Goal: Transaction & Acquisition: Purchase product/service

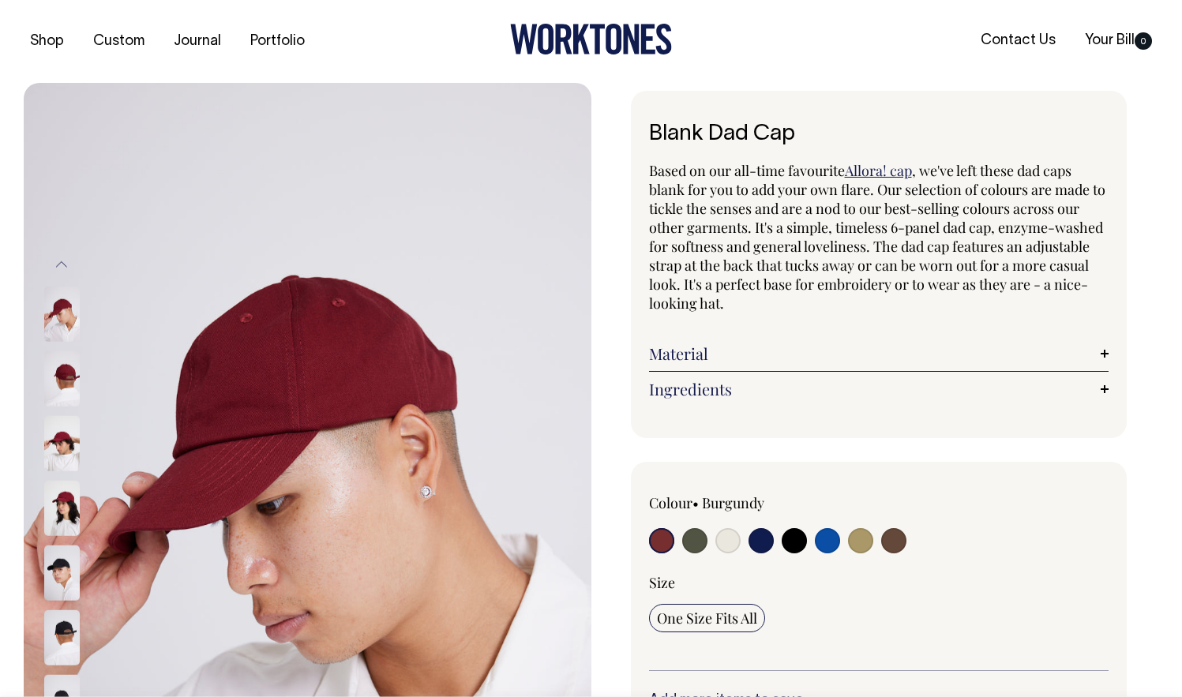
click at [66, 396] on img at bounding box center [62, 378] width 36 height 55
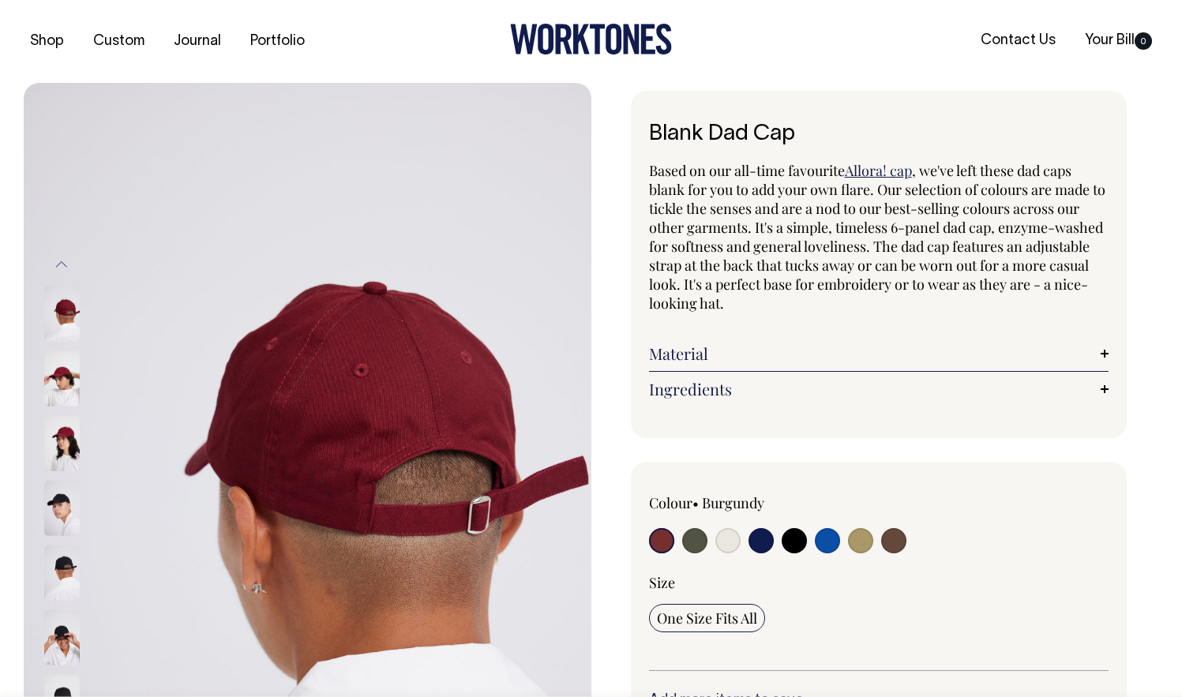
click at [69, 406] on img at bounding box center [62, 378] width 36 height 55
click at [85, 517] on div at bounding box center [82, 508] width 79 height 65
click at [85, 612] on div at bounding box center [82, 637] width 79 height 65
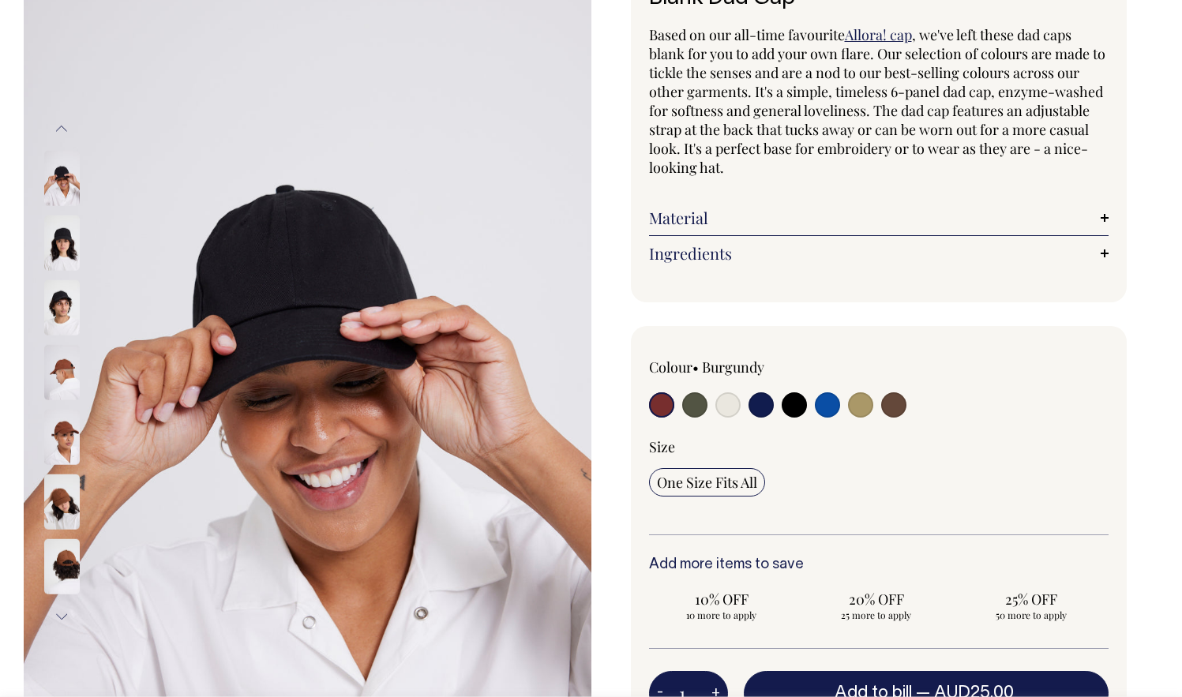
click at [662, 410] on input "radio" at bounding box center [661, 404] width 25 height 25
click at [680, 410] on div at bounding box center [741, 406] width 184 height 29
click at [688, 410] on input "radio" at bounding box center [694, 404] width 25 height 25
radio input "true"
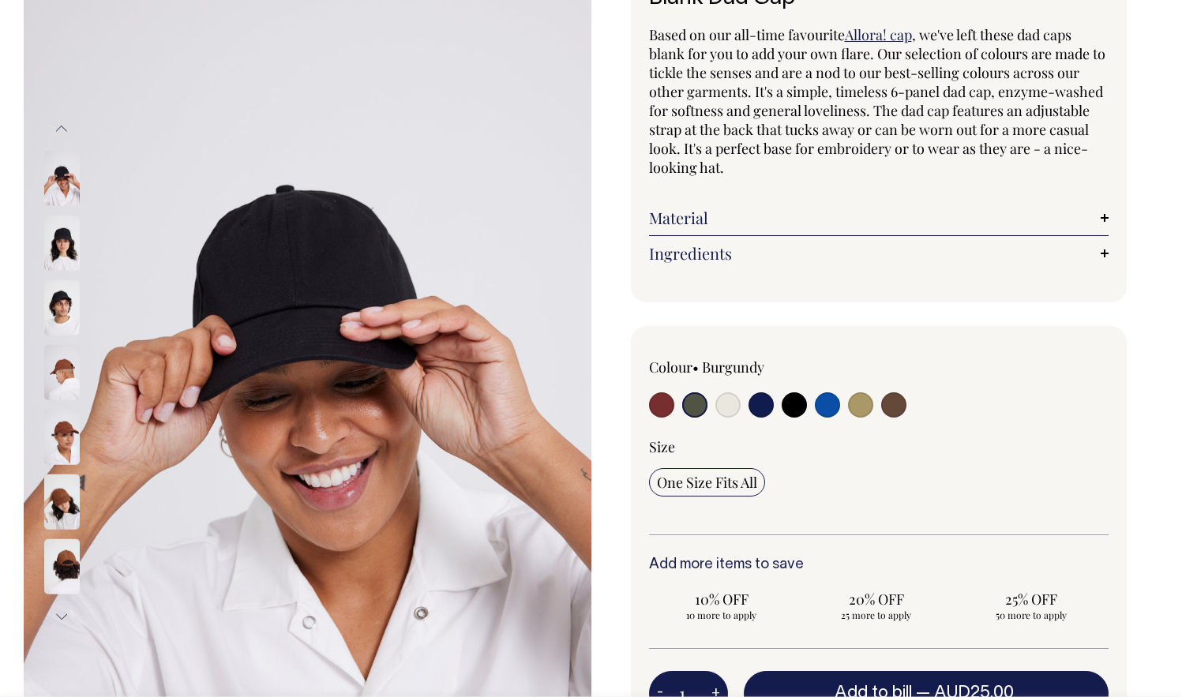
radio input "true"
select select "Olive"
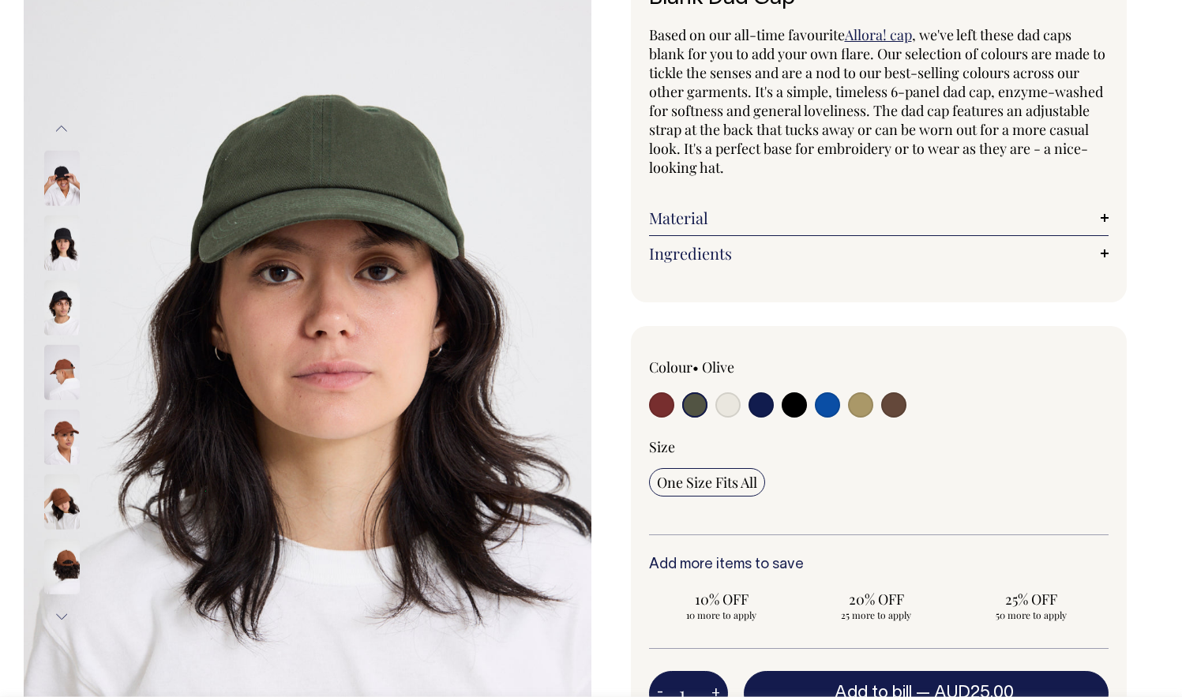
click at [661, 410] on input "radio" at bounding box center [661, 404] width 25 height 25
radio input "true"
select select "Burgundy"
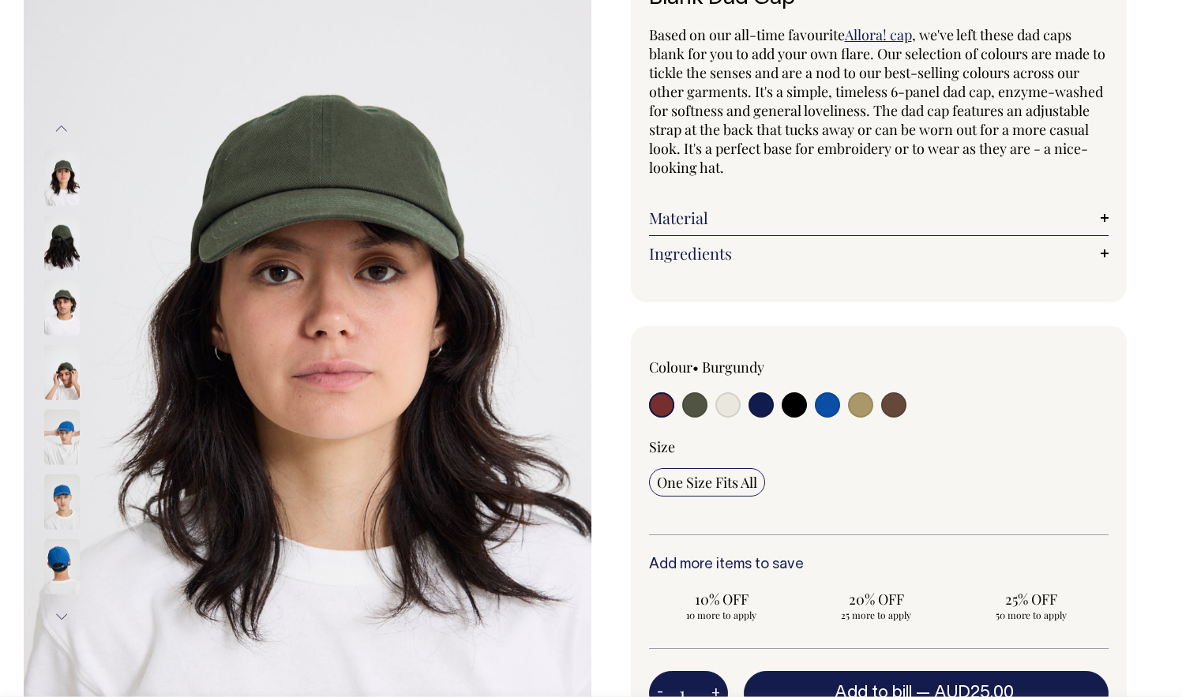
click at [665, 410] on input "radio" at bounding box center [661, 404] width 25 height 25
click at [651, 406] on input "radio" at bounding box center [661, 404] width 25 height 25
click at [650, 406] on input "radio" at bounding box center [661, 404] width 25 height 25
click at [798, 406] on input "radio" at bounding box center [793, 404] width 25 height 25
radio input "true"
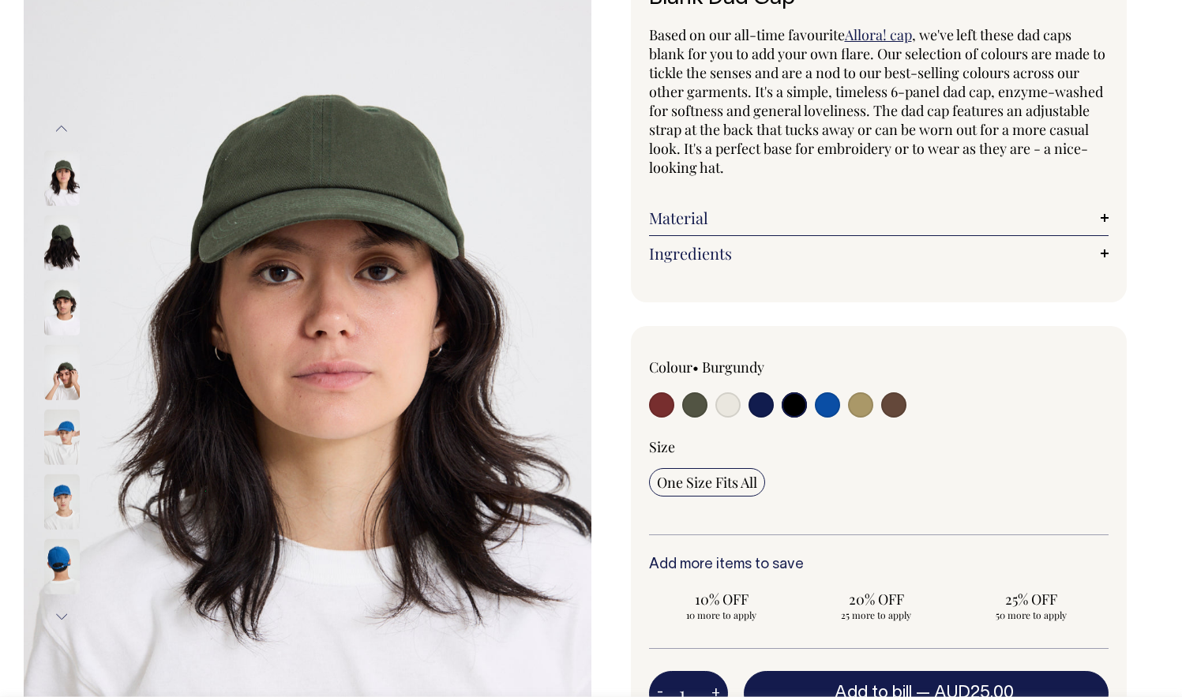
radio input "true"
select select "Black"
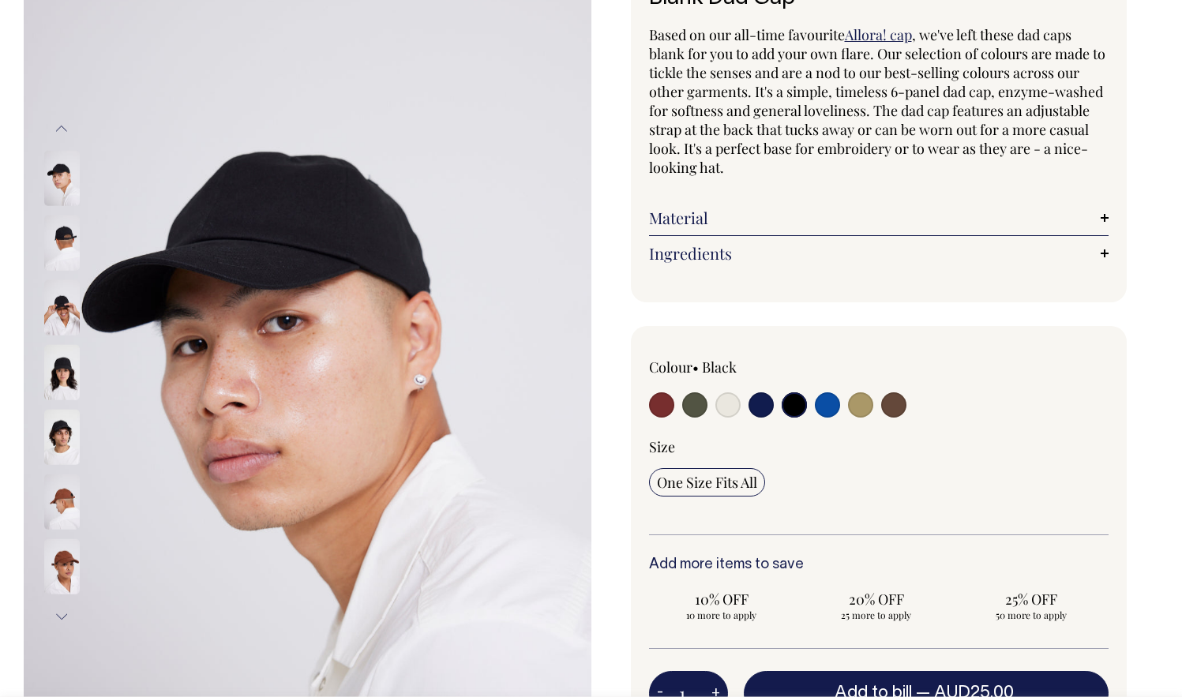
click at [818, 407] on input "radio" at bounding box center [827, 404] width 25 height 25
radio input "true"
select select "Worker Blue"
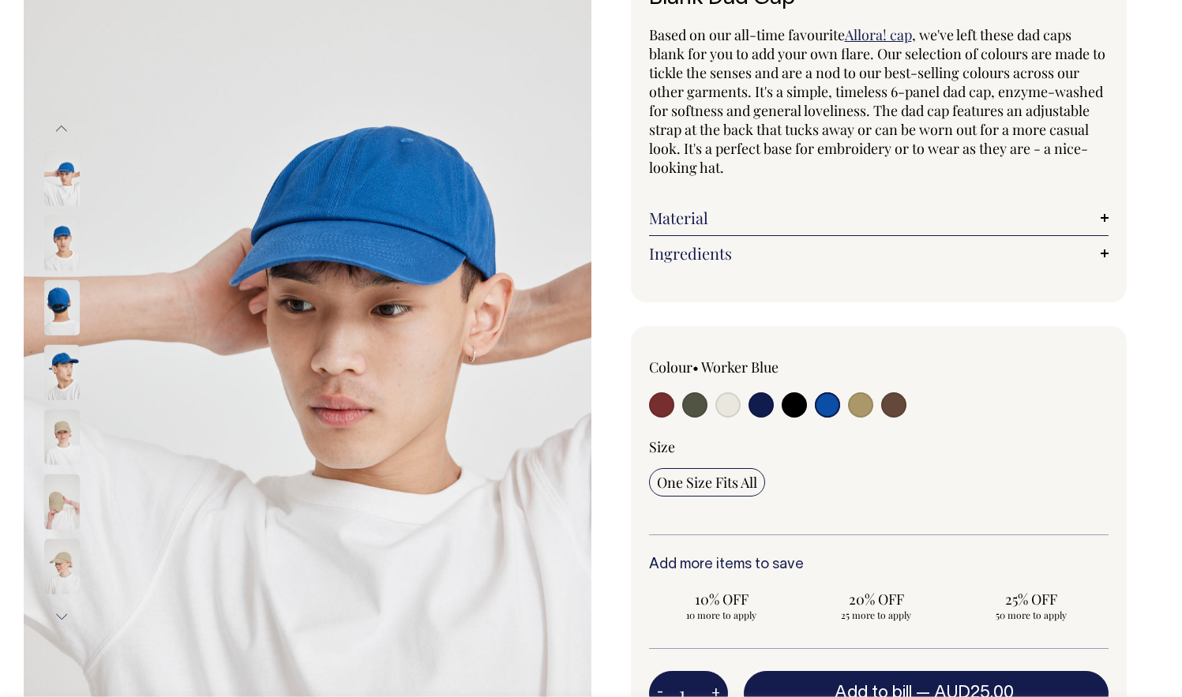
click at [852, 404] on input "radio" at bounding box center [860, 404] width 25 height 25
radio input "true"
select select "Washed Khaki"
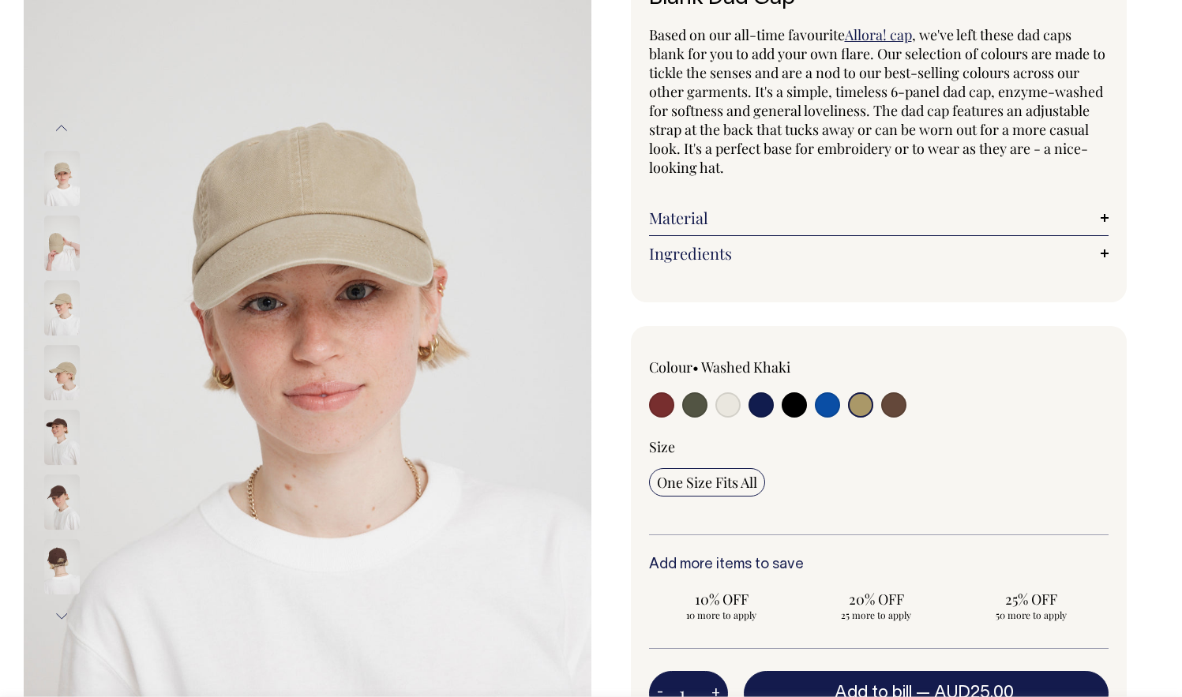
click at [881, 403] on input "radio" at bounding box center [893, 404] width 25 height 25
radio input "true"
select select "Espresso"
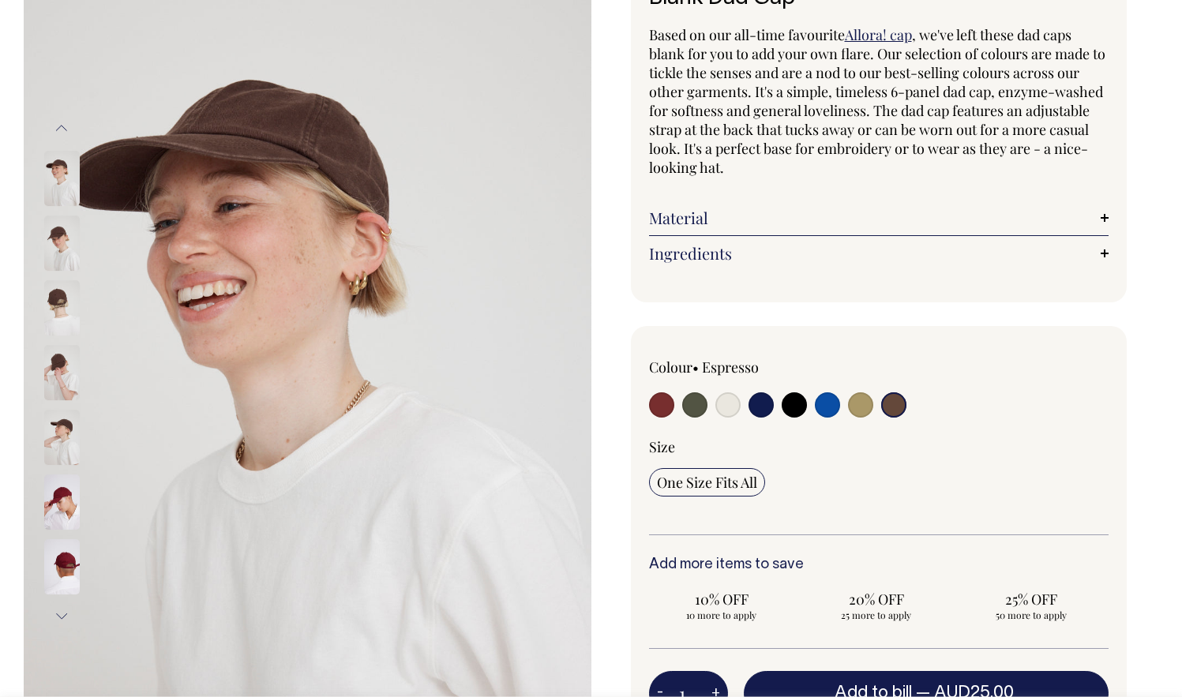
click at [895, 403] on input "radio" at bounding box center [893, 404] width 25 height 25
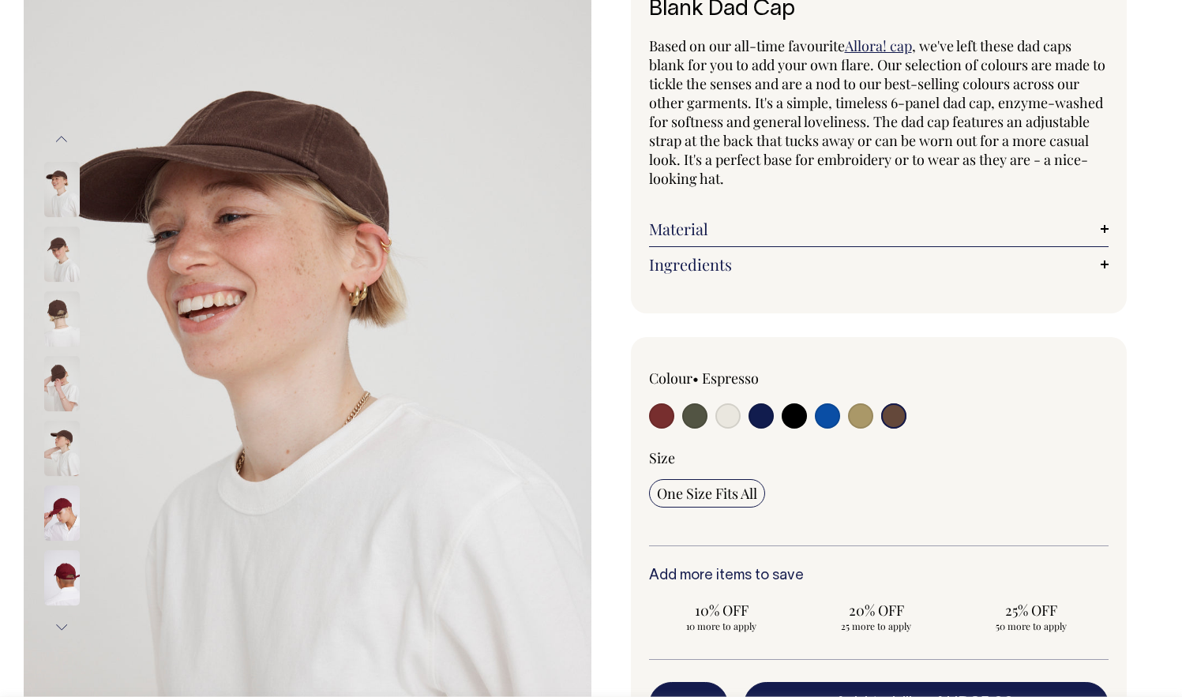
click at [659, 418] on input "radio" at bounding box center [661, 415] width 25 height 25
radio input "true"
select select "Burgundy"
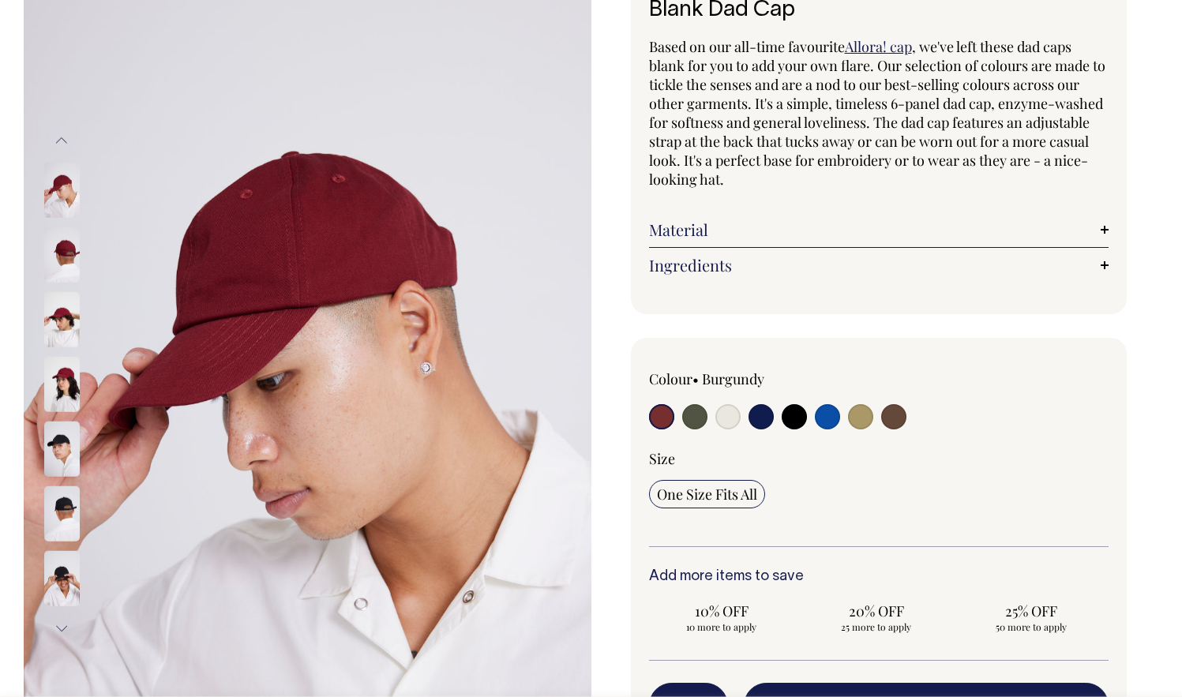
click at [923, 393] on div at bounding box center [971, 395] width 276 height 52
click at [912, 396] on div at bounding box center [971, 395] width 276 height 52
click at [890, 425] on input "radio" at bounding box center [893, 416] width 25 height 25
radio input "true"
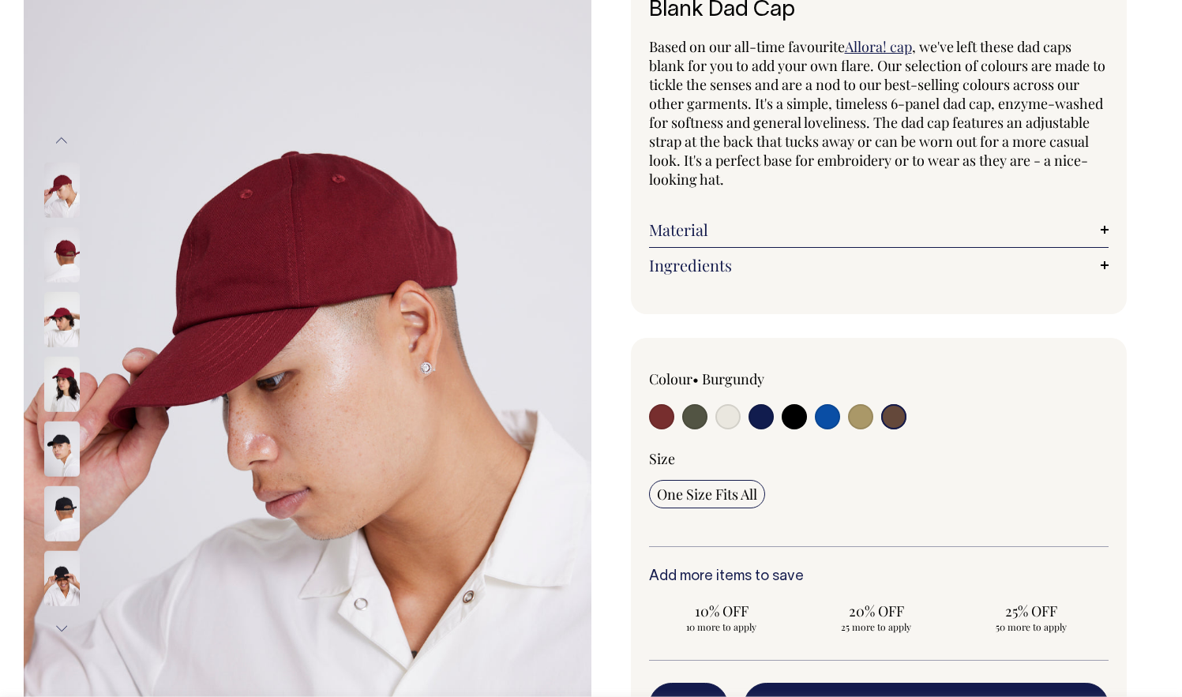
select select "Espresso"
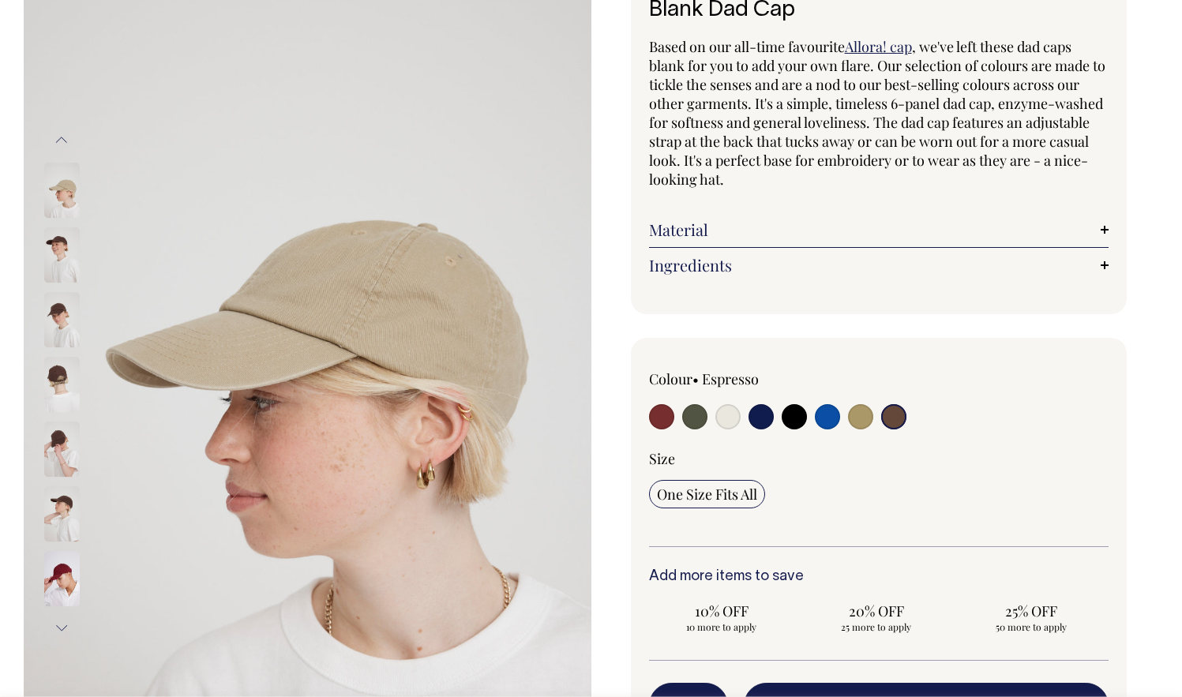
click at [886, 412] on input "radio" at bounding box center [893, 416] width 25 height 25
click at [856, 421] on input "radio" at bounding box center [860, 416] width 25 height 25
radio input "true"
select select "Washed Khaki"
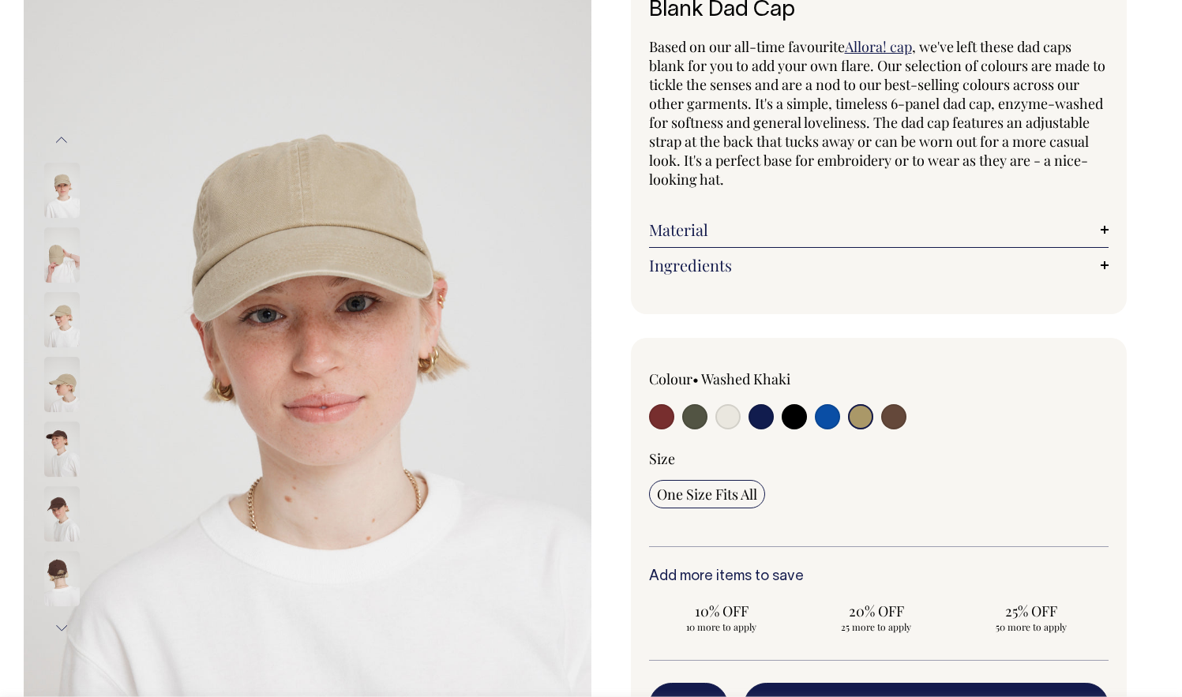
click at [893, 416] on input "radio" at bounding box center [893, 416] width 25 height 25
radio input "true"
select select "Espresso"
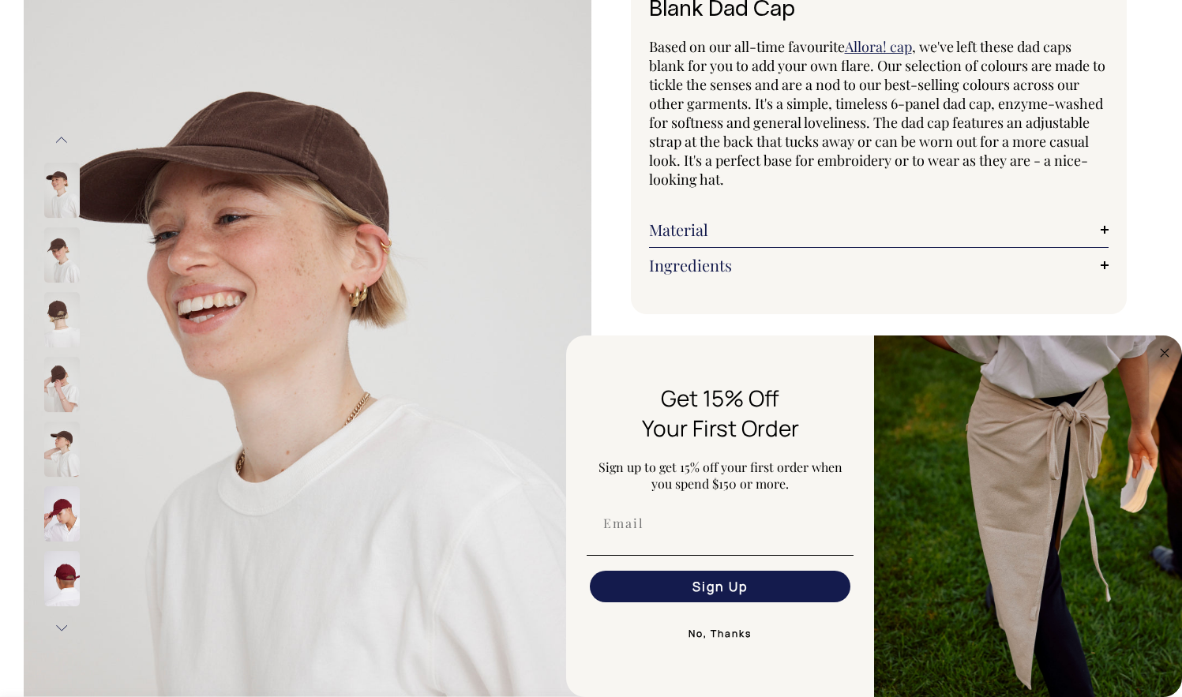
click at [55, 350] on div at bounding box center [82, 319] width 79 height 65
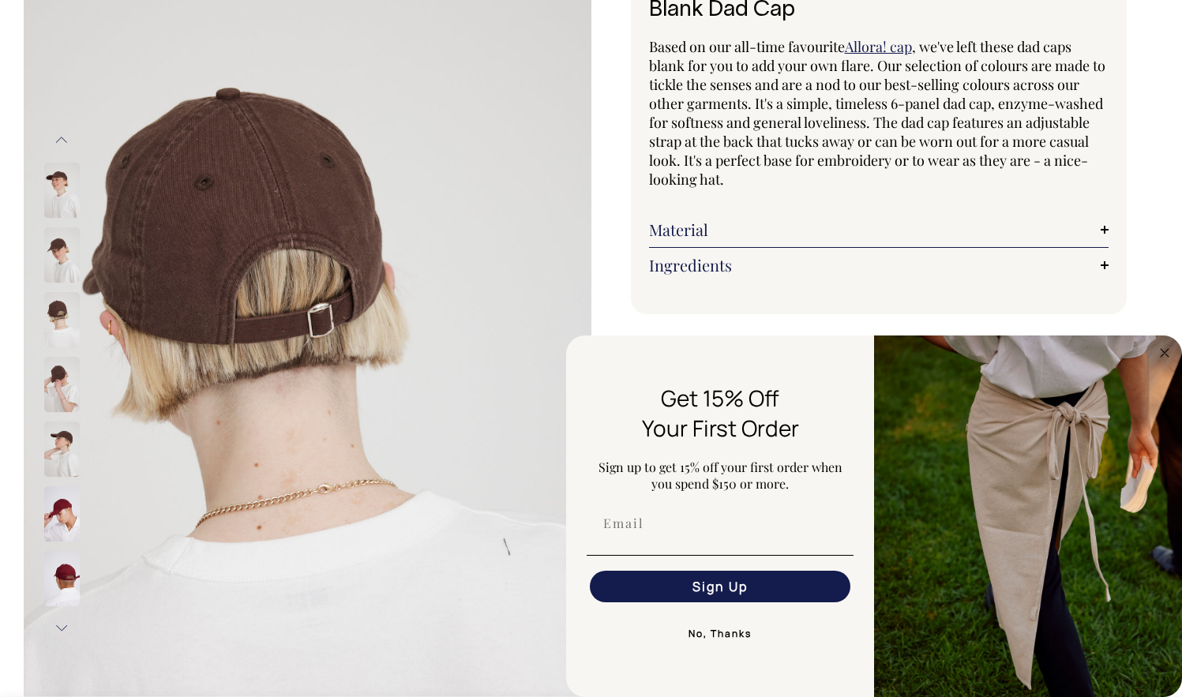
click at [55, 307] on img at bounding box center [62, 319] width 36 height 55
click at [52, 181] on img at bounding box center [62, 190] width 36 height 55
click at [66, 261] on img at bounding box center [62, 254] width 36 height 55
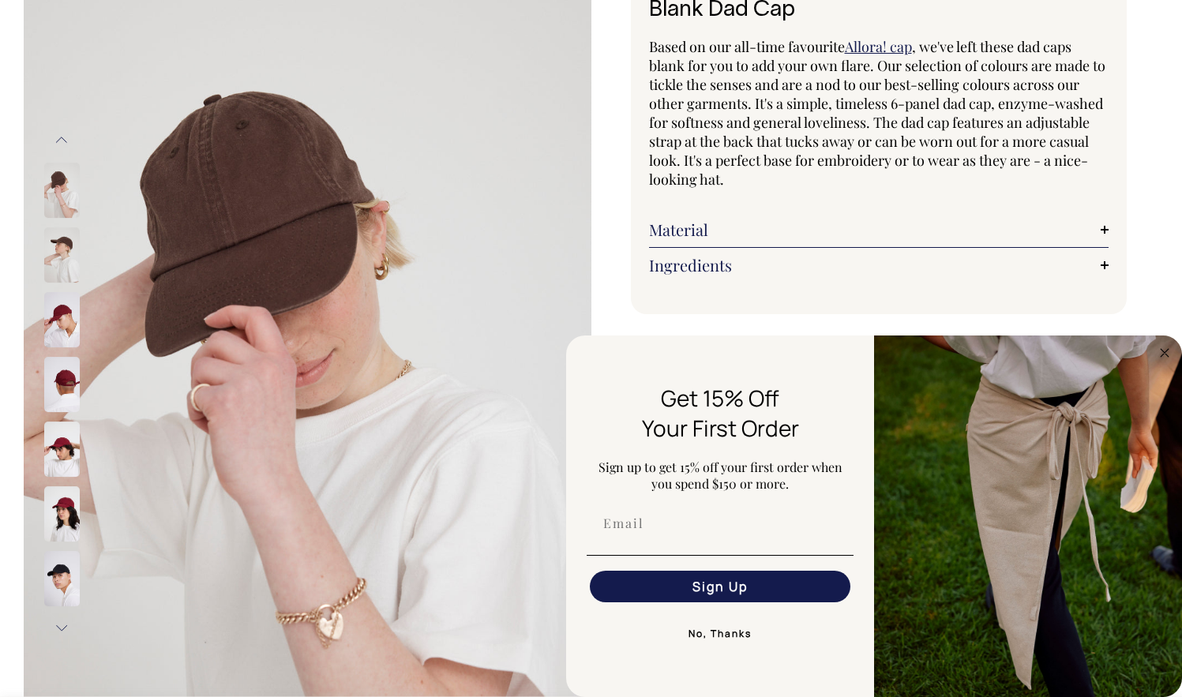
click at [66, 333] on img at bounding box center [62, 319] width 36 height 55
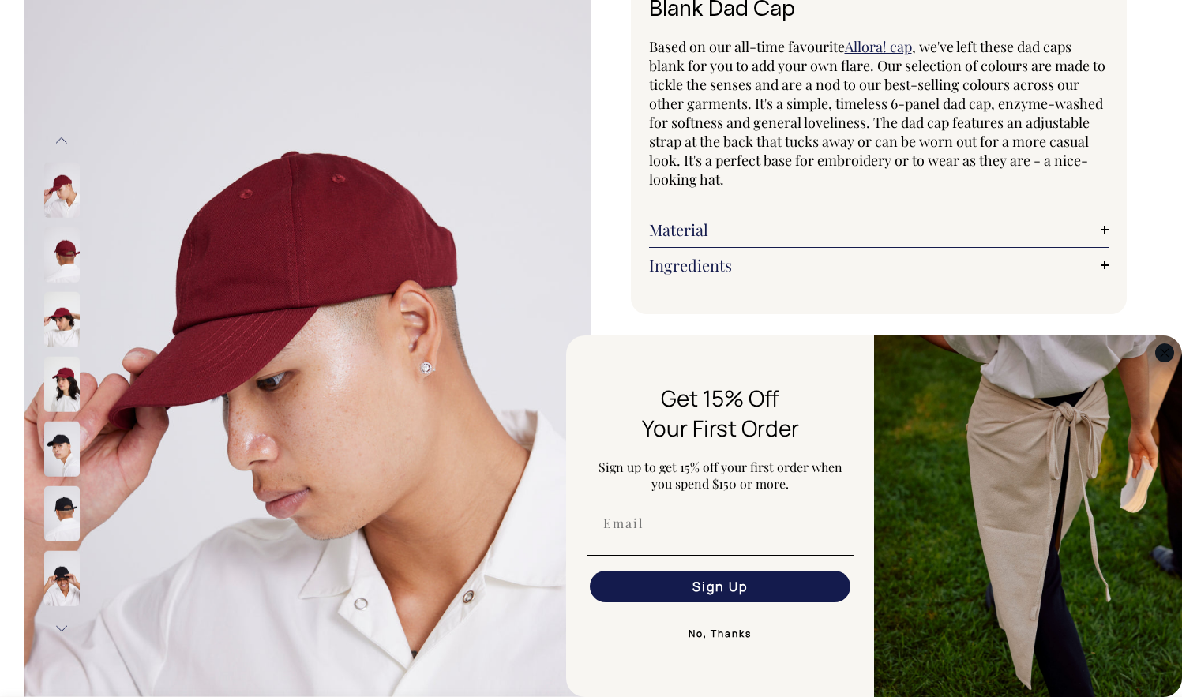
click at [1166, 351] on icon "Close dialog" at bounding box center [1164, 353] width 8 height 8
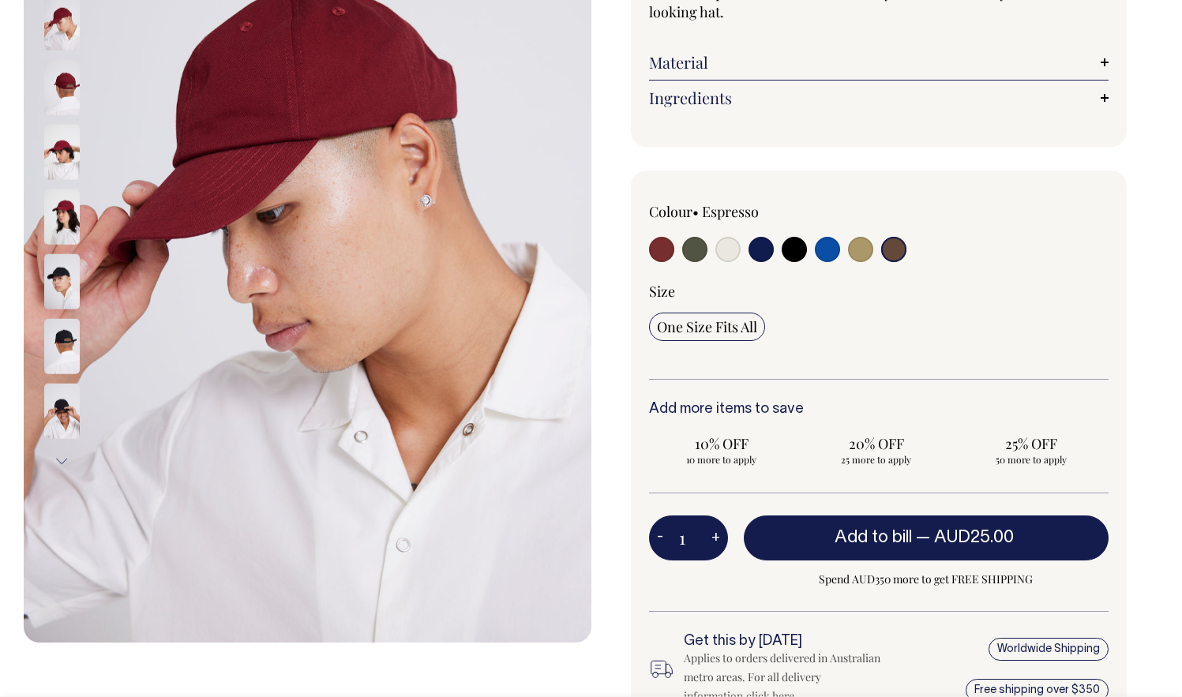
scroll to position [291, 0]
click at [889, 256] on input "radio" at bounding box center [893, 249] width 25 height 25
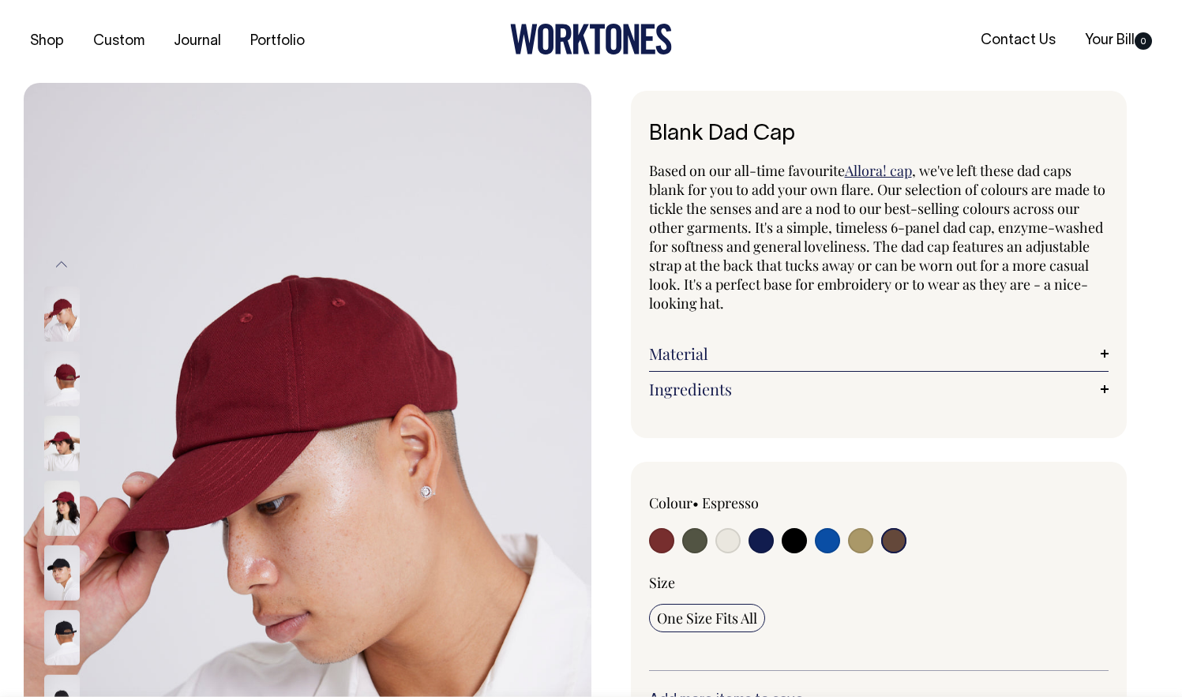
scroll to position [0, 0]
click at [734, 353] on link "Material" at bounding box center [879, 353] width 460 height 19
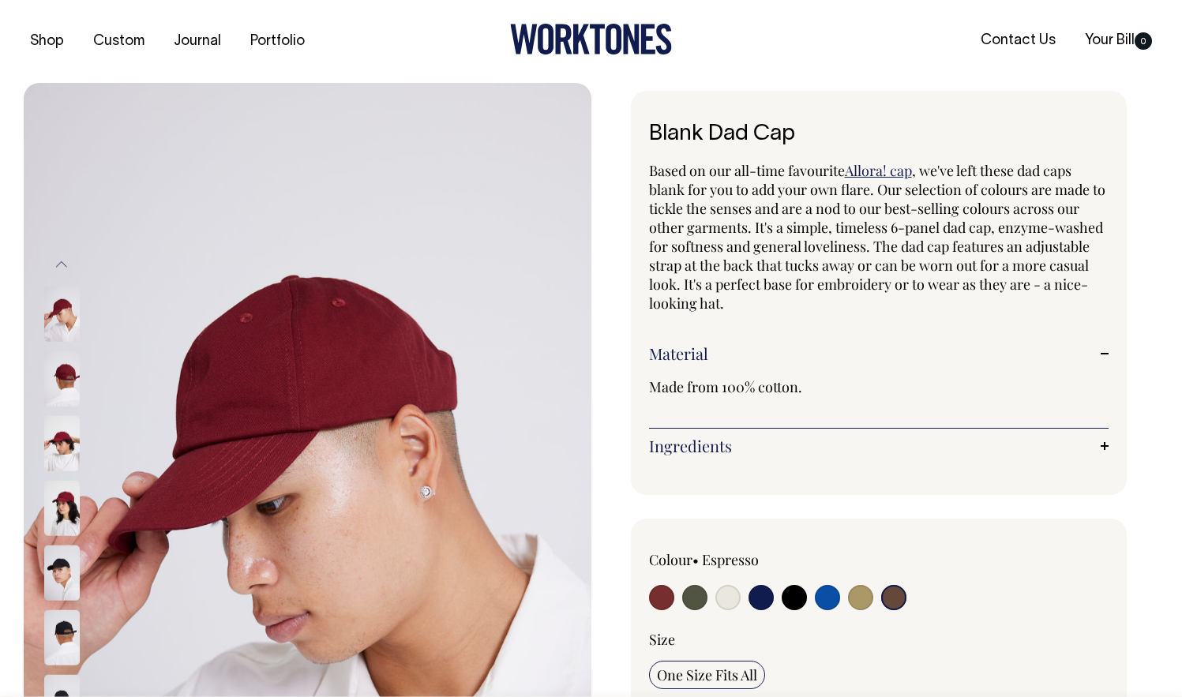
click at [734, 353] on link "Material" at bounding box center [879, 353] width 460 height 19
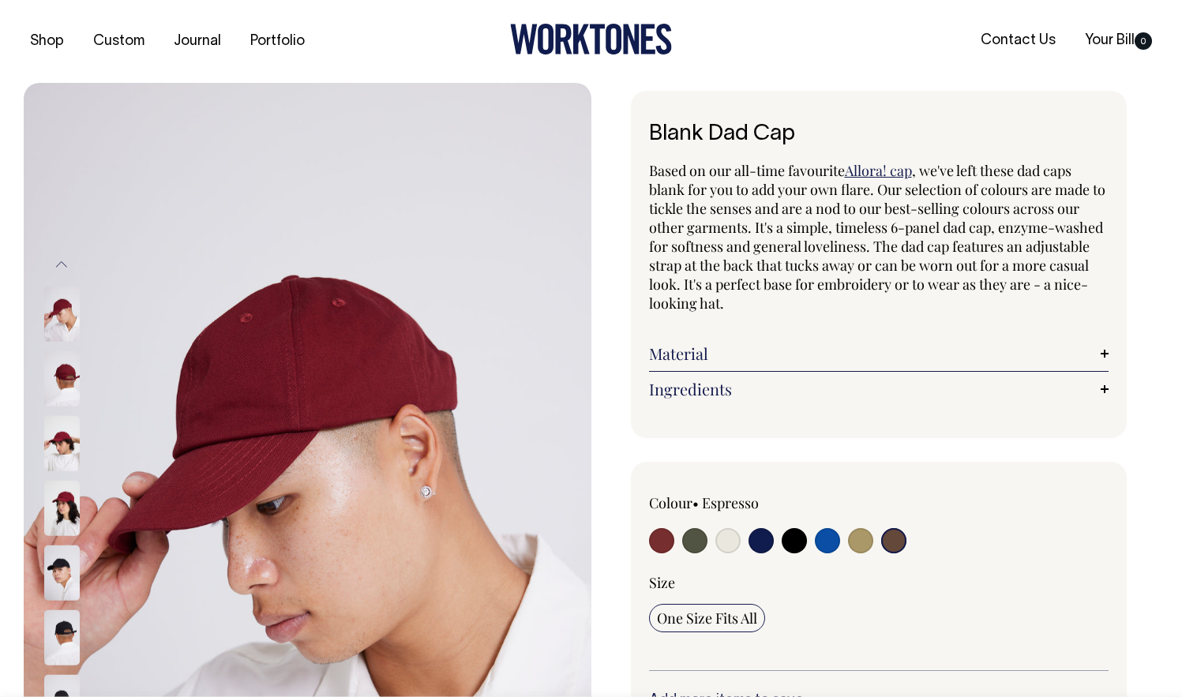
click at [721, 394] on link "Ingredients" at bounding box center [879, 389] width 460 height 19
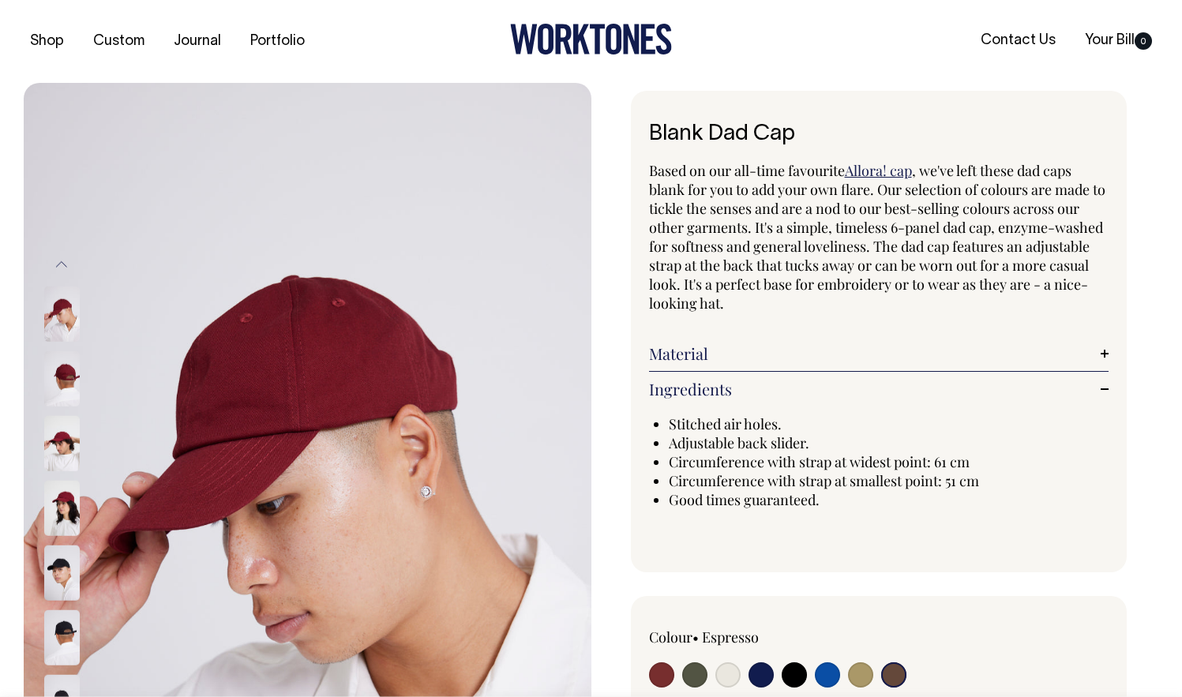
click at [721, 394] on link "Ingredients" at bounding box center [879, 389] width 460 height 19
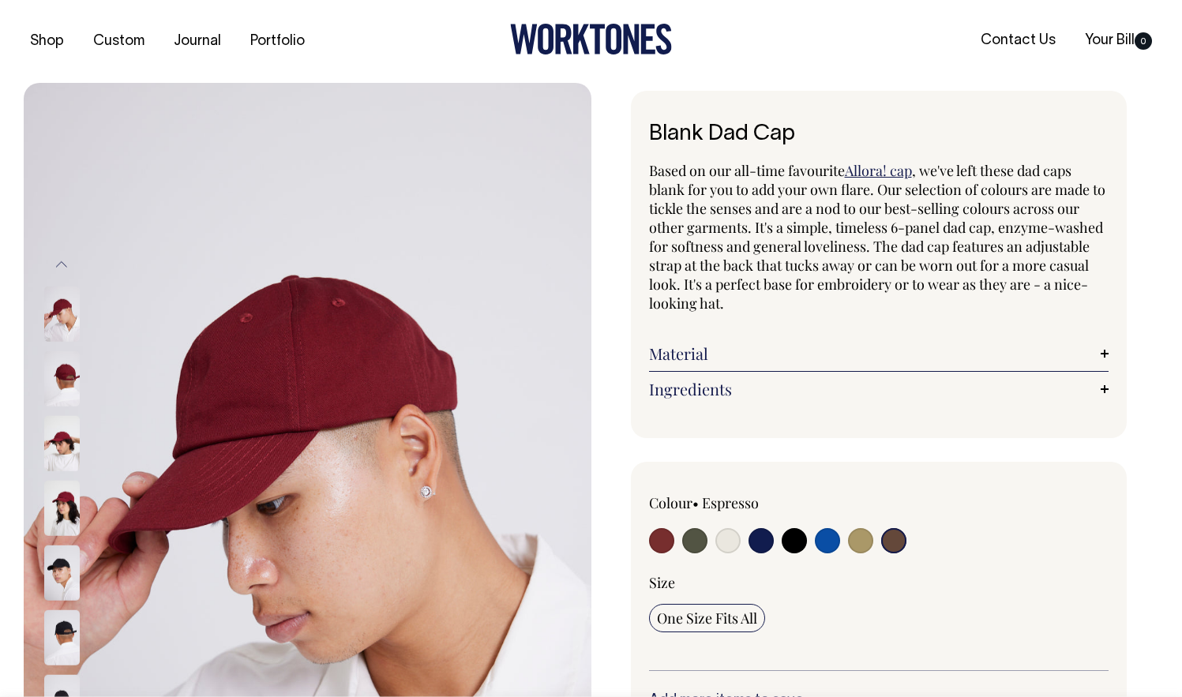
click at [42, 560] on img at bounding box center [307, 509] width 567 height 852
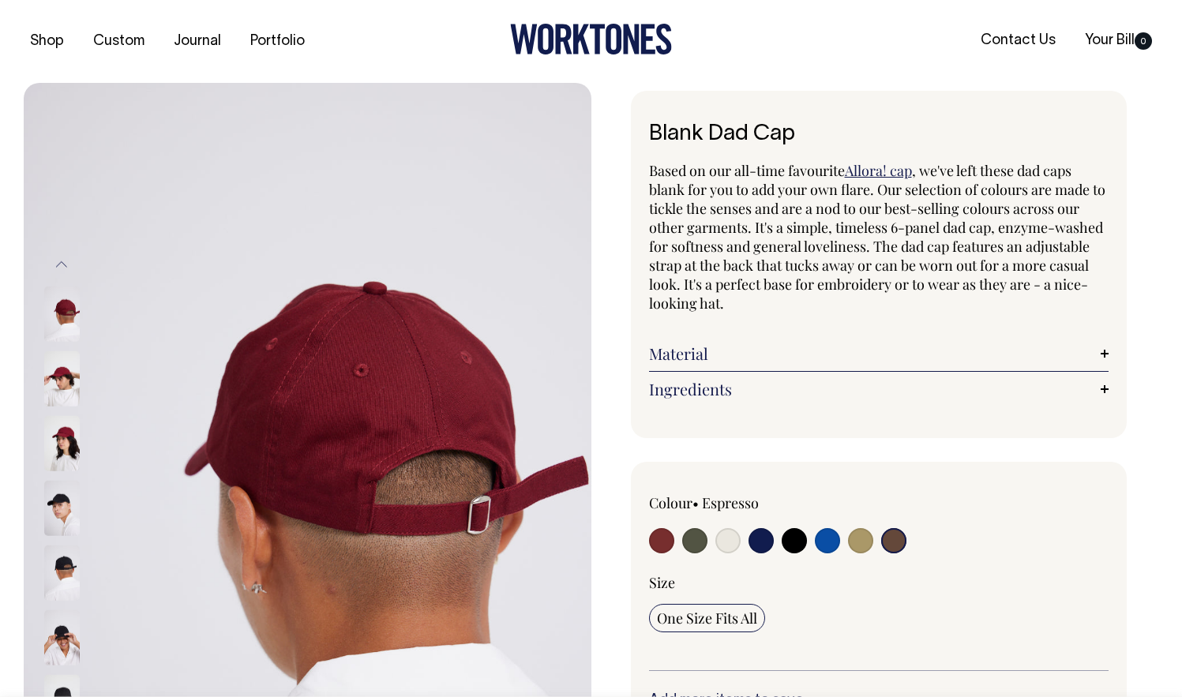
click at [51, 621] on img at bounding box center [62, 637] width 36 height 55
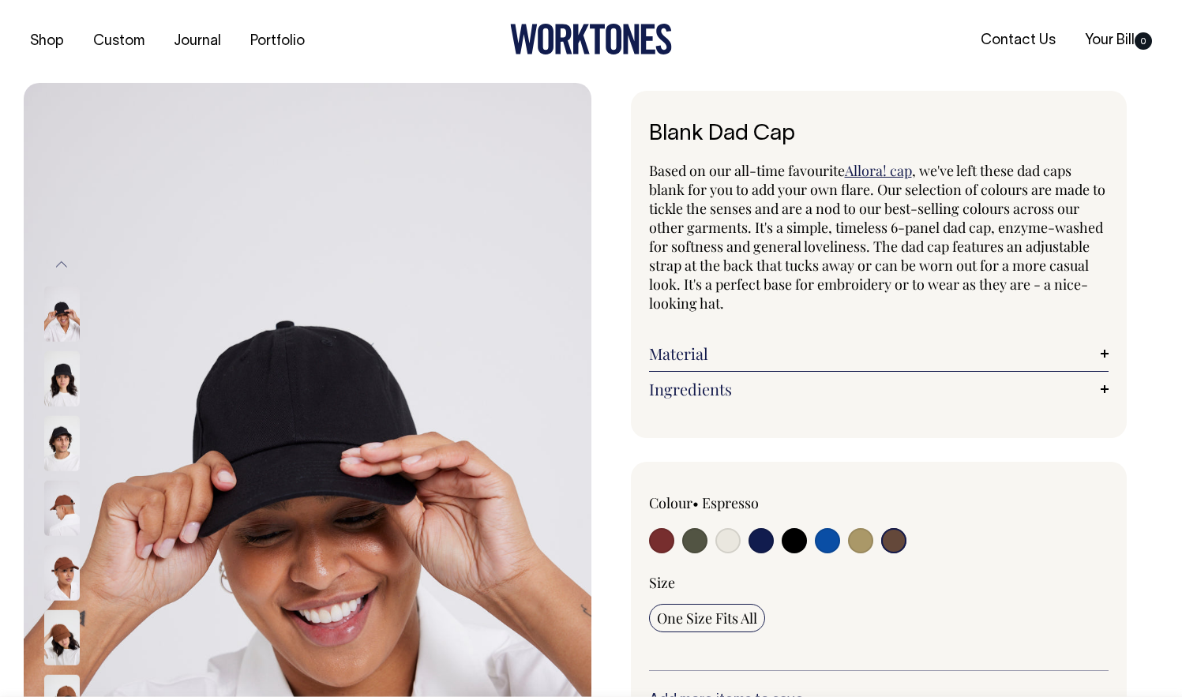
click at [889, 546] on input "radio" at bounding box center [893, 540] width 25 height 25
click at [897, 545] on input "radio" at bounding box center [893, 540] width 25 height 25
click at [394, 449] on img at bounding box center [307, 509] width 567 height 852
click at [92, 300] on div at bounding box center [82, 314] width 79 height 65
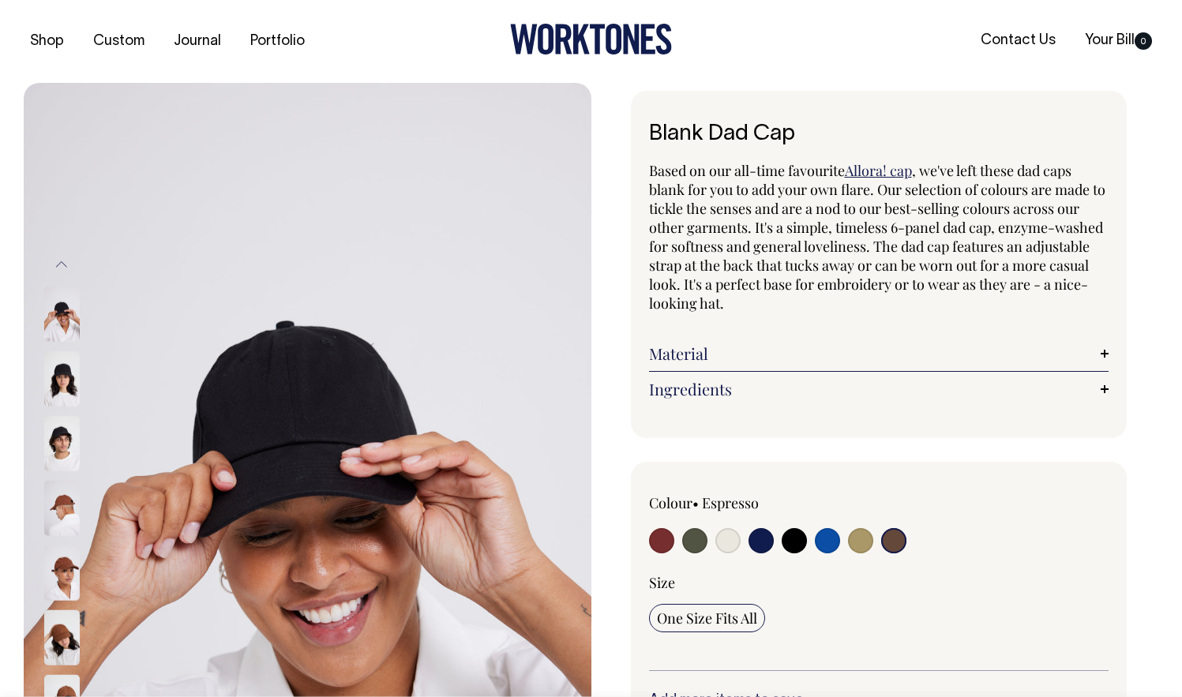
click at [69, 309] on img at bounding box center [62, 313] width 36 height 55
click at [66, 415] on div at bounding box center [82, 443] width 79 height 65
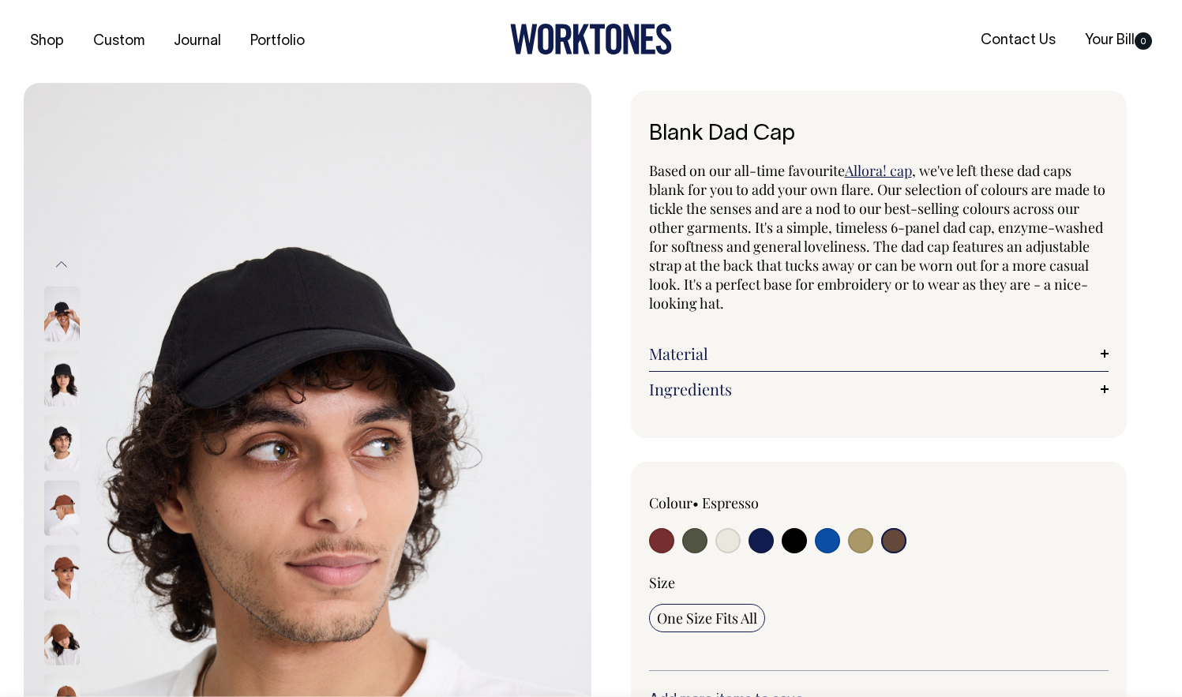
click at [61, 469] on img at bounding box center [62, 443] width 36 height 55
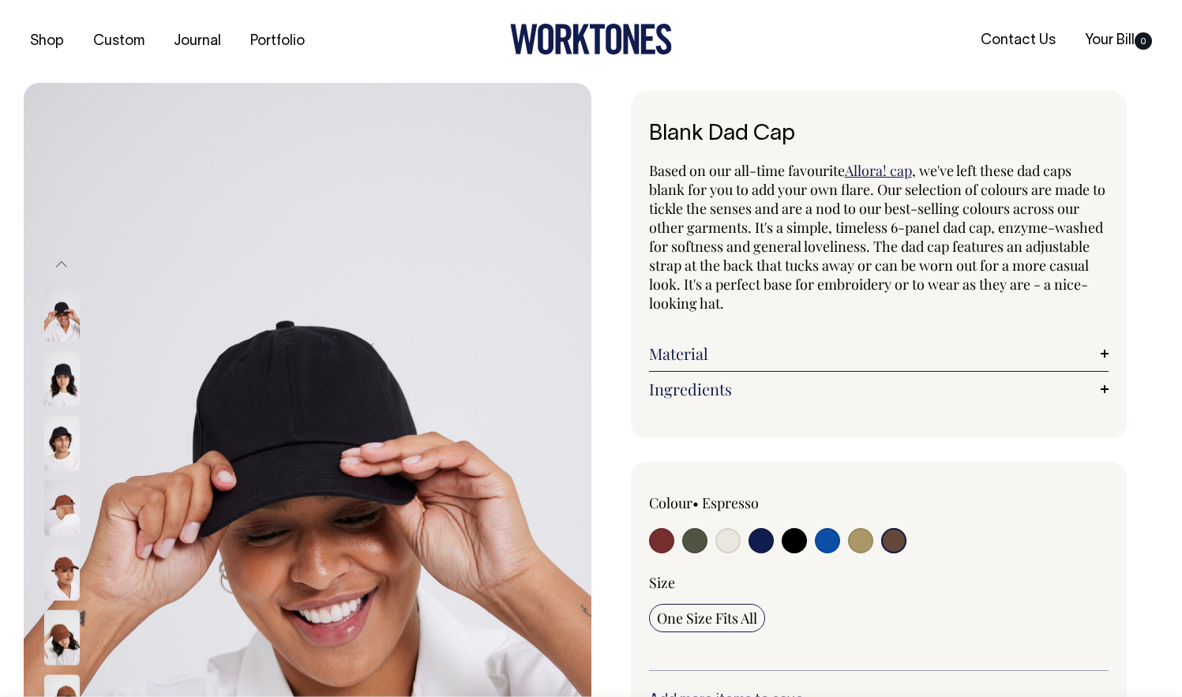
click at [61, 527] on img at bounding box center [62, 508] width 36 height 55
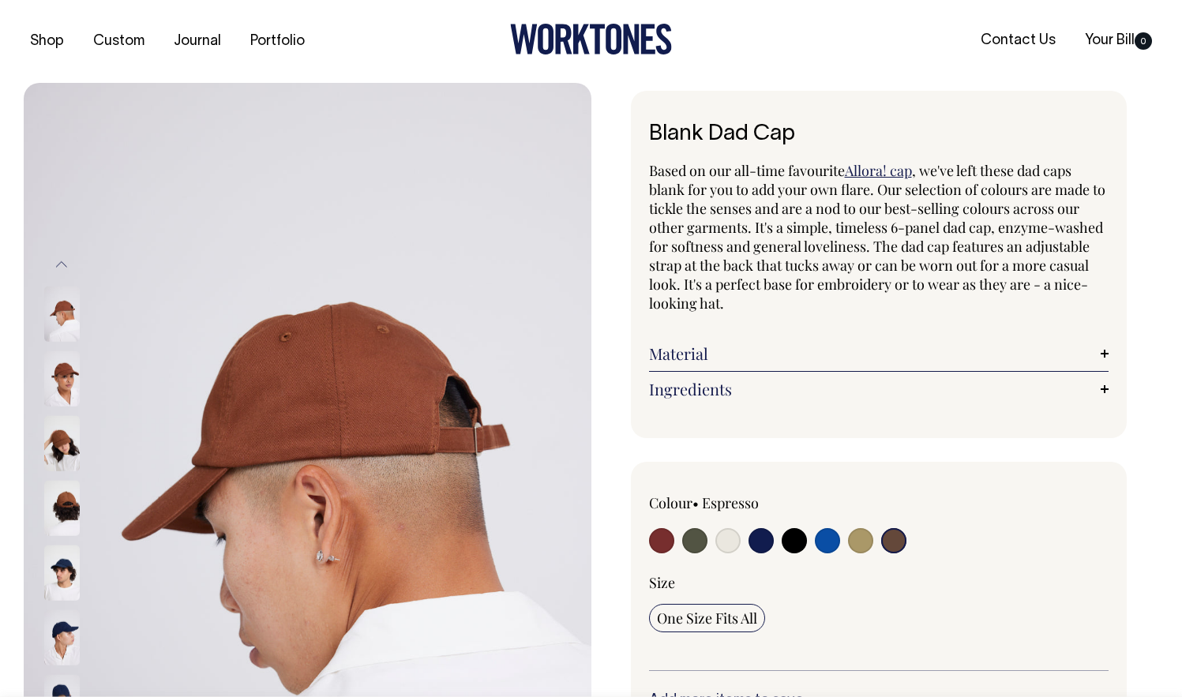
click at [744, 336] on div "Material Made from 100% cotton." at bounding box center [879, 354] width 460 height 36
click at [740, 350] on link "Material" at bounding box center [879, 353] width 460 height 19
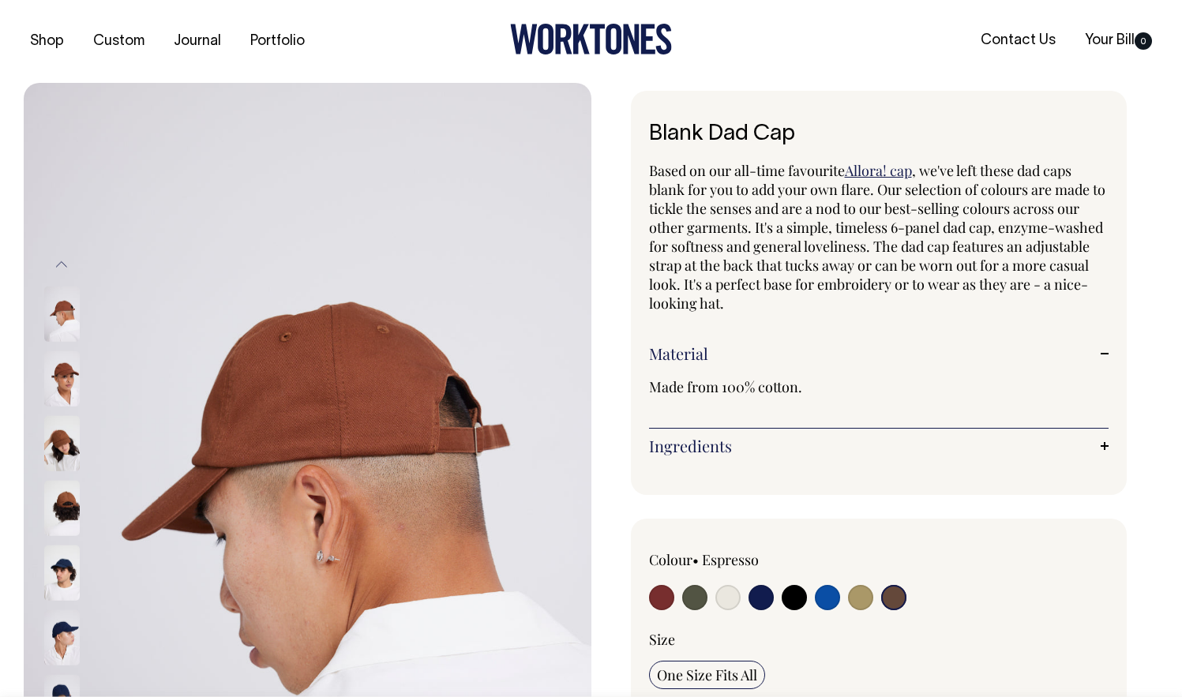
click at [726, 454] on link "Ingredients" at bounding box center [879, 445] width 460 height 19
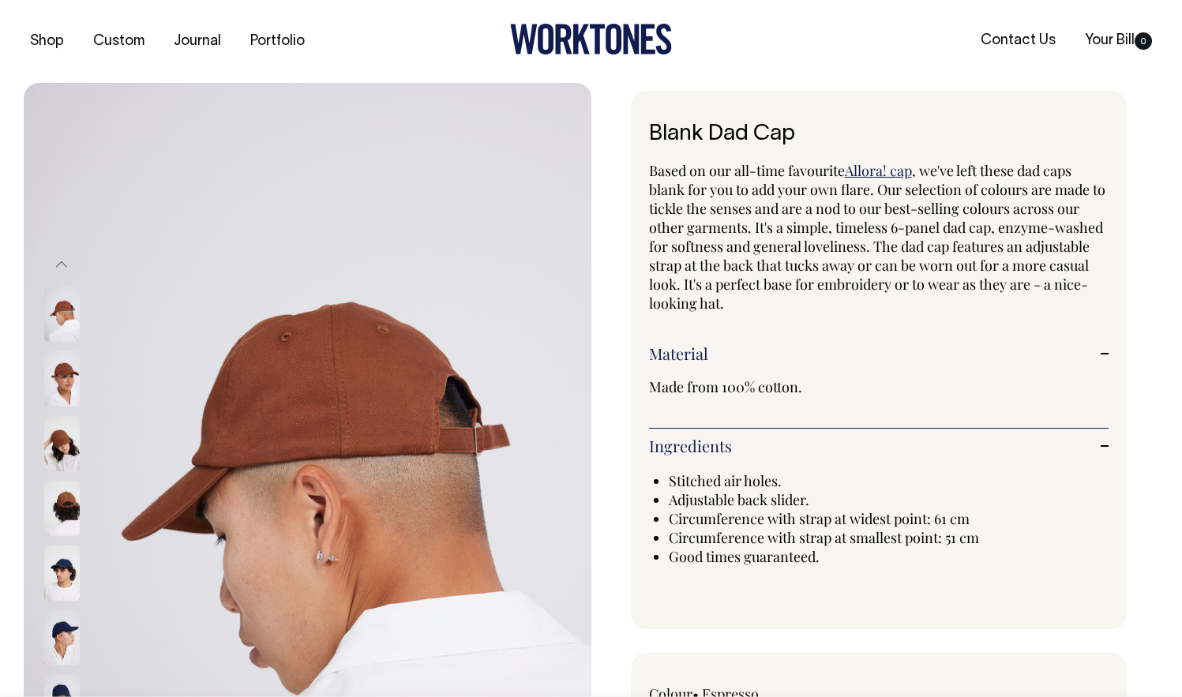
click at [67, 531] on img at bounding box center [62, 508] width 36 height 55
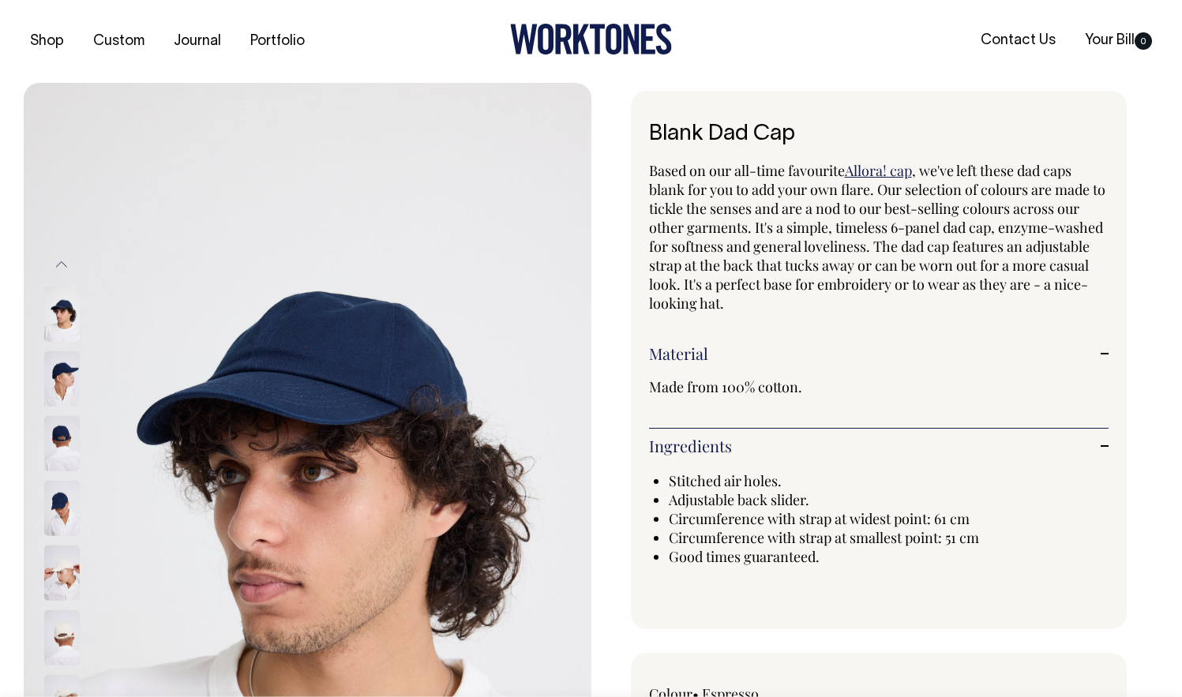
click at [69, 564] on img at bounding box center [62, 572] width 36 height 55
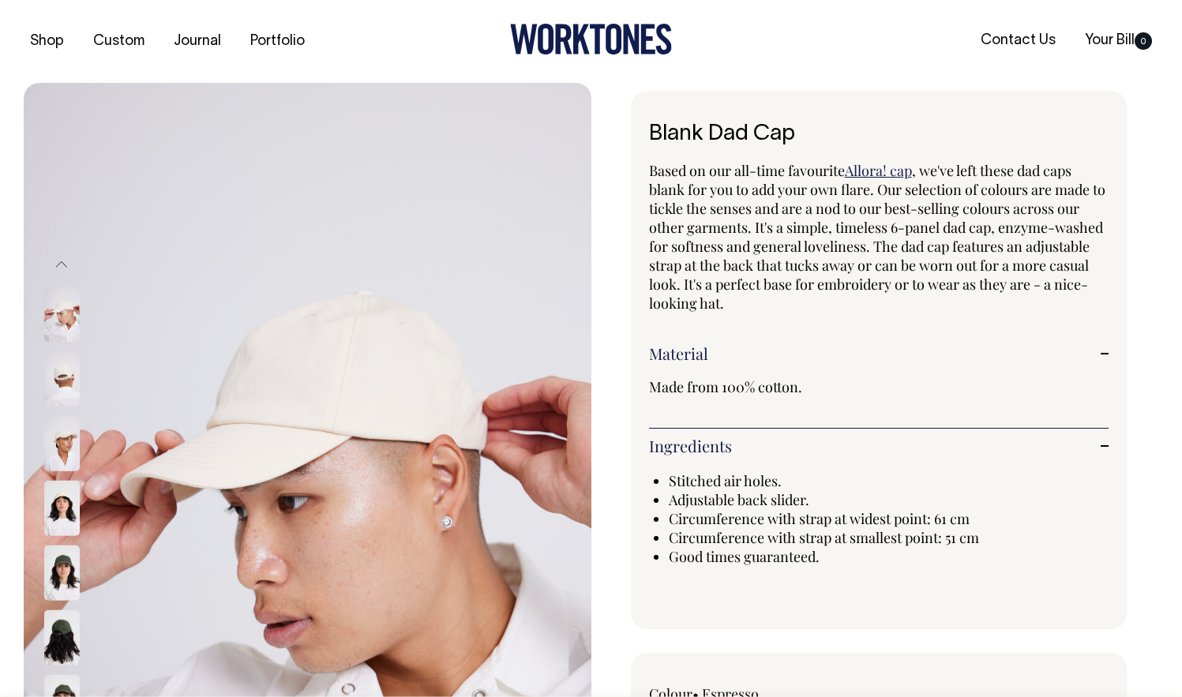
click at [45, 585] on img at bounding box center [62, 572] width 36 height 55
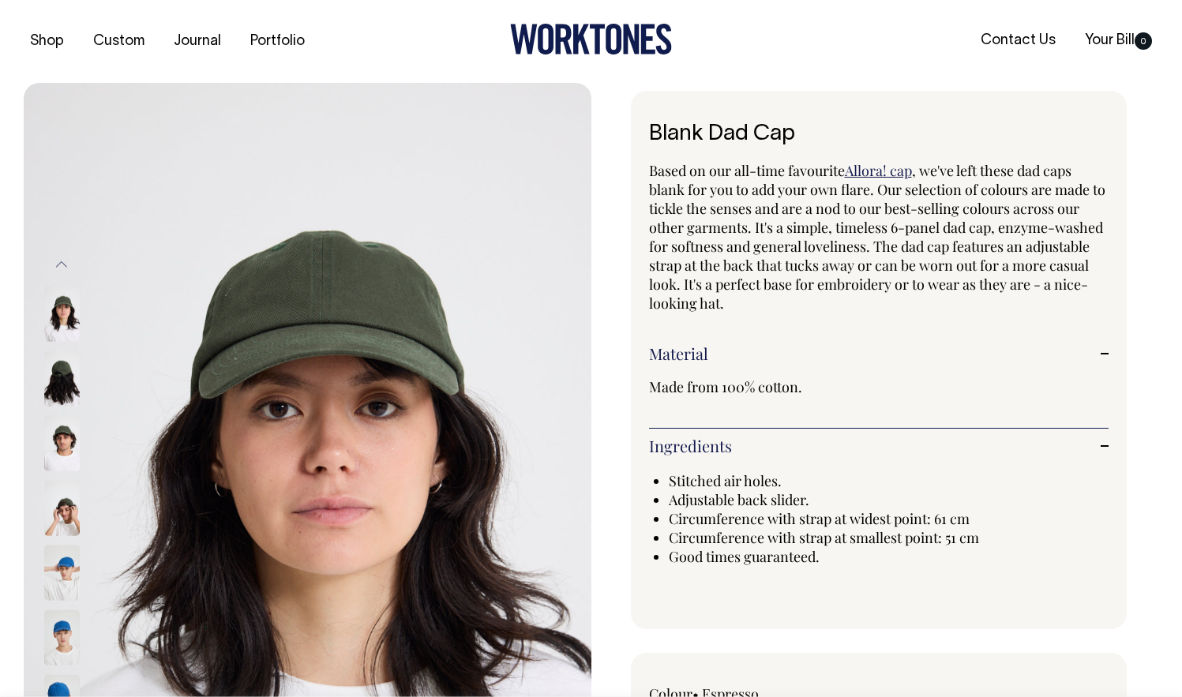
click at [45, 585] on img at bounding box center [62, 572] width 36 height 55
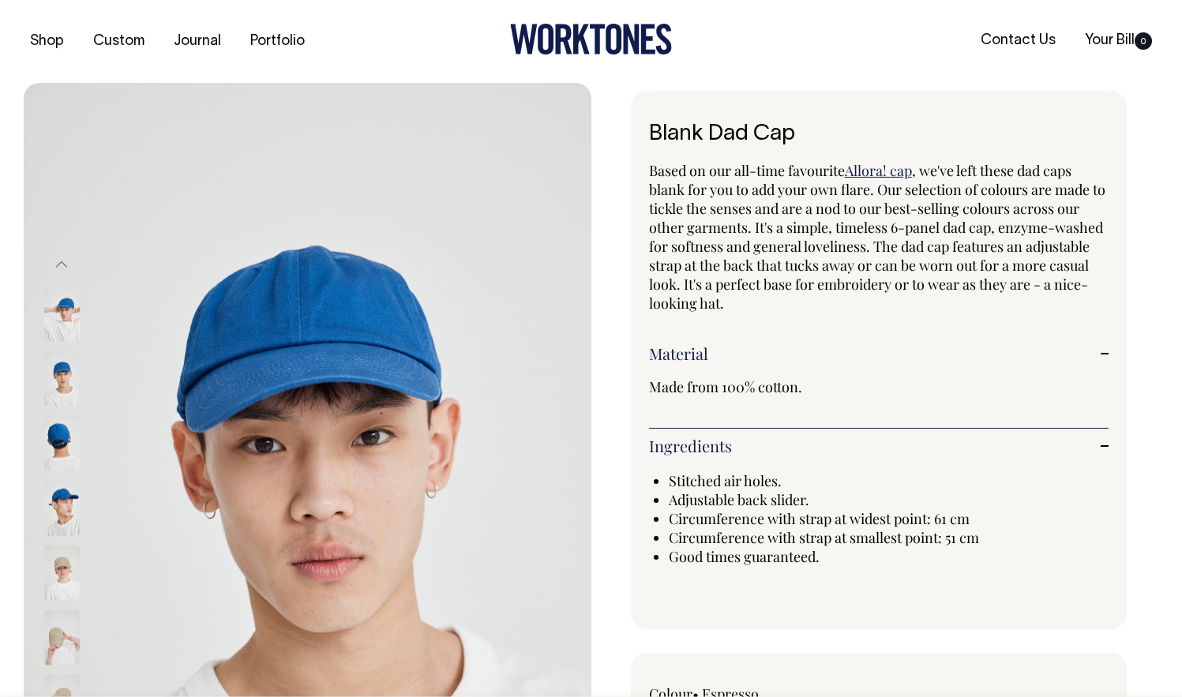
click at [44, 587] on img at bounding box center [62, 572] width 36 height 55
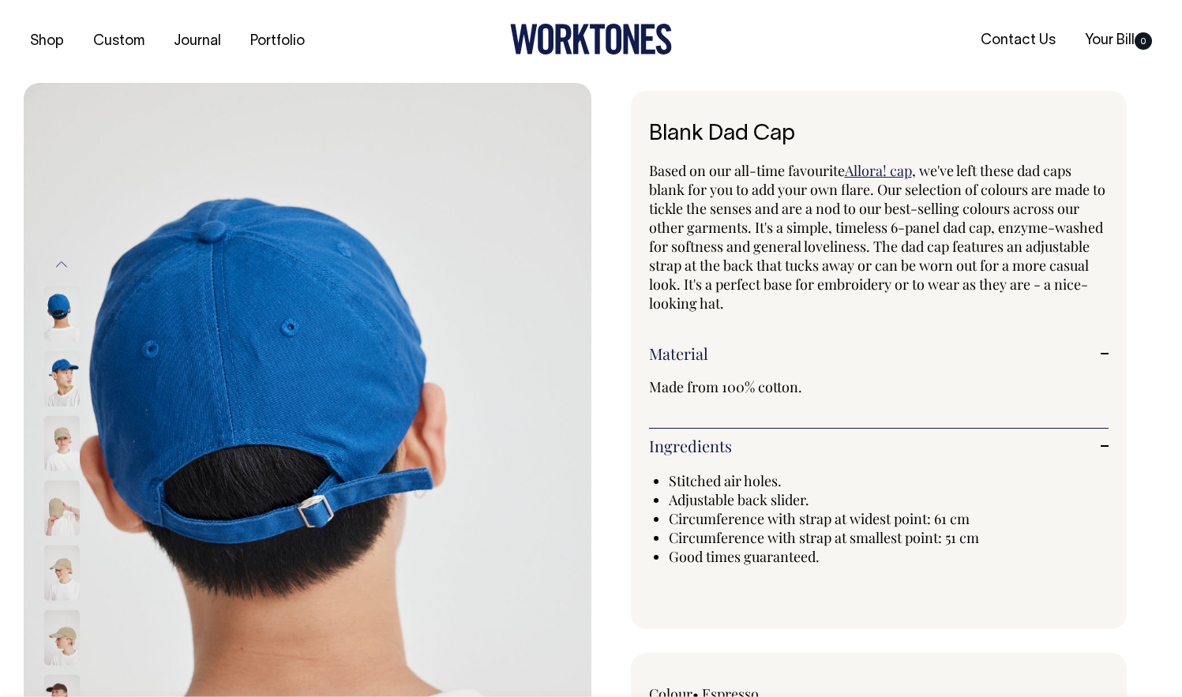
click at [50, 590] on div at bounding box center [82, 573] width 79 height 65
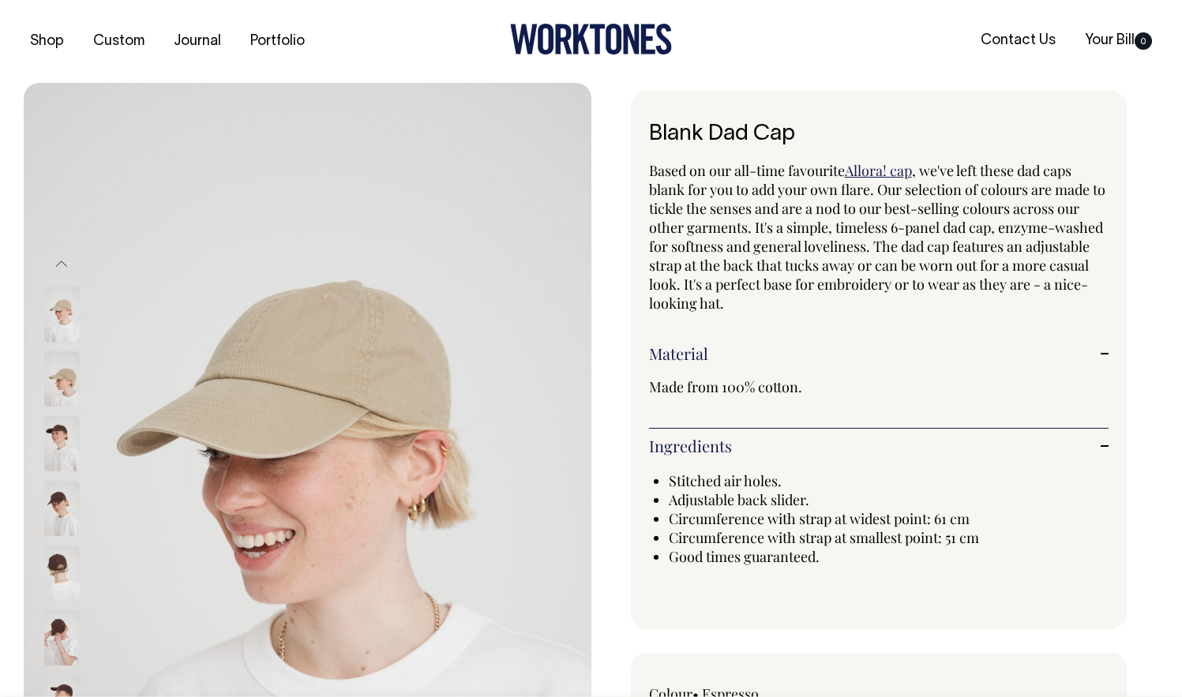
click at [50, 590] on div at bounding box center [82, 573] width 79 height 65
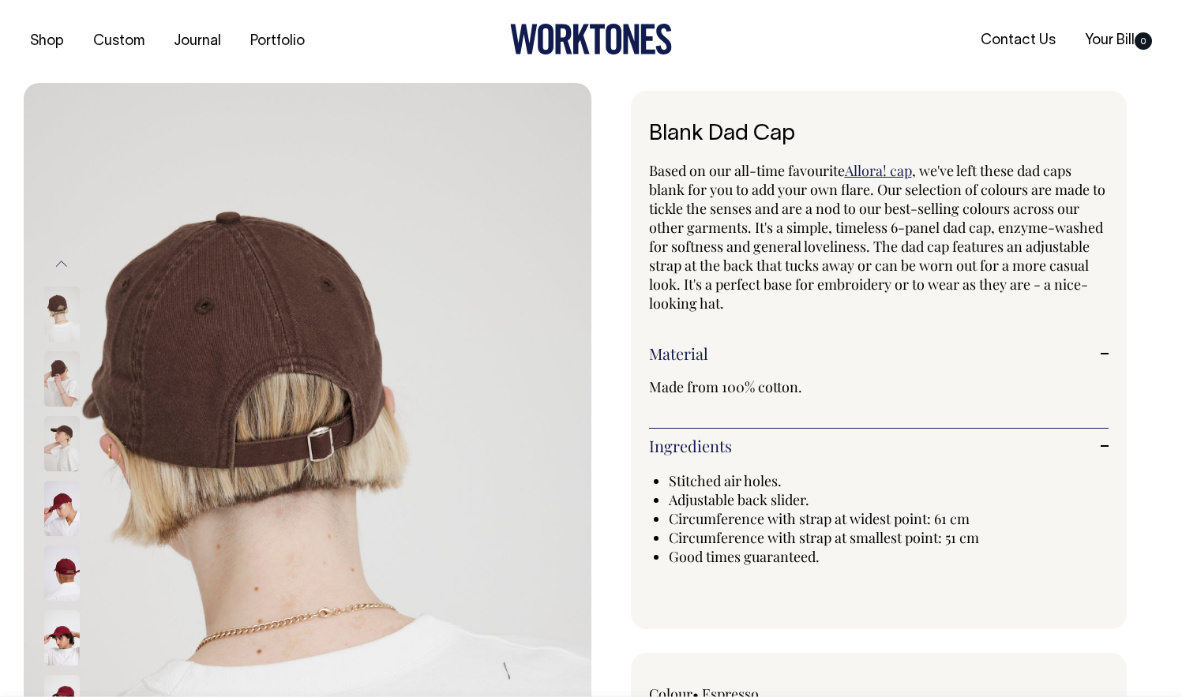
click at [67, 293] on img at bounding box center [62, 313] width 36 height 55
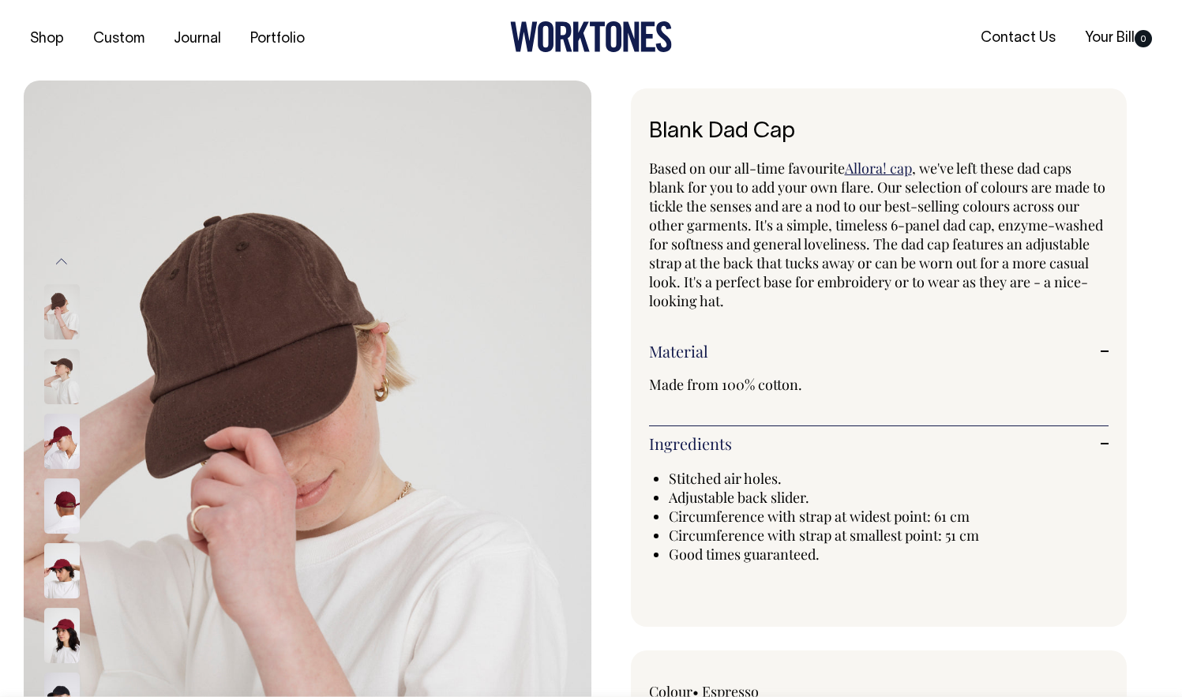
scroll to position [3, 0]
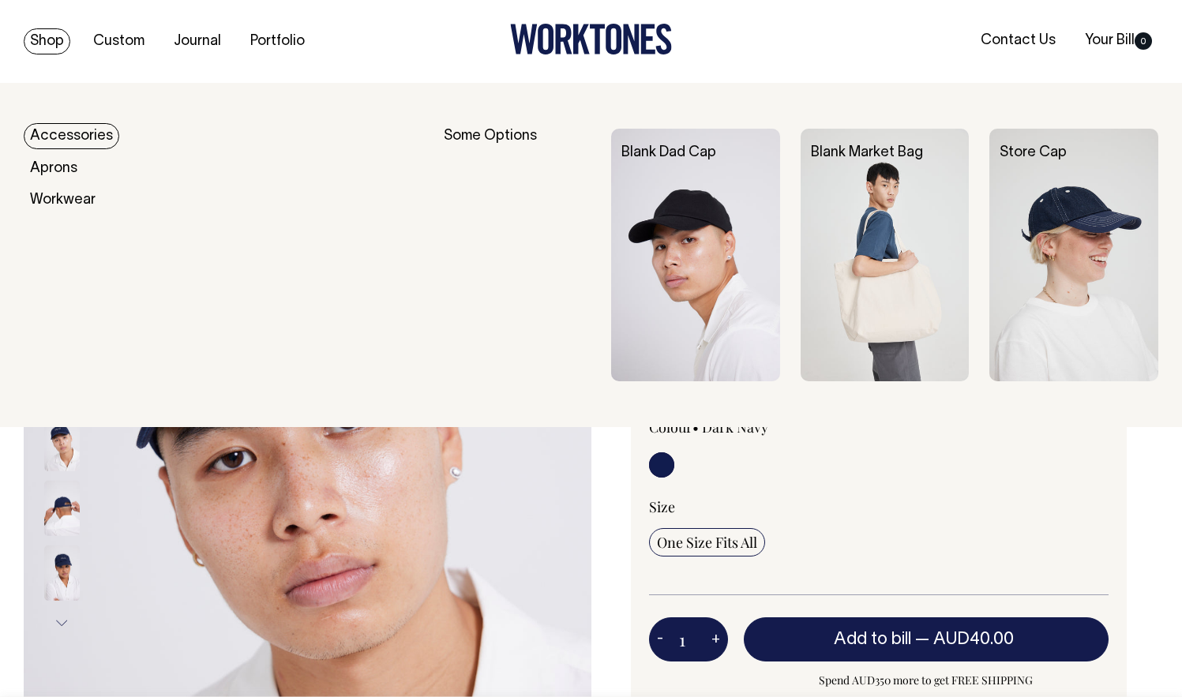
click at [41, 41] on link "Shop" at bounding box center [47, 41] width 47 height 26
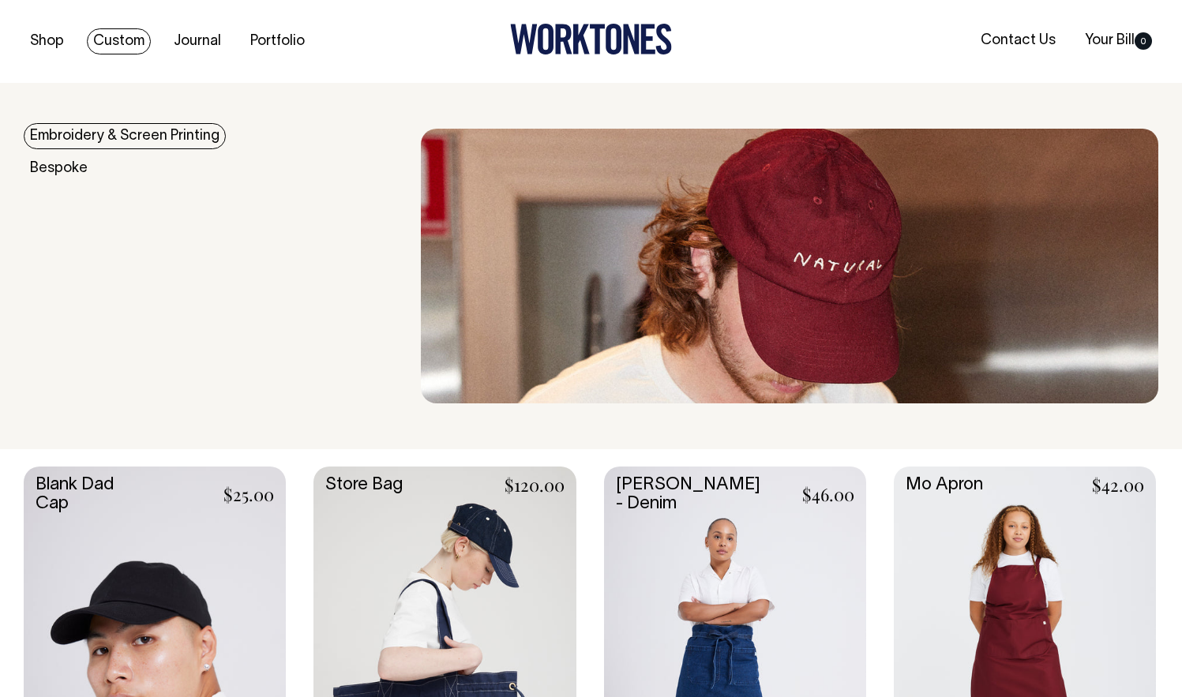
click at [124, 42] on link "Custom" at bounding box center [119, 41] width 64 height 26
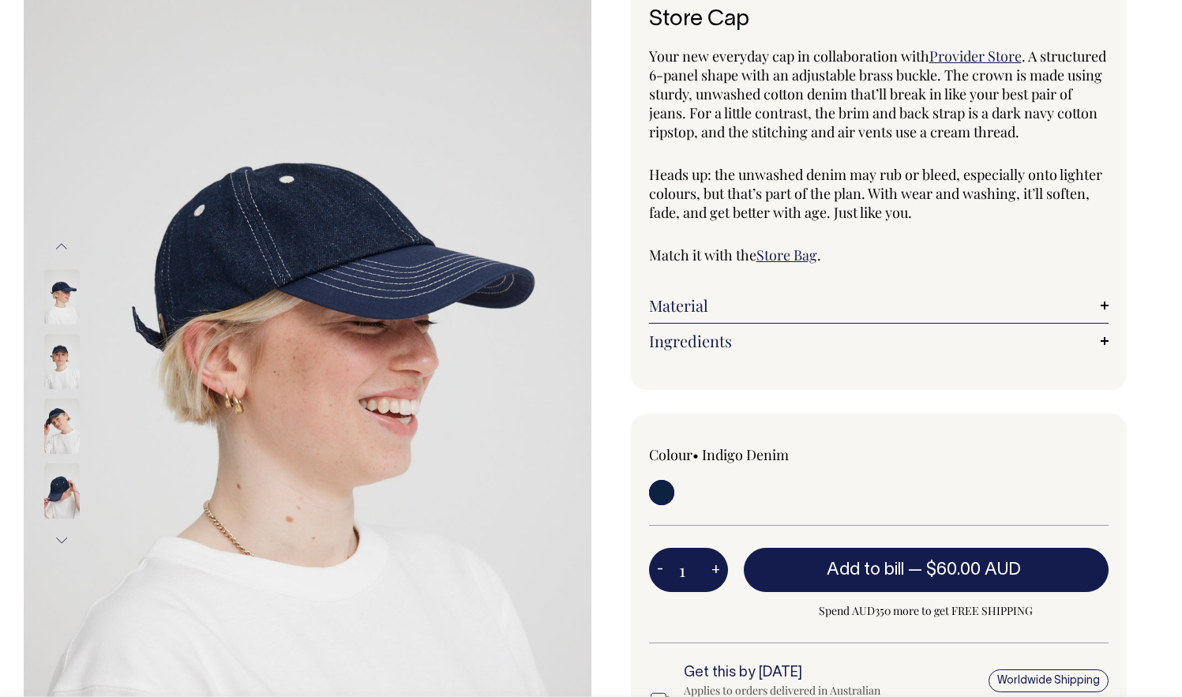
click at [653, 506] on label at bounding box center [661, 494] width 25 height 29
click at [653, 505] on input "radio" at bounding box center [661, 492] width 25 height 25
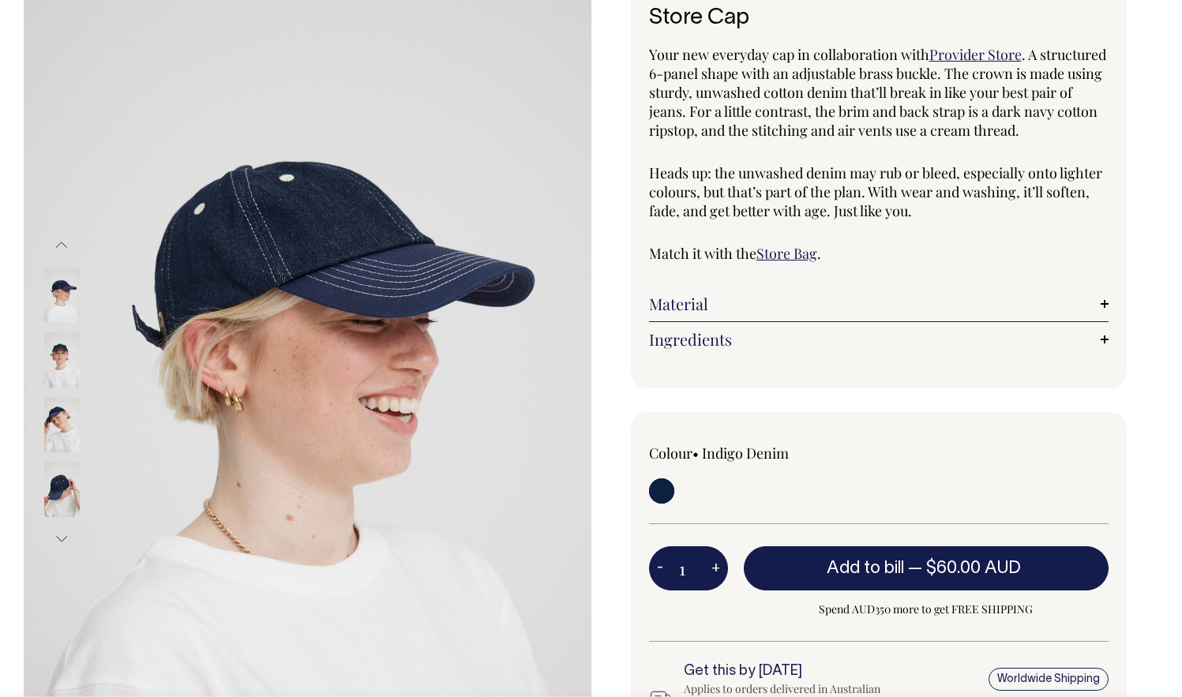
scroll to position [117, 0]
click at [51, 331] on div at bounding box center [82, 359] width 79 height 65
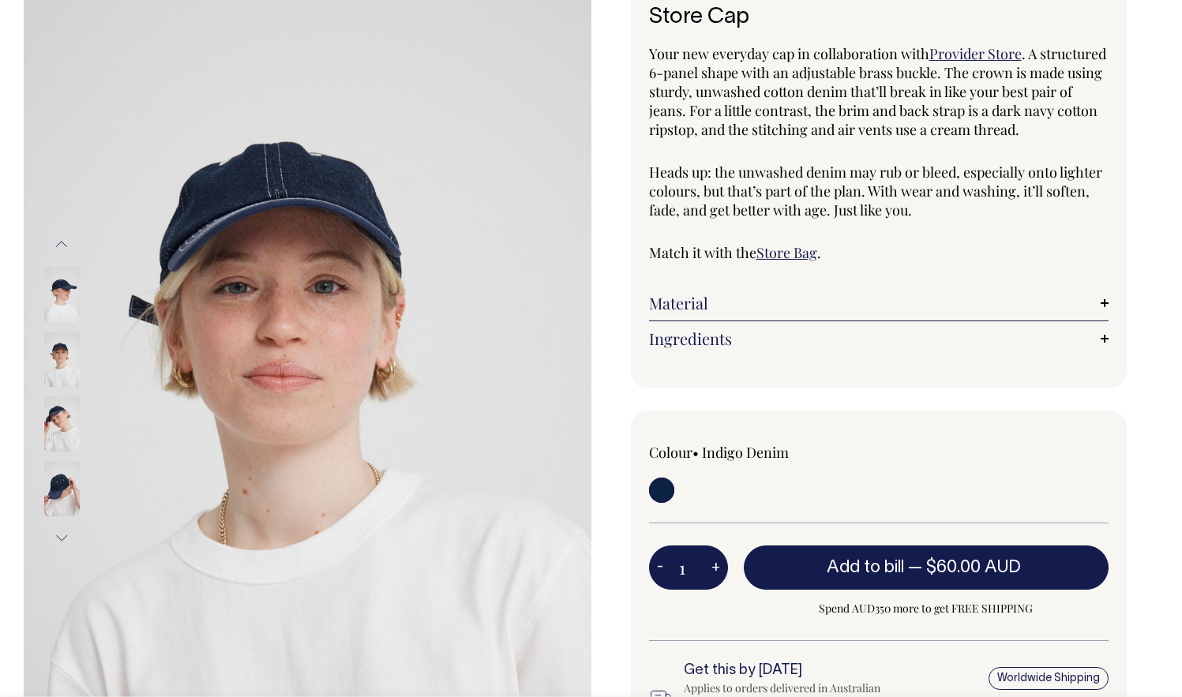
click at [54, 366] on img at bounding box center [62, 358] width 36 height 55
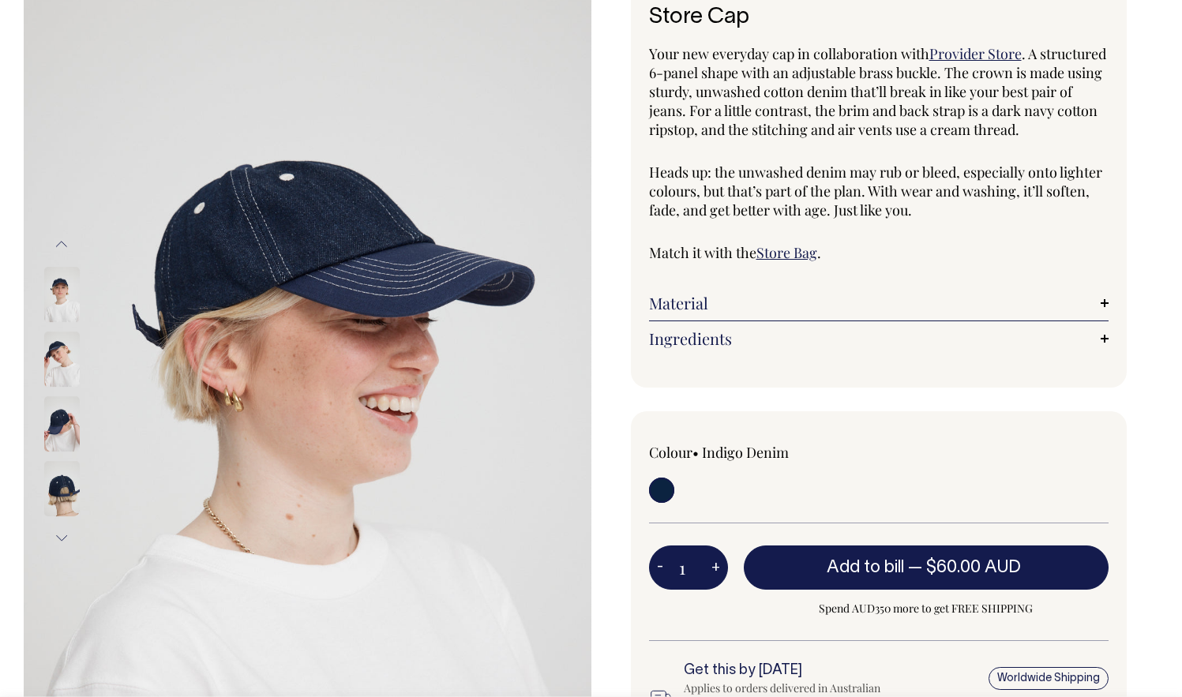
click at [54, 366] on div at bounding box center [82, 391] width 79 height 906
click at [58, 407] on img at bounding box center [62, 423] width 36 height 55
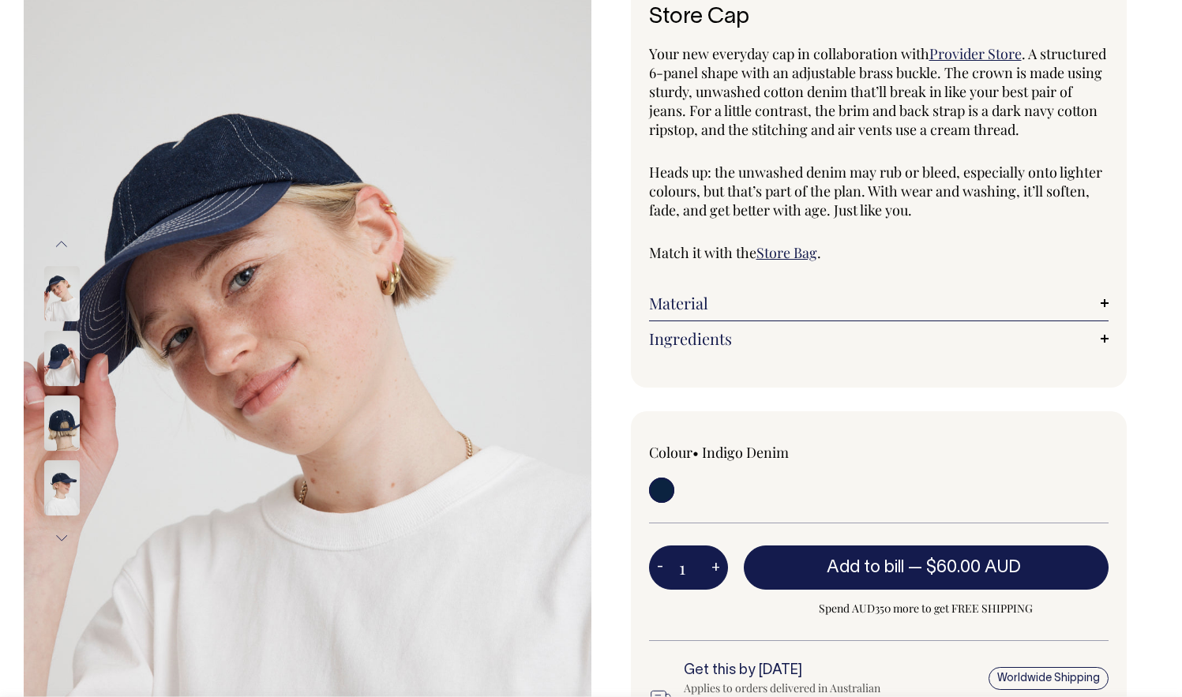
click at [59, 415] on img at bounding box center [62, 422] width 36 height 55
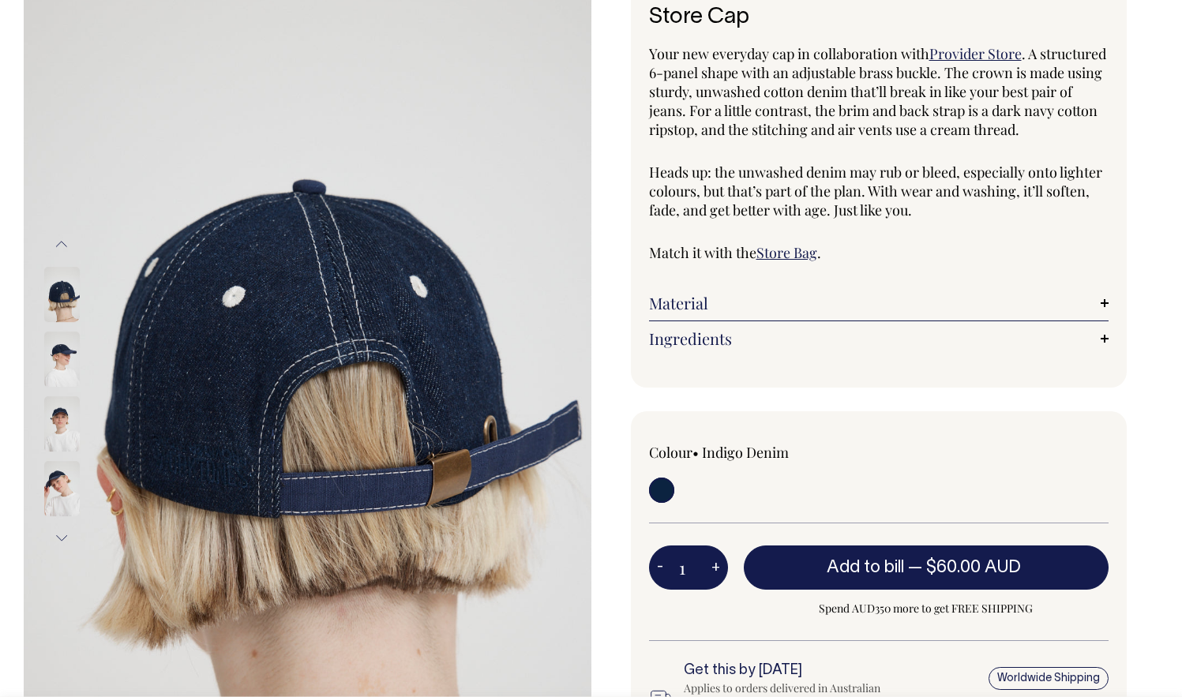
click at [62, 440] on img at bounding box center [62, 423] width 36 height 55
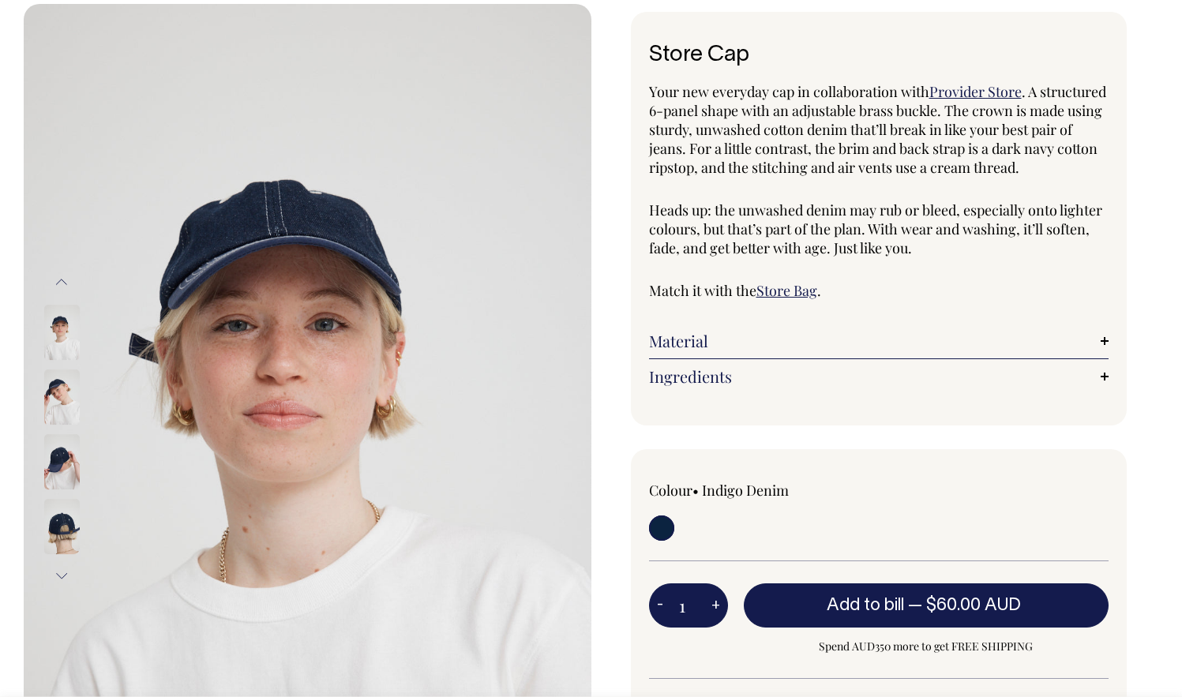
scroll to position [79, 0]
click at [982, 95] on span "Provider Store" at bounding box center [975, 91] width 92 height 19
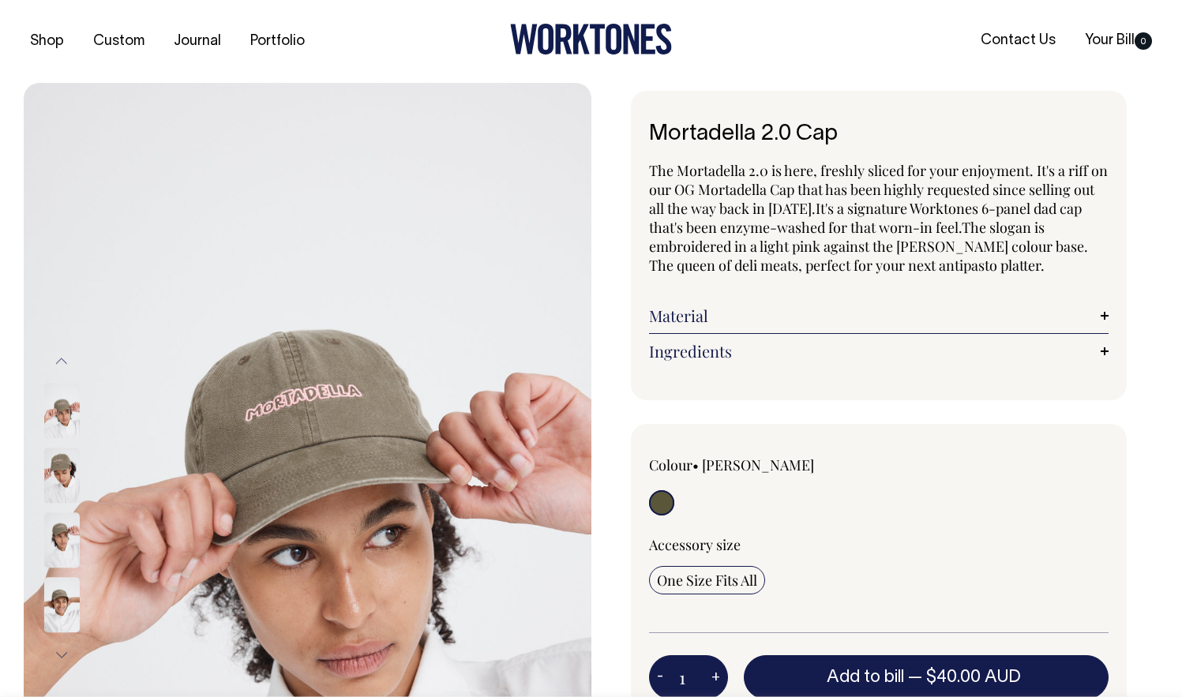
click at [659, 503] on input "radio" at bounding box center [661, 502] width 25 height 25
click at [58, 457] on img at bounding box center [62, 475] width 36 height 55
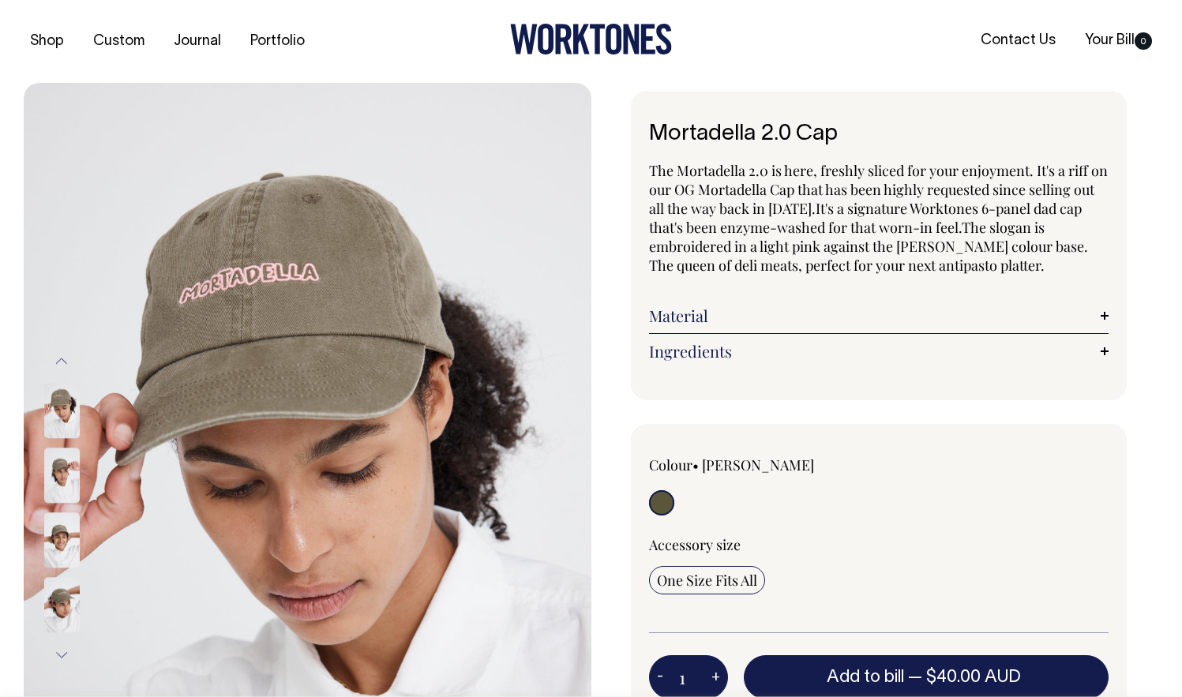
click at [58, 511] on div at bounding box center [82, 540] width 79 height 65
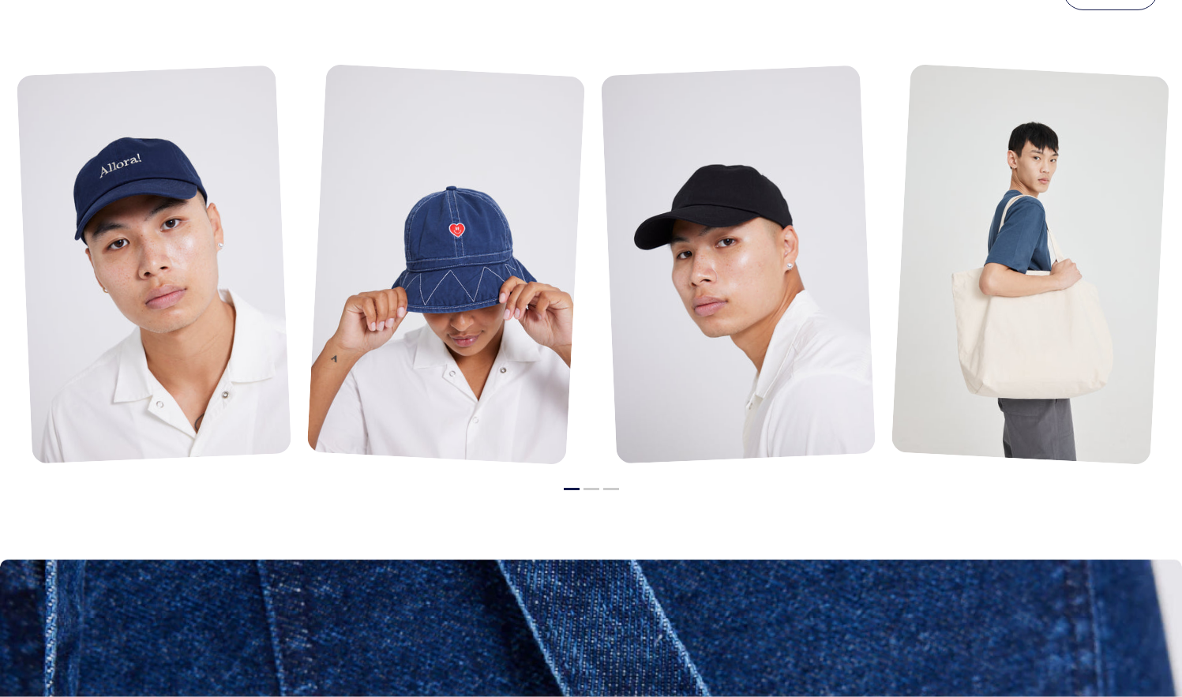
scroll to position [1155, 0]
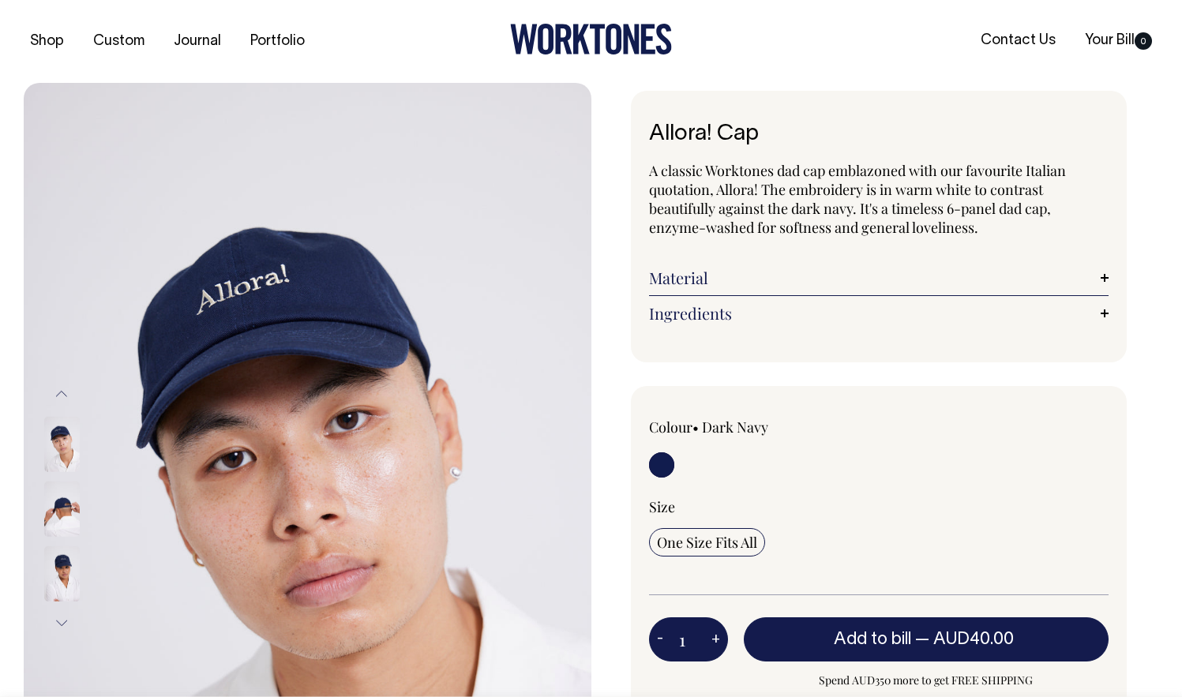
click at [50, 513] on img at bounding box center [62, 508] width 36 height 55
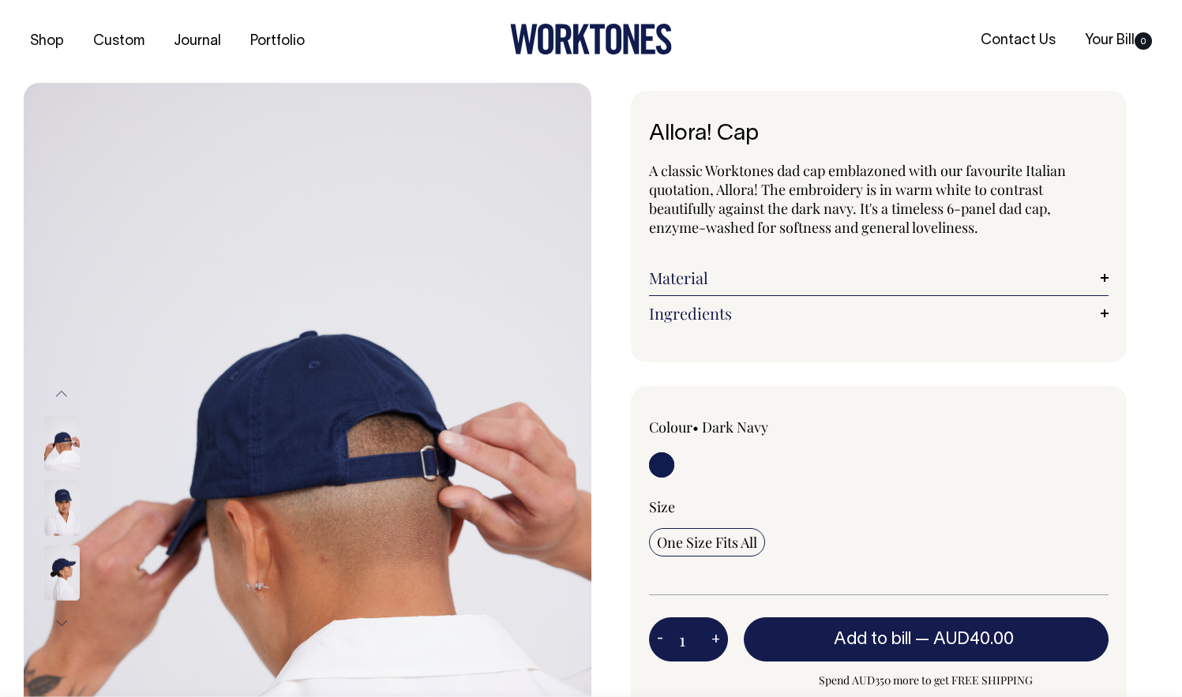
click at [60, 537] on div at bounding box center [82, 508] width 79 height 65
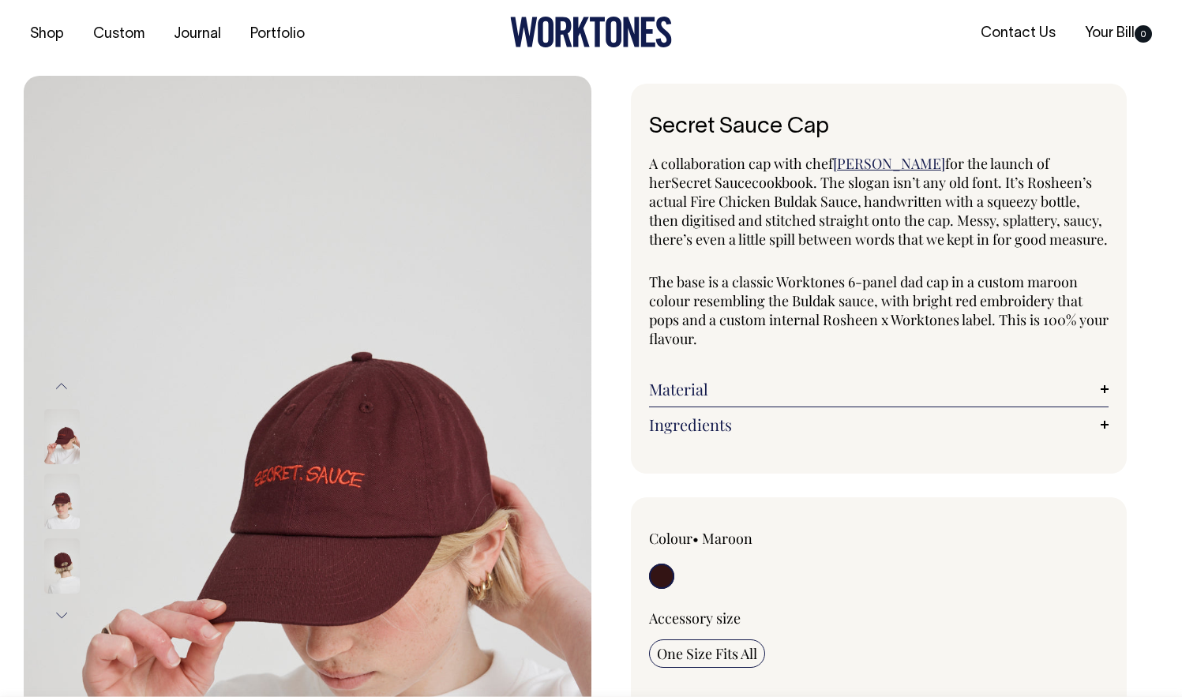
scroll to position [8, 0]
click at [661, 579] on input "radio" at bounding box center [661, 575] width 25 height 25
click at [690, 398] on link "Material" at bounding box center [879, 388] width 460 height 19
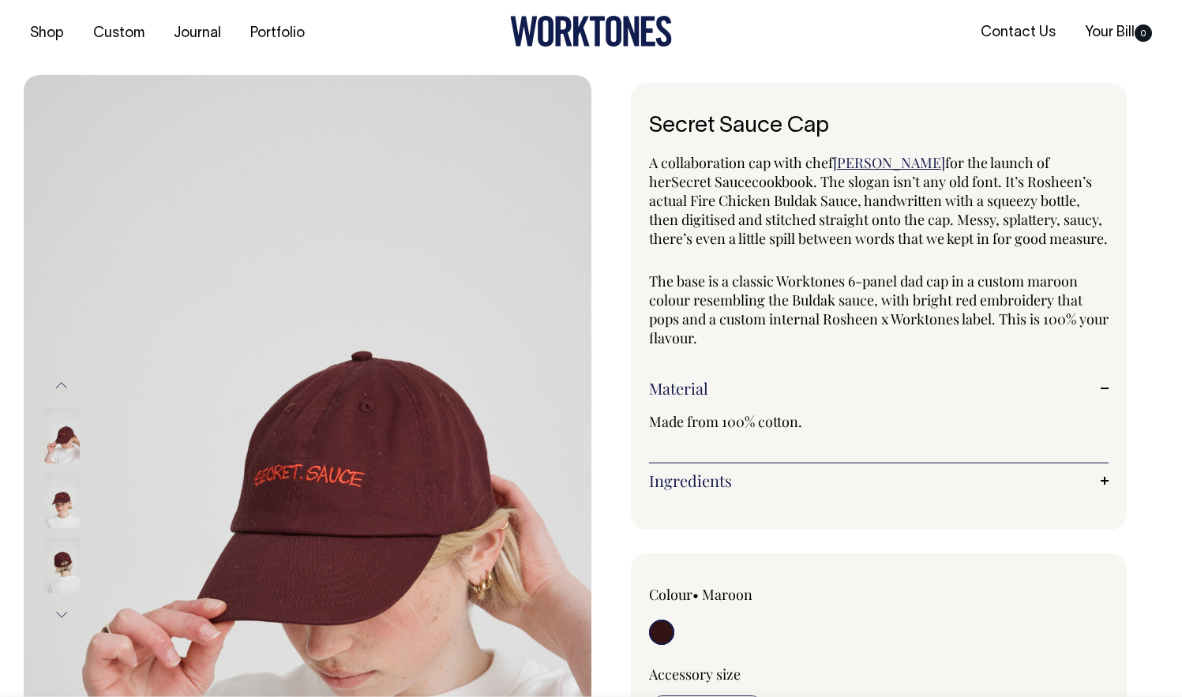
click at [709, 420] on span "Made from 100% cotton." at bounding box center [725, 421] width 153 height 19
click at [737, 416] on span "Made from 100% cotton." at bounding box center [725, 421] width 153 height 19
click at [768, 417] on span "Made from 100% cotton." at bounding box center [725, 421] width 153 height 19
click at [769, 451] on div "Made from 100% cotton." at bounding box center [879, 426] width 460 height 57
click at [871, 165] on span "Rosheen Kaul" at bounding box center [889, 162] width 112 height 19
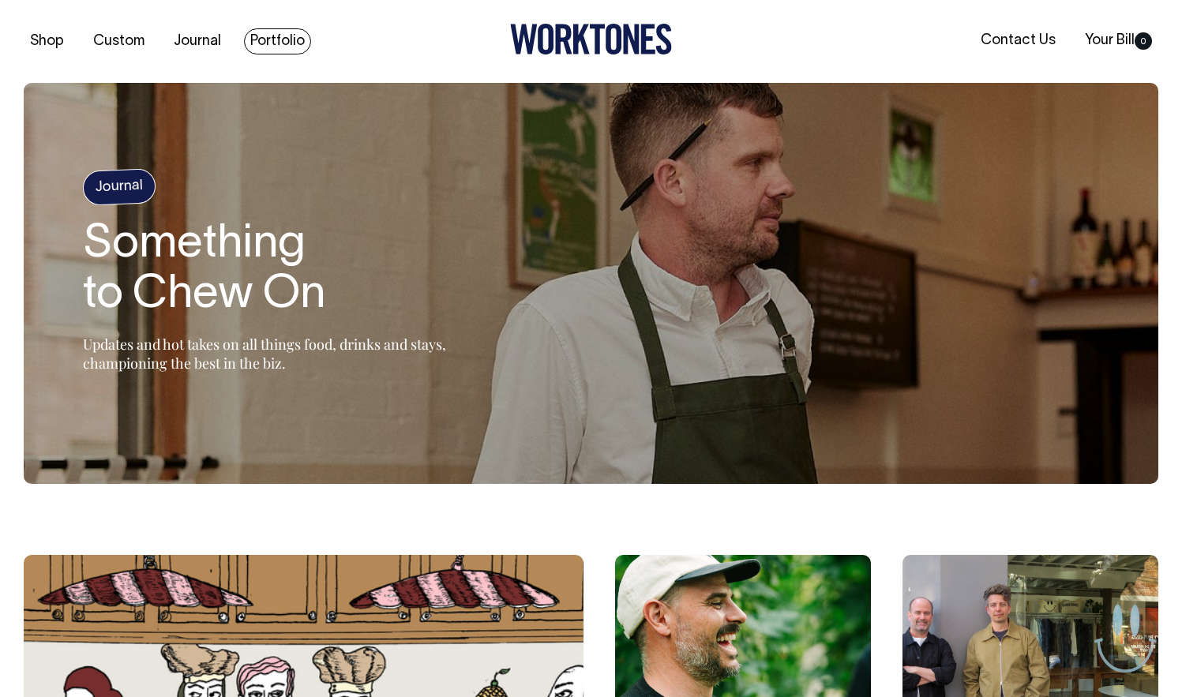
click at [286, 42] on link "Portfolio" at bounding box center [277, 41] width 67 height 26
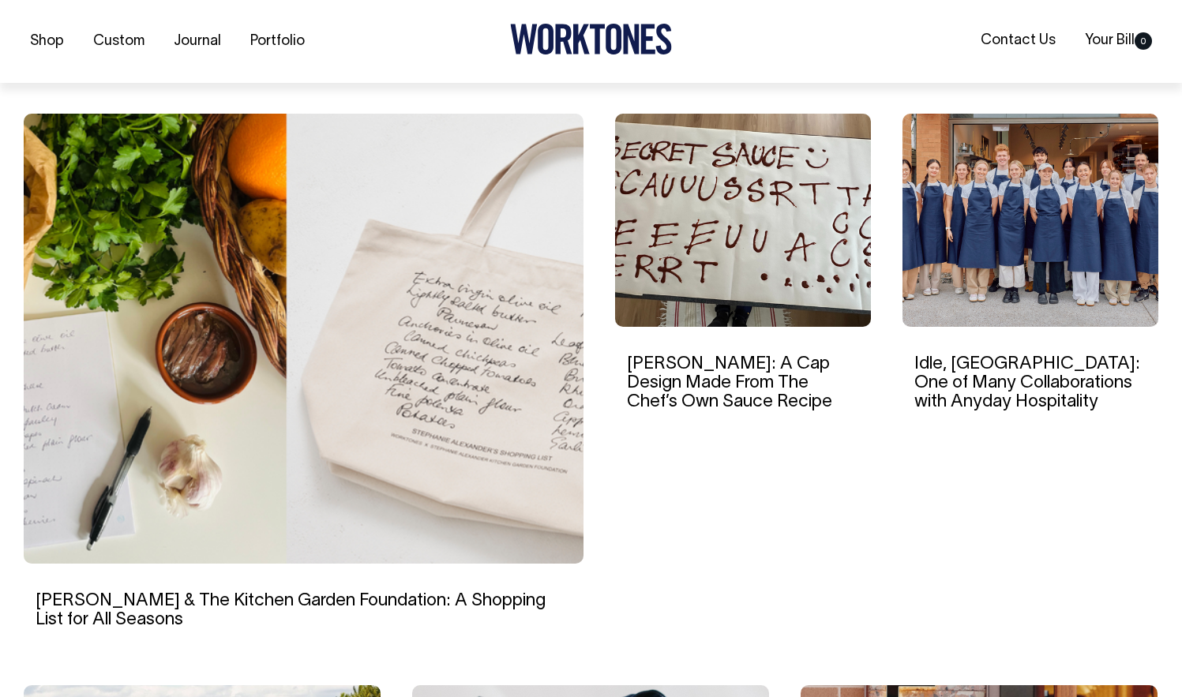
scroll to position [442, 0]
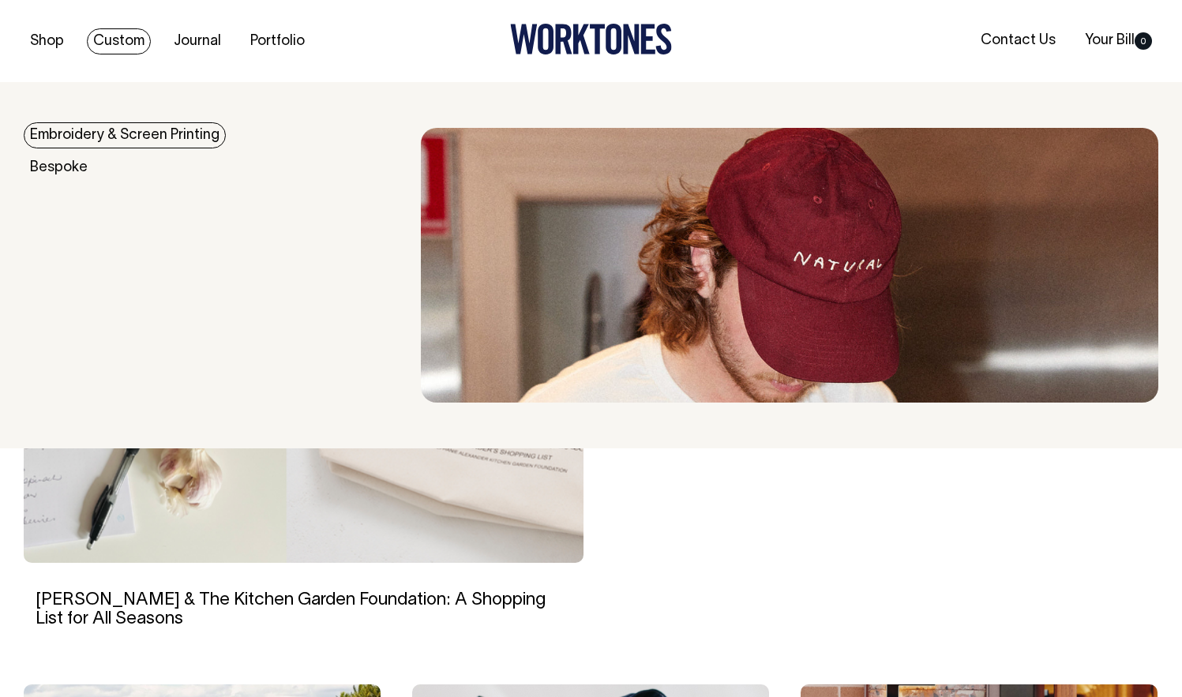
click at [83, 142] on link "Embroidery & Screen Printing" at bounding box center [125, 135] width 202 height 26
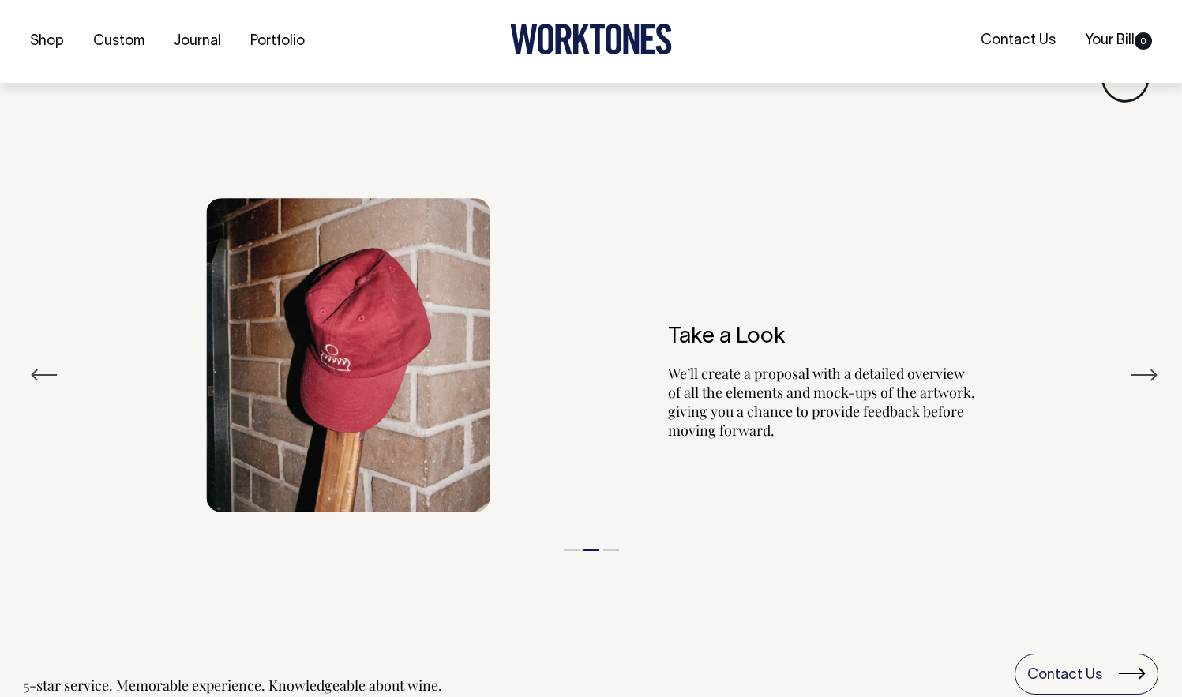
scroll to position [1749, 0]
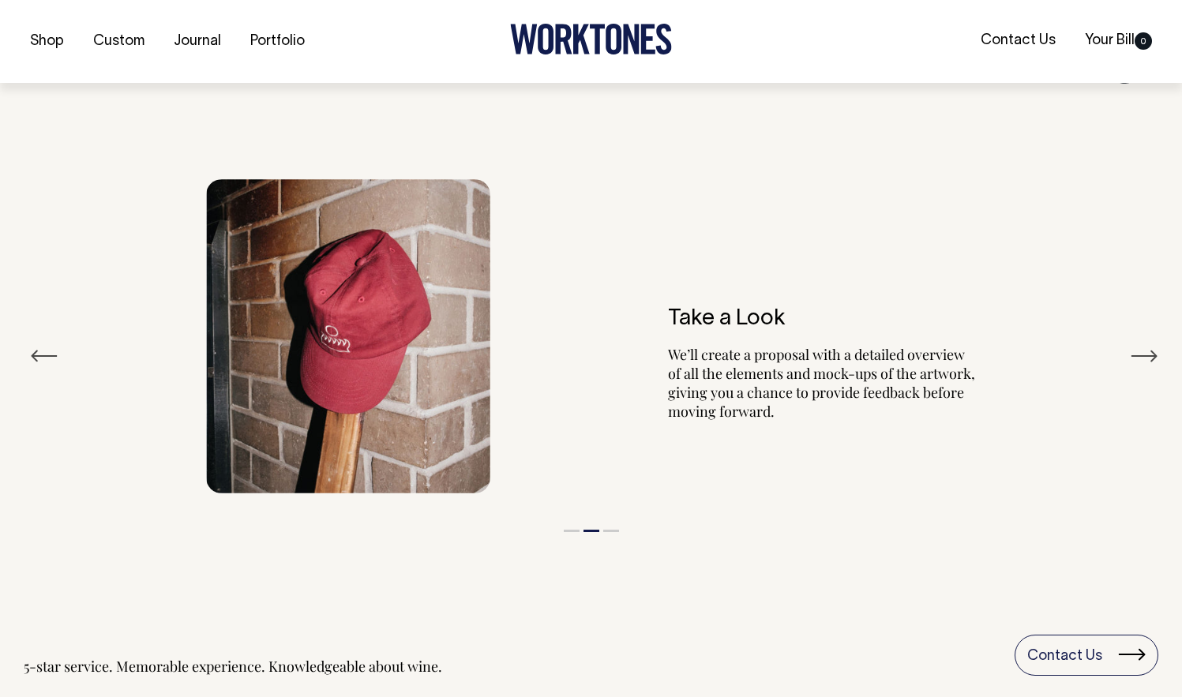
click at [36, 362] on button "Previous" at bounding box center [44, 356] width 28 height 24
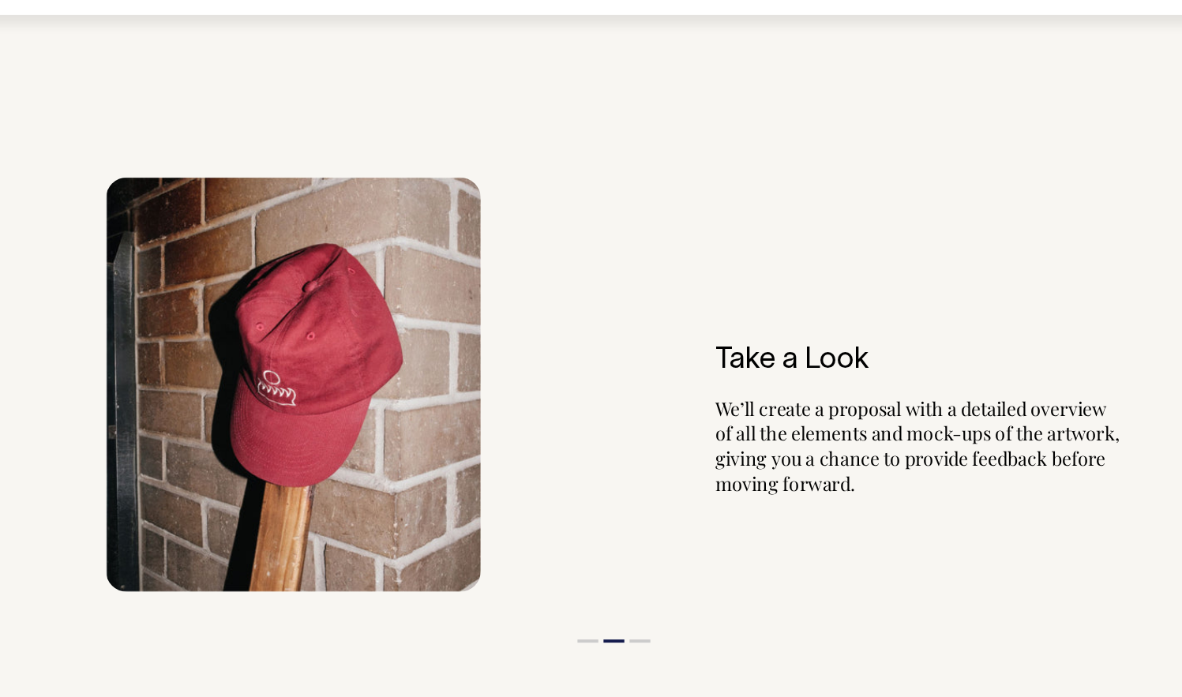
scroll to position [1724, 0]
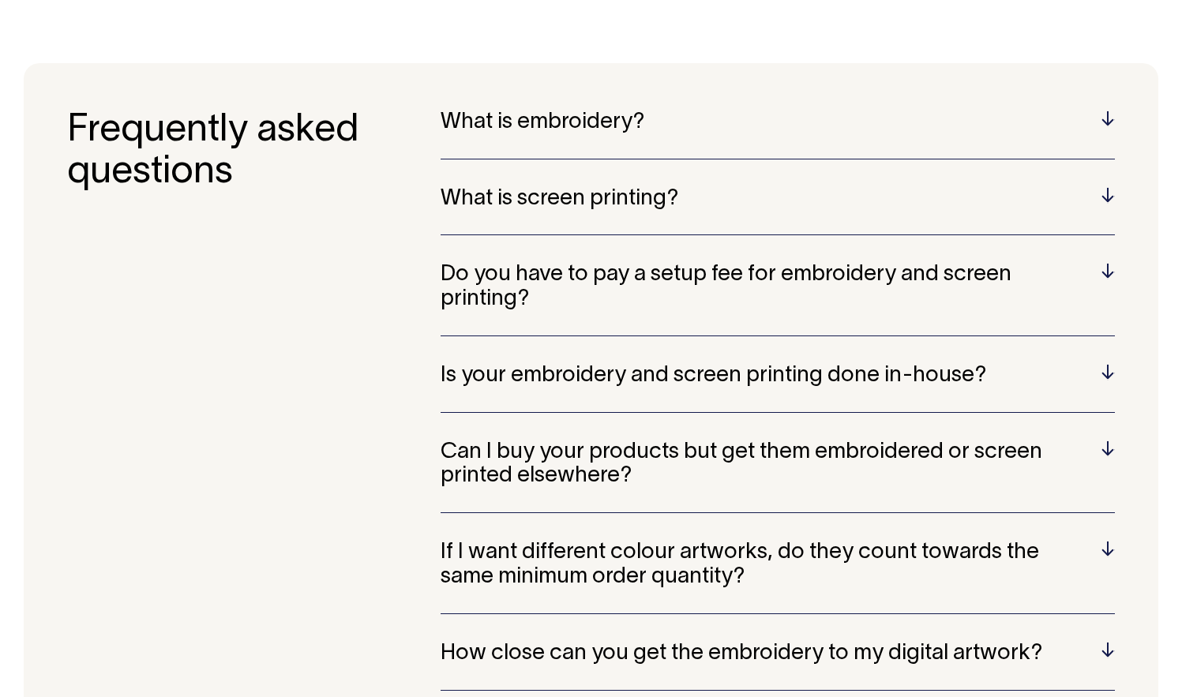
click at [539, 198] on h5 "What is screen printing?" at bounding box center [777, 199] width 674 height 24
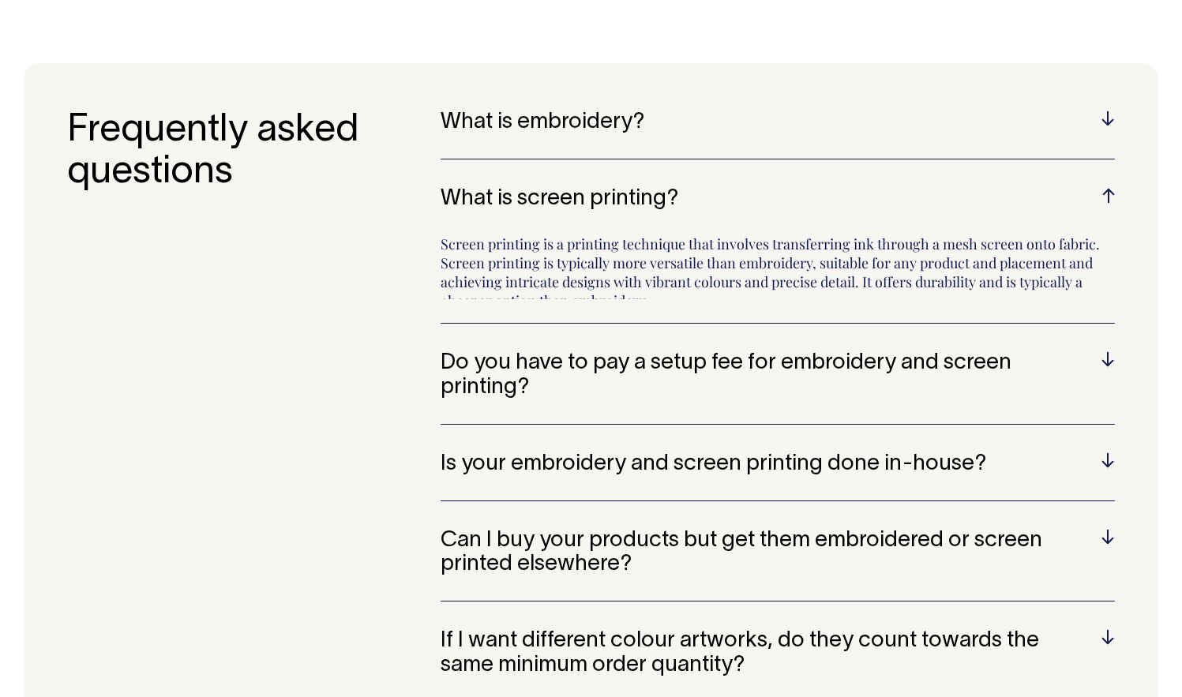
scroll to position [3159, 0]
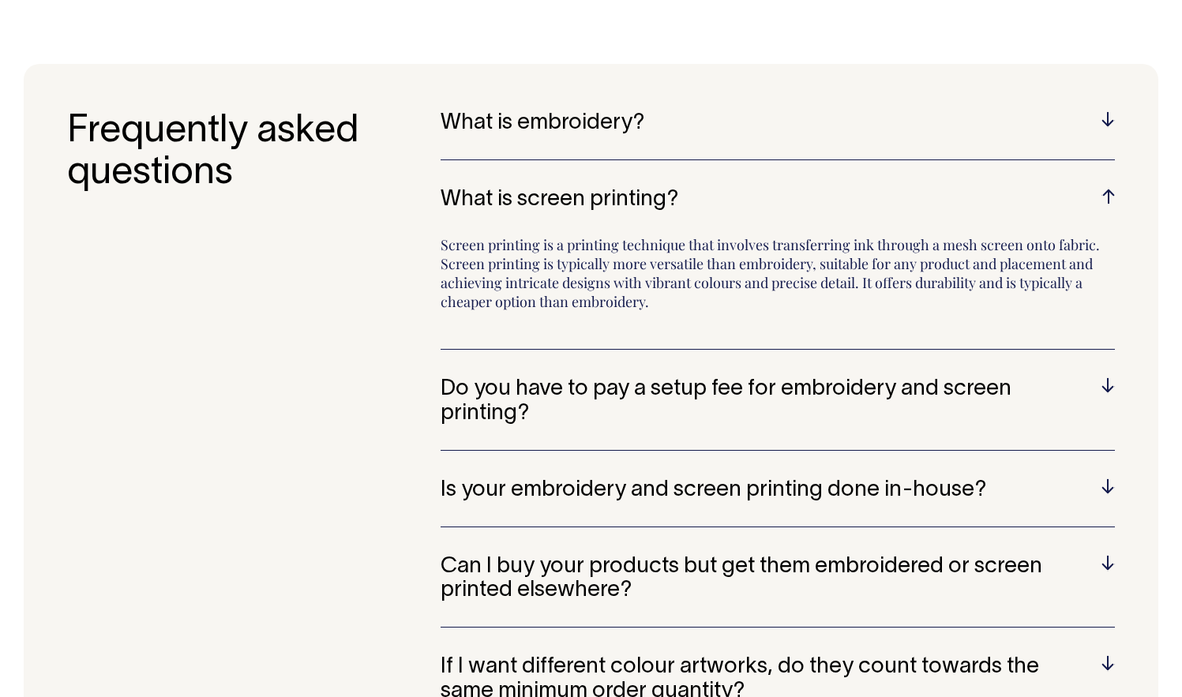
click at [539, 198] on h5 "What is screen printing?" at bounding box center [777, 200] width 674 height 24
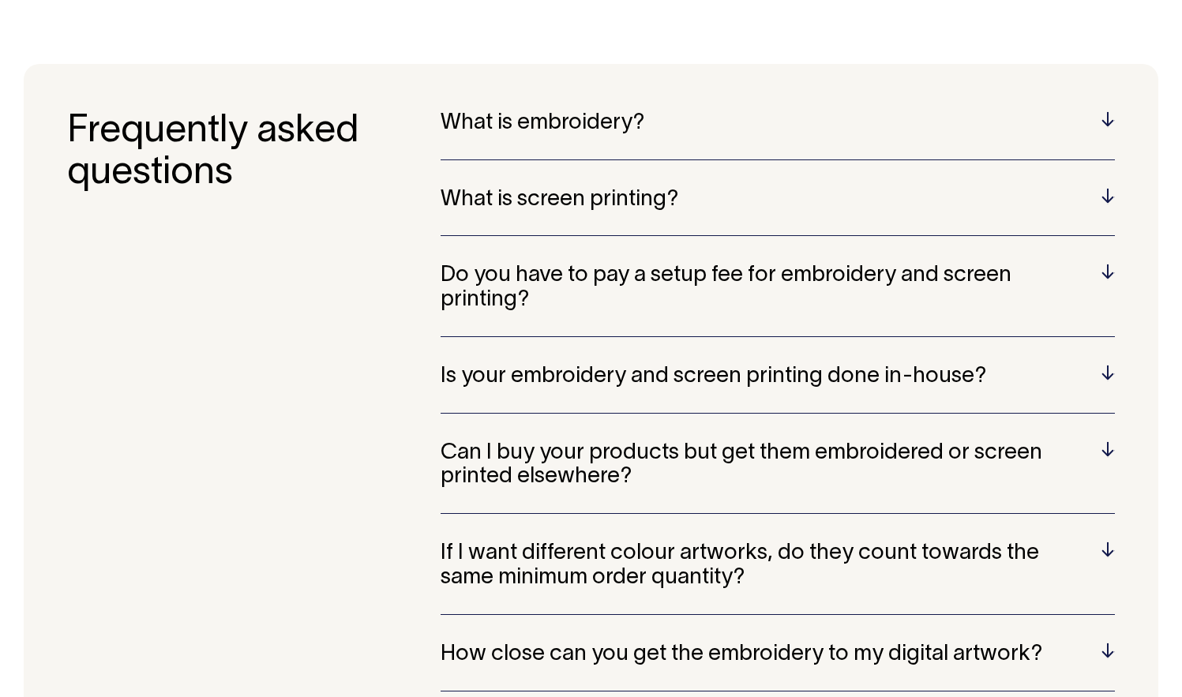
click at [537, 232] on div "What is screen printing? Screen printing is a printing technique that involves …" at bounding box center [777, 212] width 674 height 49
click at [541, 268] on h5 "Do you have to pay a setup fee for embroidery and screen printing?" at bounding box center [777, 288] width 674 height 49
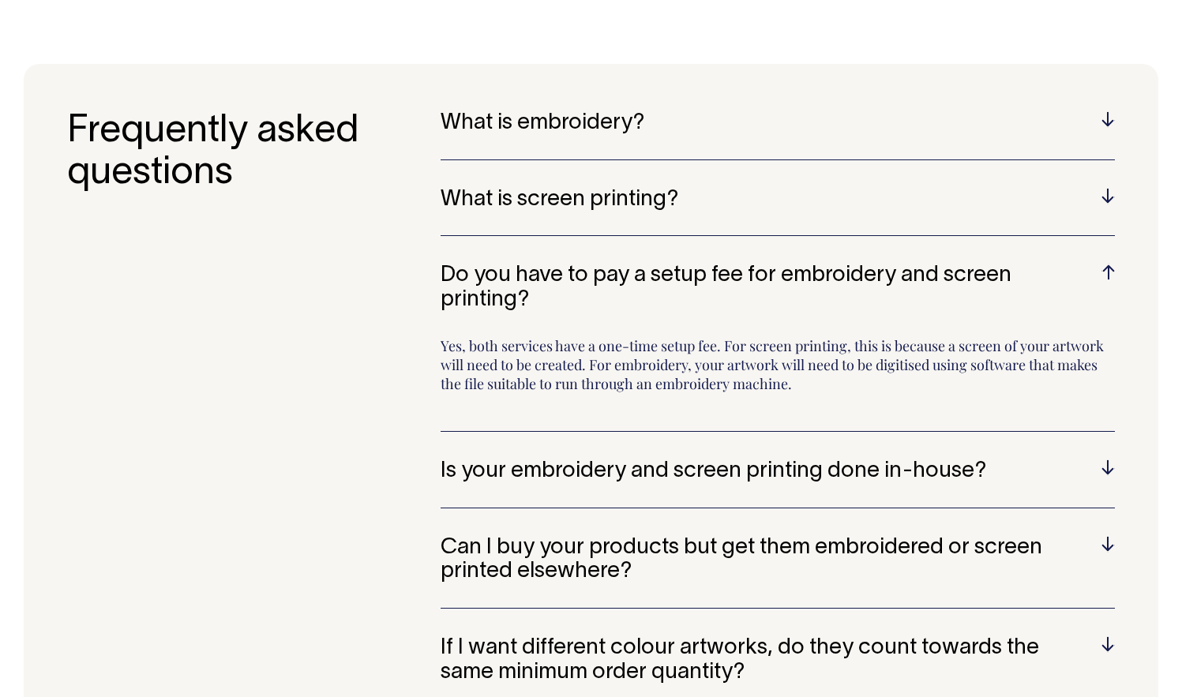
click at [541, 268] on h5 "Do you have to pay a setup fee for embroidery and screen printing?" at bounding box center [777, 288] width 674 height 49
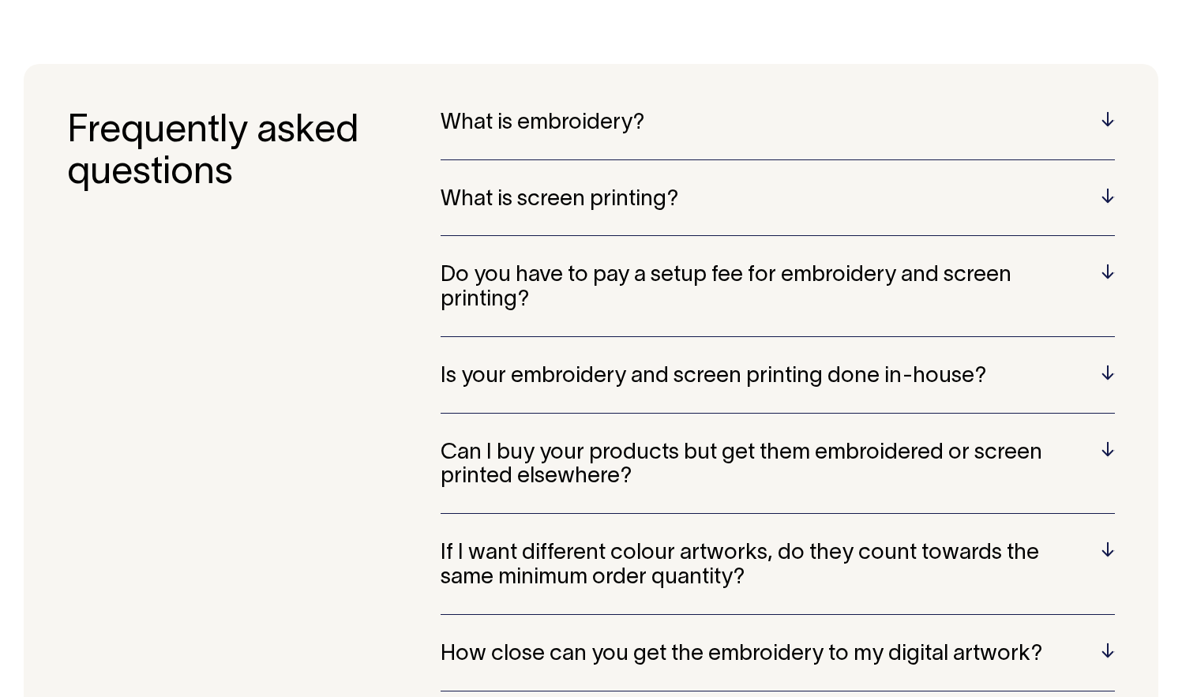
click at [553, 351] on div "What is embroidery? Embroidery is a technique that involves stitching designs o…" at bounding box center [777, 491] width 674 height 761
click at [553, 359] on div "What is embroidery? Embroidery is a technique that involves stitching designs o…" at bounding box center [777, 491] width 674 height 761
click at [556, 377] on h5 "Is your embroidery and screen printing done in-house?" at bounding box center [777, 377] width 674 height 24
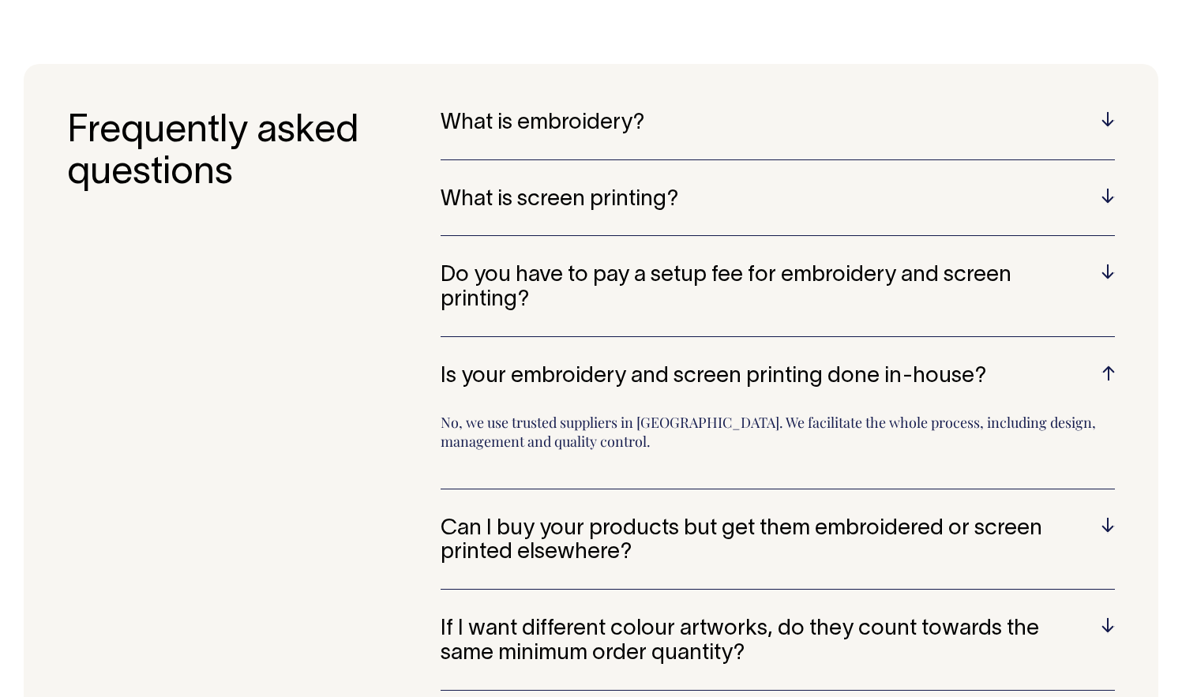
click at [556, 377] on h5 "Is your embroidery and screen printing done in-house?" at bounding box center [777, 377] width 674 height 24
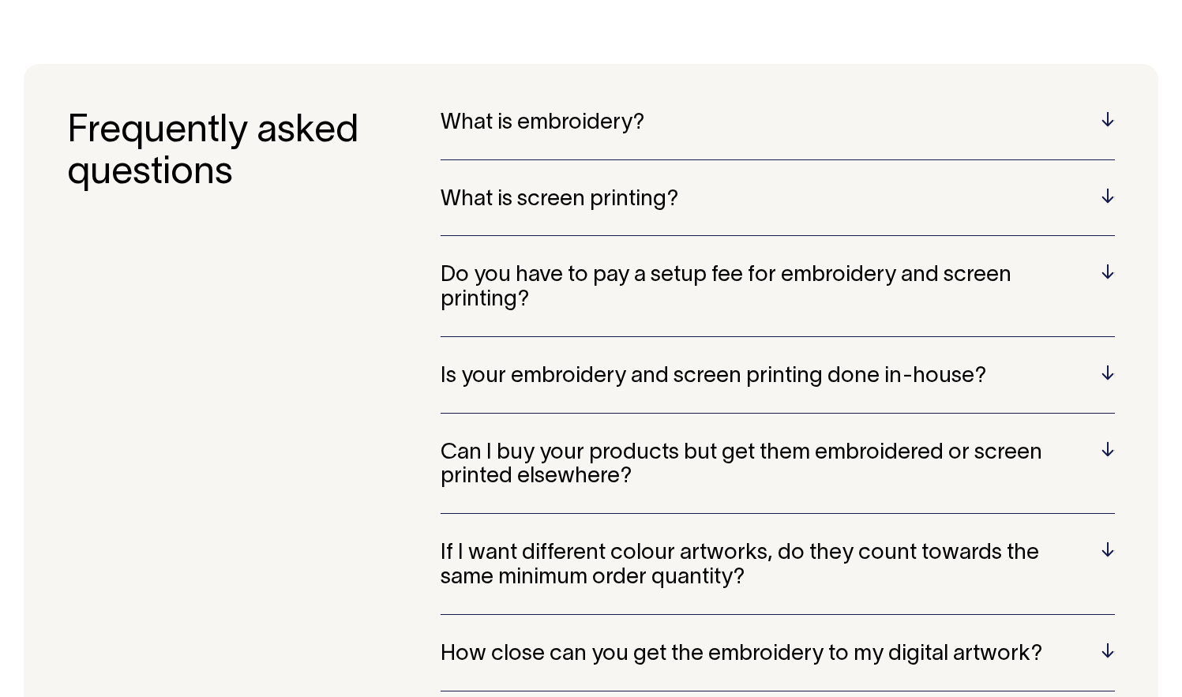
click at [543, 483] on h5 "Can I buy your products but get them embroidered or screen printed elsewhere?" at bounding box center [777, 465] width 674 height 49
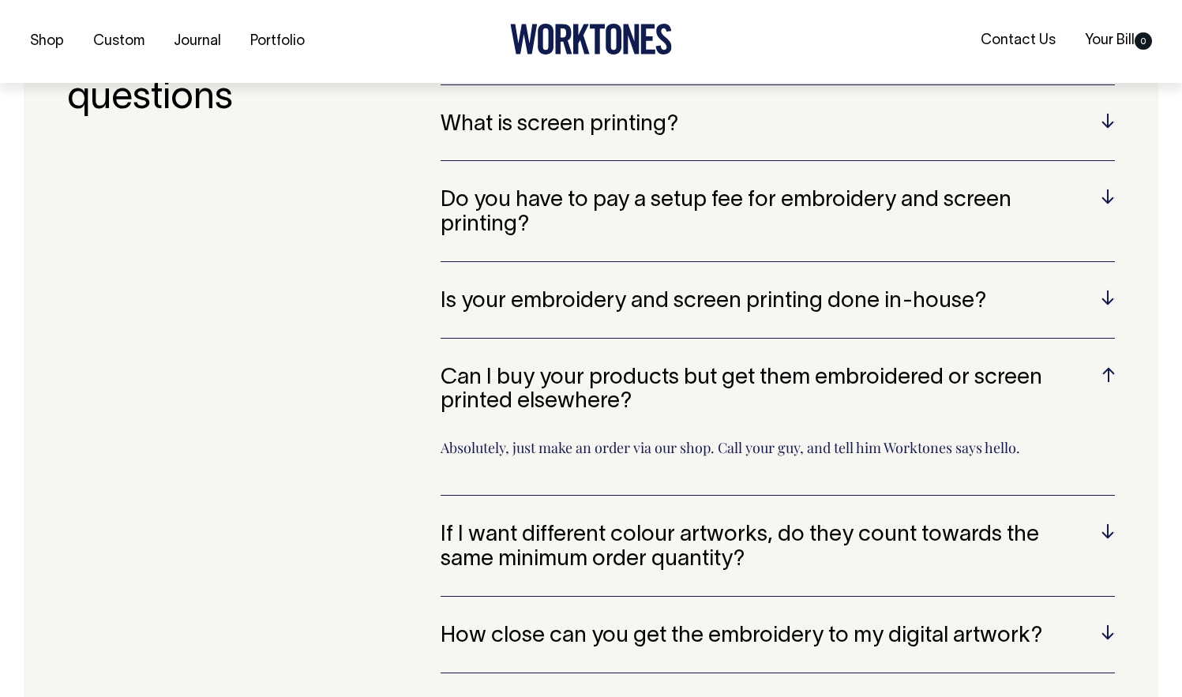
scroll to position [3234, 0]
click at [567, 559] on h5 "If I want different colour artworks, do they count towards the same minimum ord…" at bounding box center [777, 547] width 674 height 49
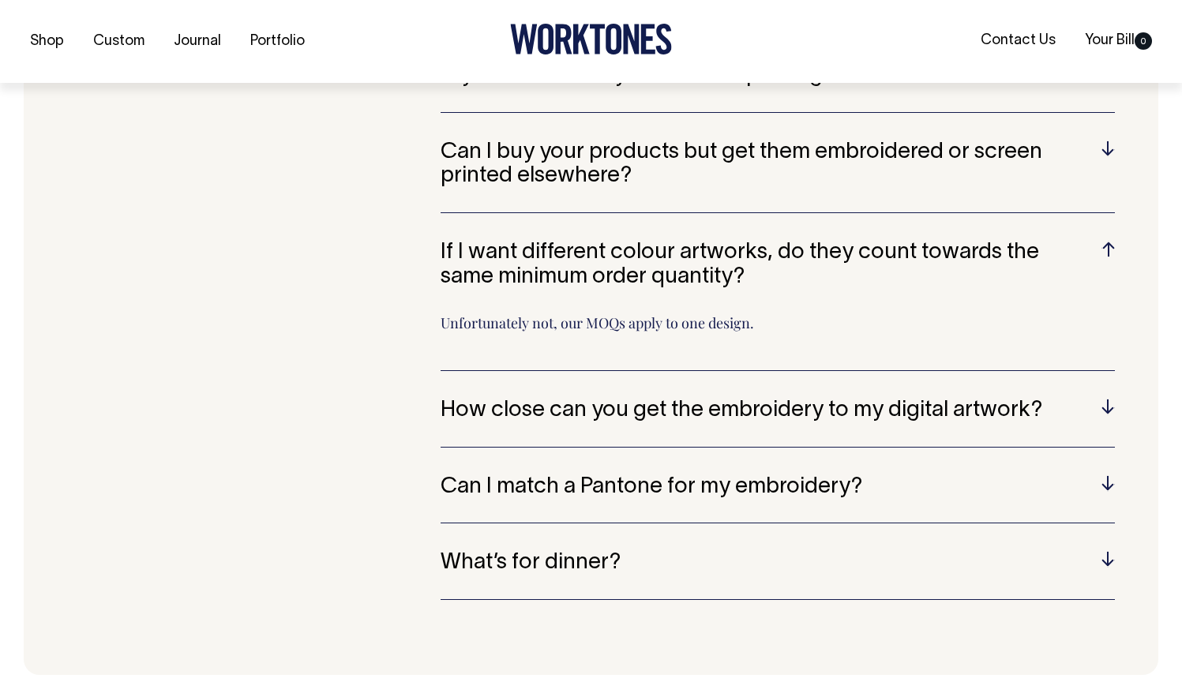
click at [627, 408] on h5 "How close can you get the embroidery to my digital artwork?" at bounding box center [777, 411] width 674 height 24
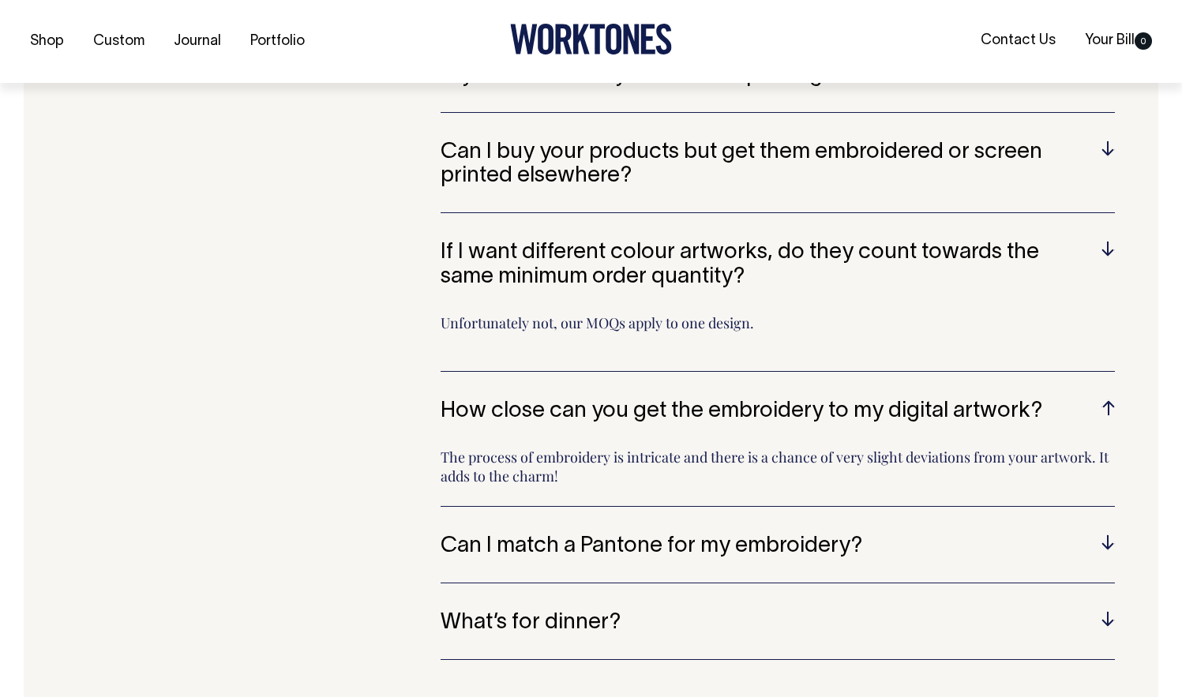
scroll to position [3461, 0]
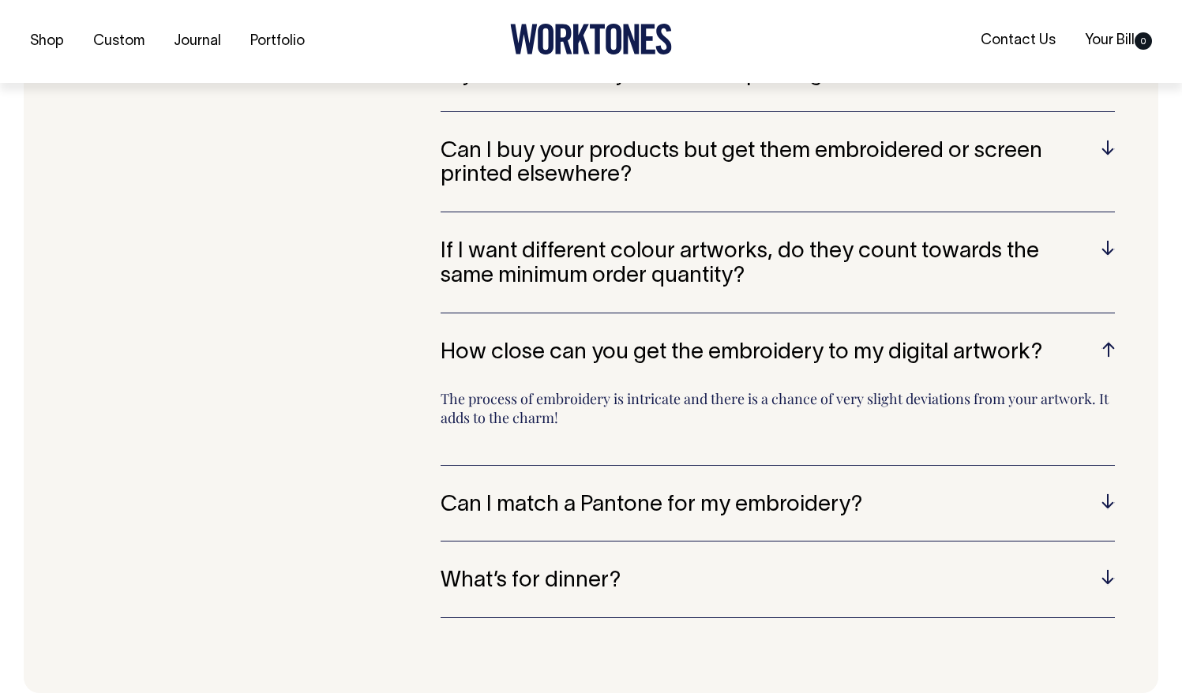
click at [554, 500] on h5 "Can I match a Pantone for my embroidery?" at bounding box center [777, 505] width 674 height 24
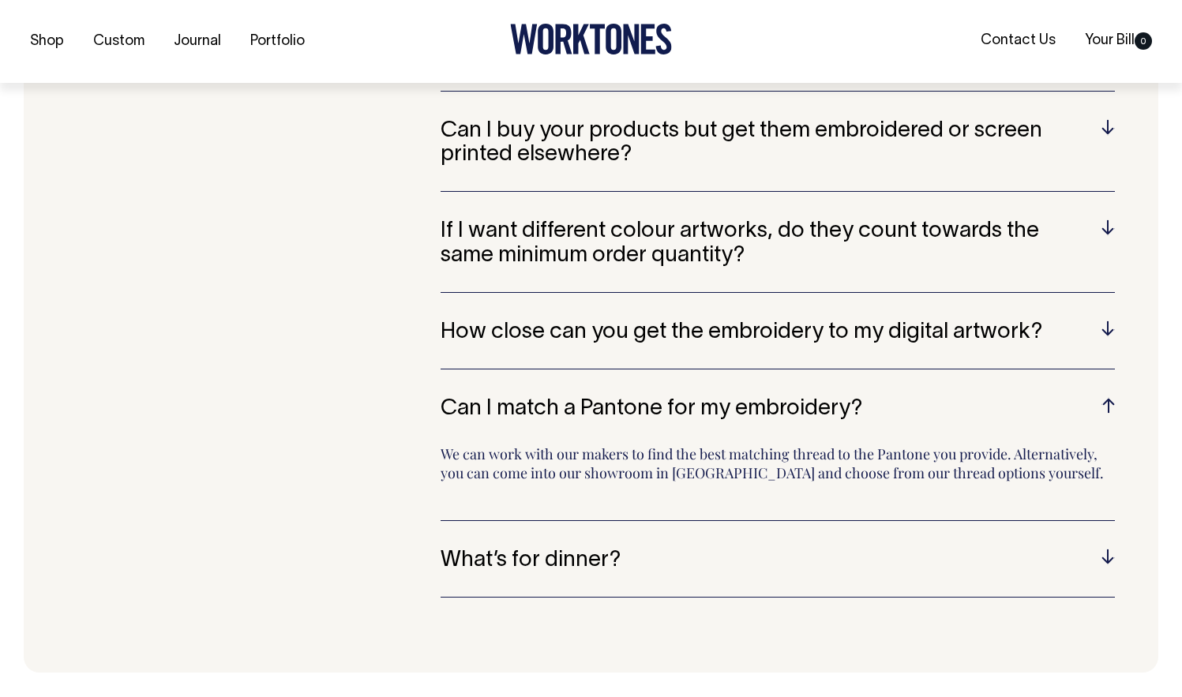
scroll to position [3481, 0]
click at [576, 556] on h5 "What’s for dinner?" at bounding box center [777, 561] width 674 height 24
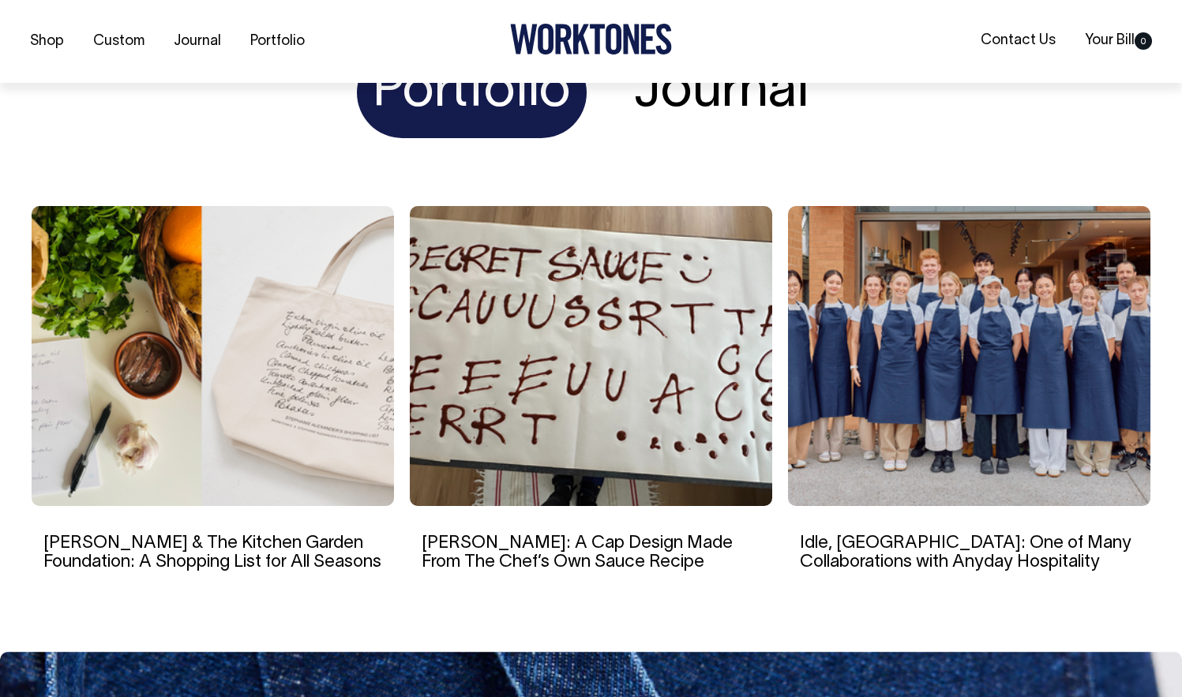
scroll to position [4851, 0]
click at [703, 122] on h4 "Journal" at bounding box center [721, 92] width 207 height 91
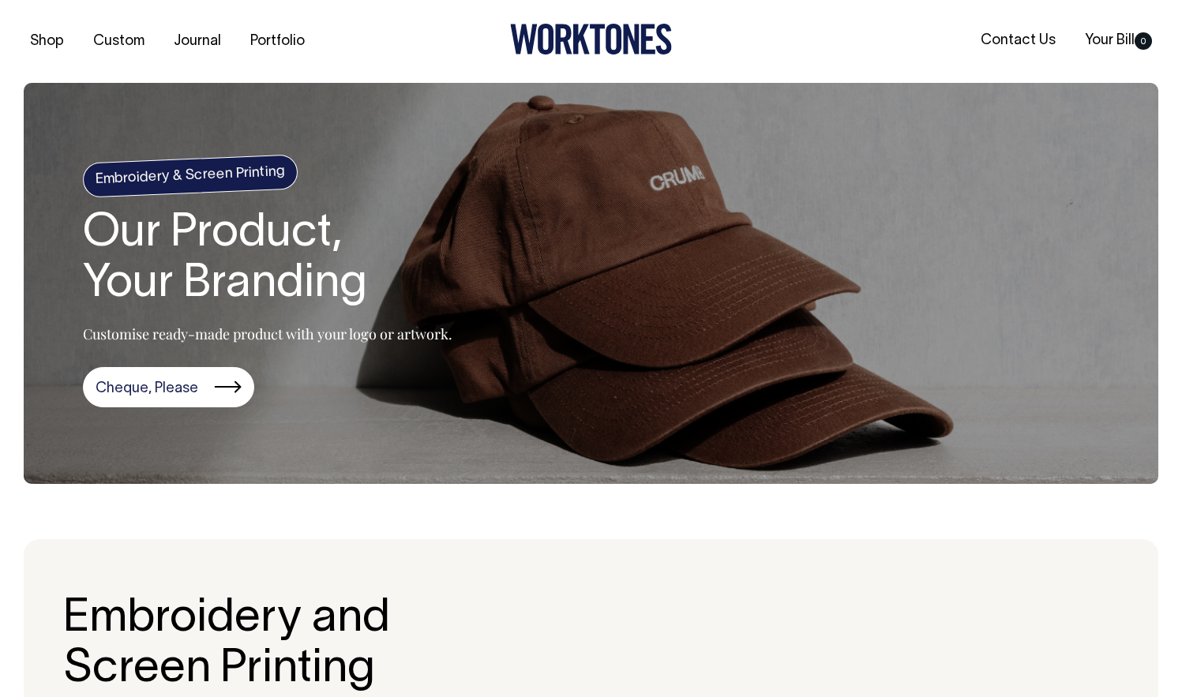
scroll to position [0, 0]
click at [202, 373] on link "Cheque, Please" at bounding box center [168, 387] width 171 height 41
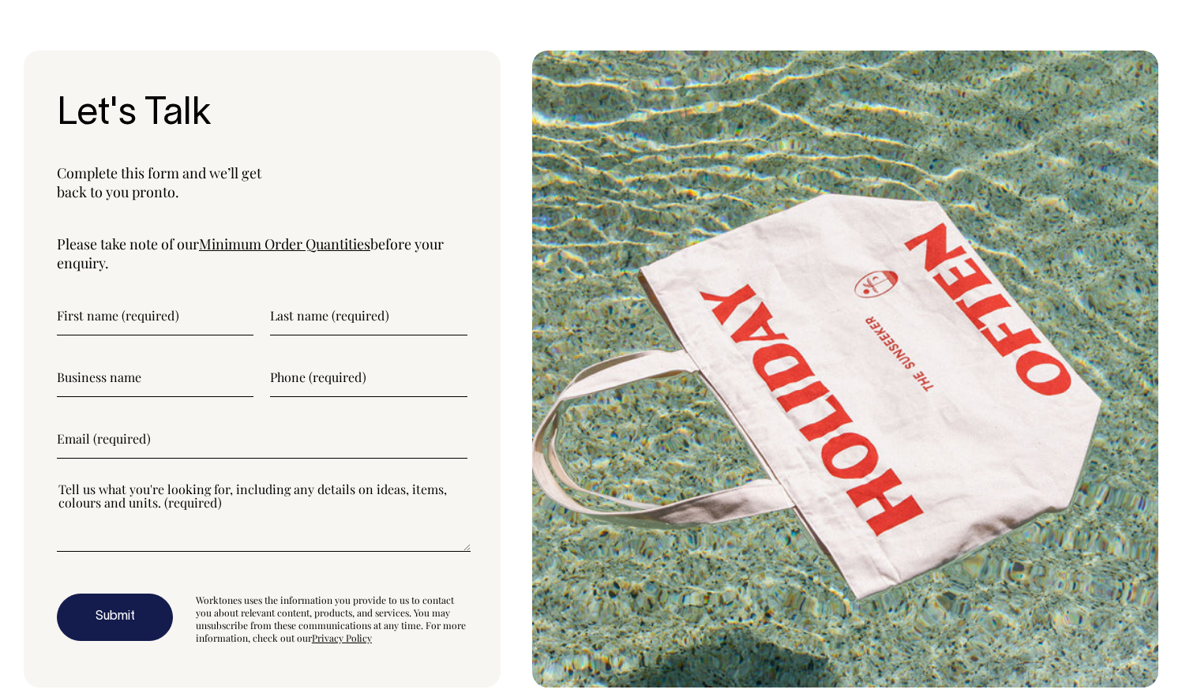
scroll to position [4140, 0]
click at [294, 238] on link "Minimum Order Quantities" at bounding box center [284, 243] width 171 height 19
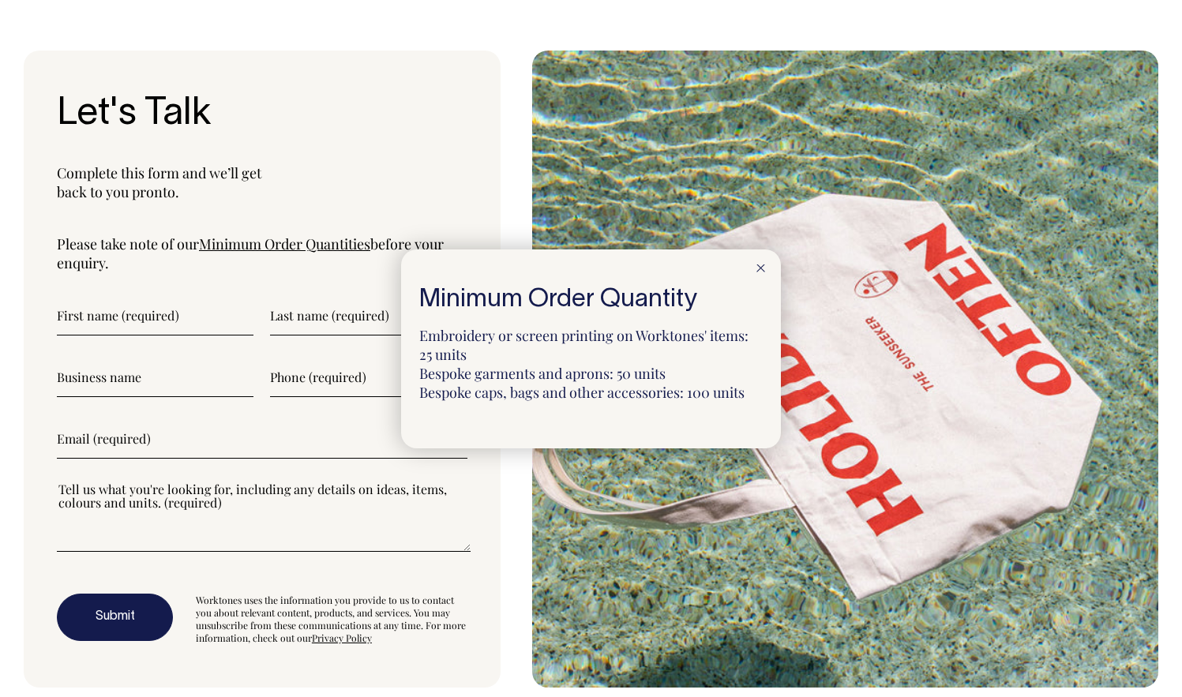
click at [746, 279] on div at bounding box center [760, 266] width 40 height 35
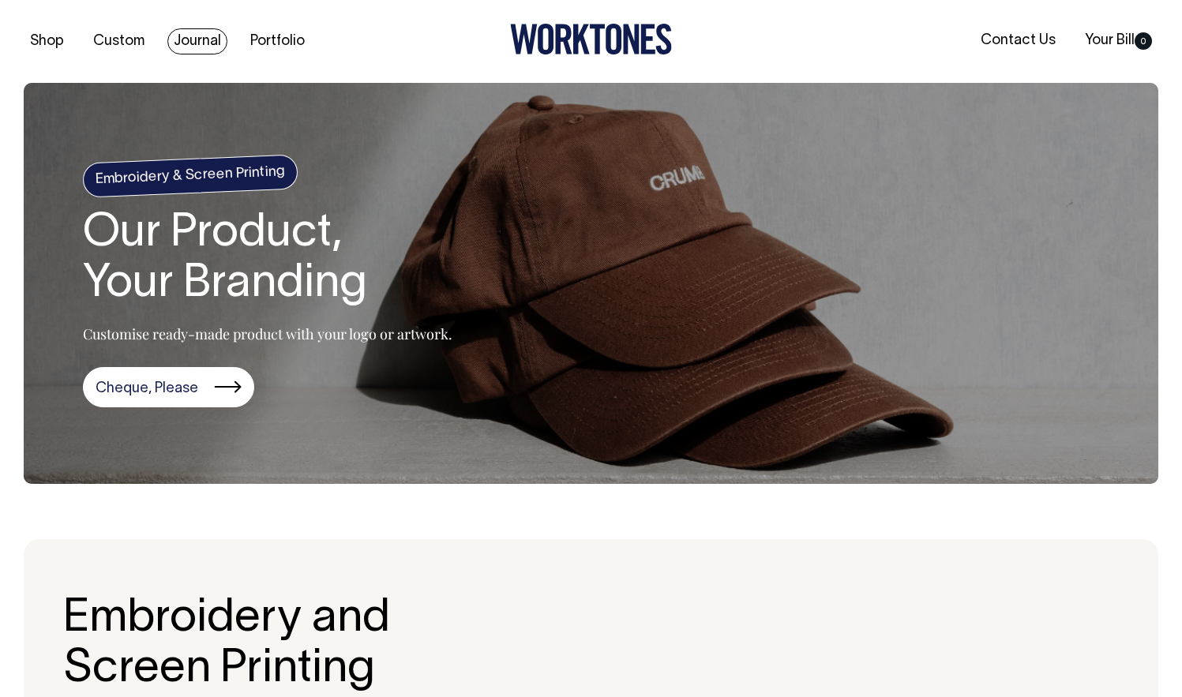
scroll to position [0, 0]
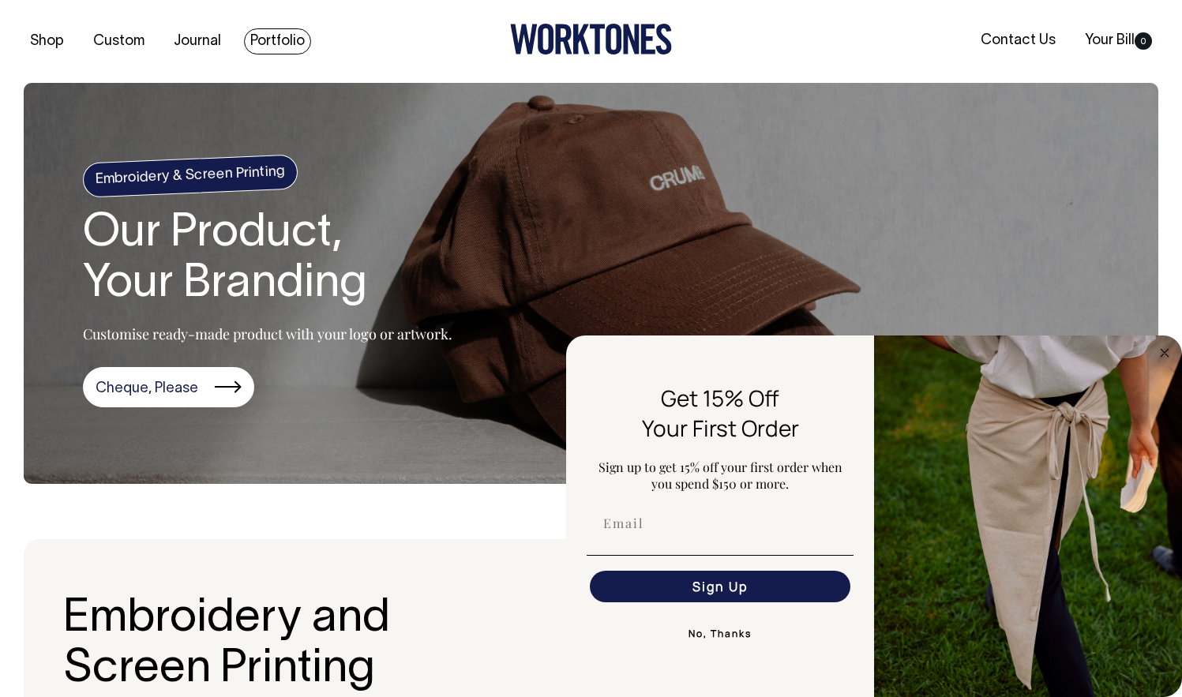
click at [274, 39] on link "Portfolio" at bounding box center [277, 41] width 67 height 26
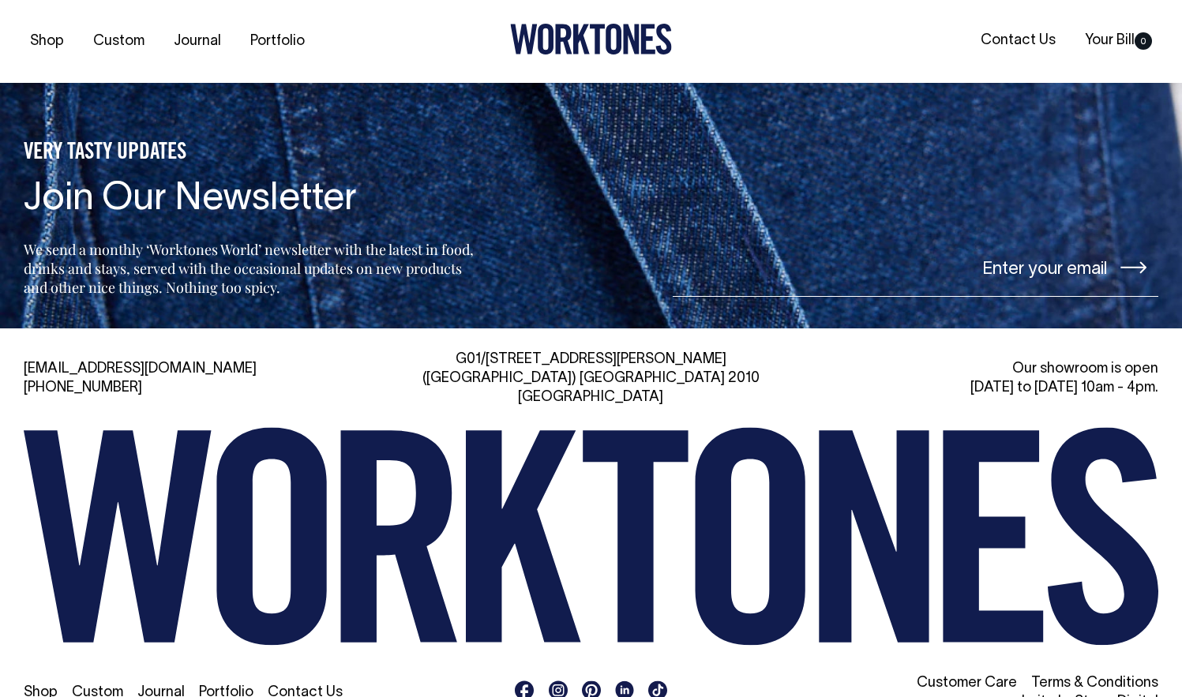
scroll to position [2154, 0]
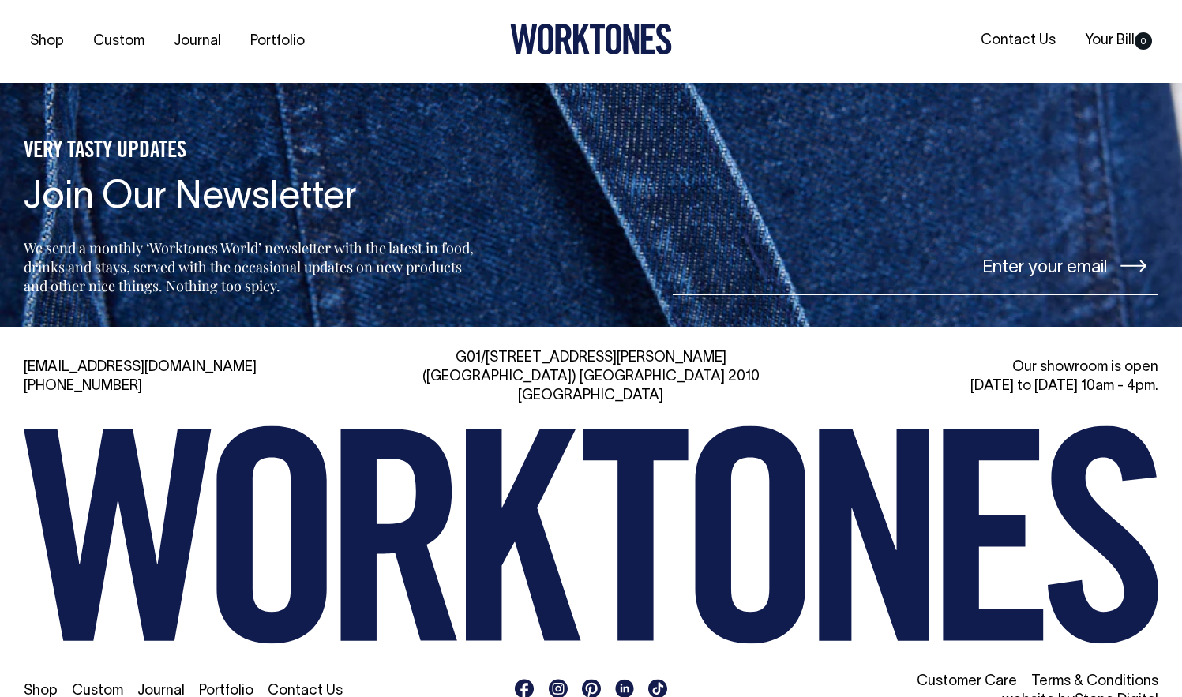
click at [555, 682] on icon at bounding box center [558, 688] width 12 height 12
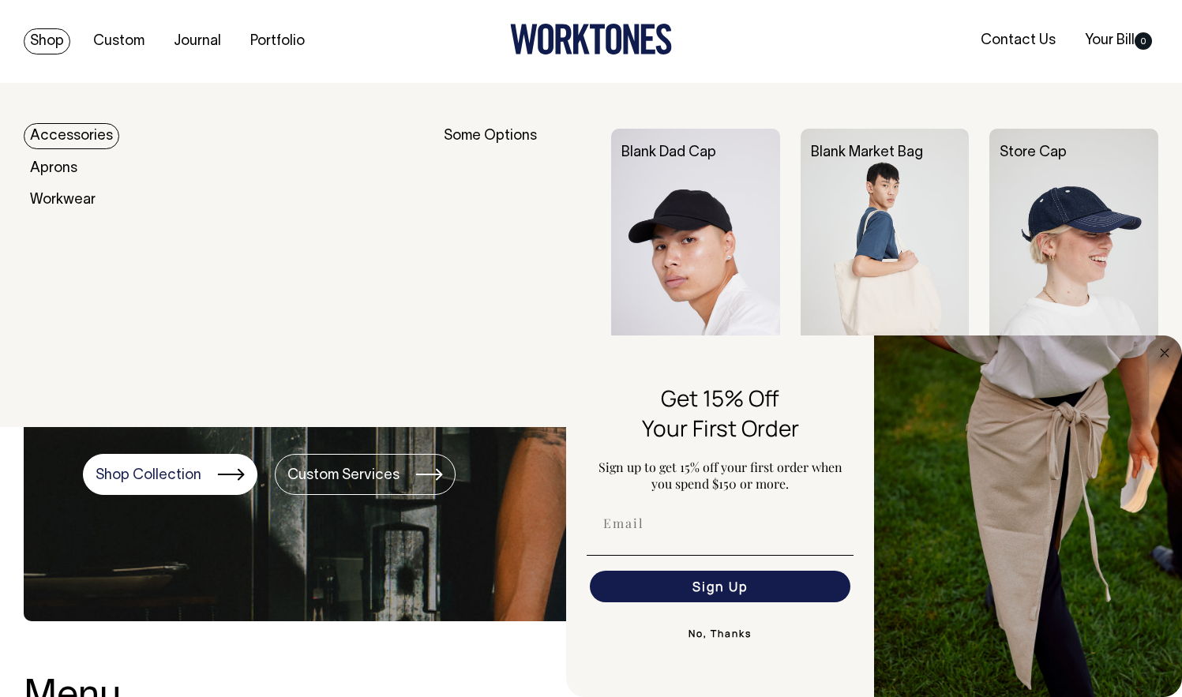
click at [36, 46] on link "Shop" at bounding box center [47, 41] width 47 height 26
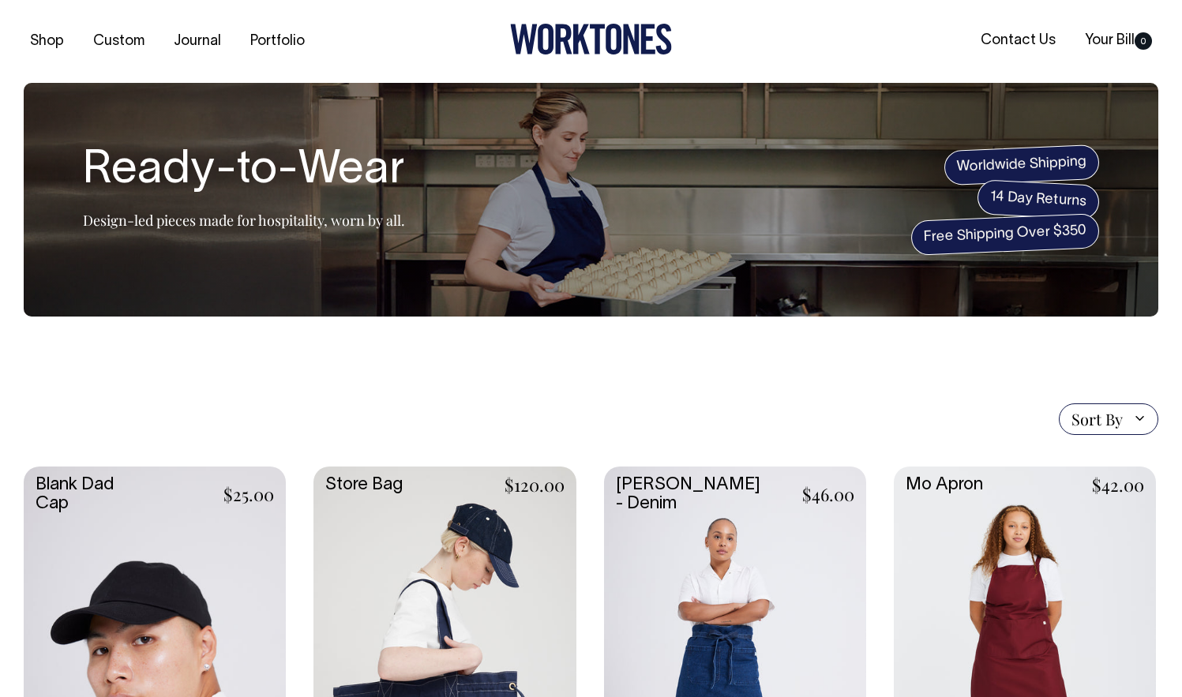
click at [230, 574] on link at bounding box center [155, 661] width 262 height 390
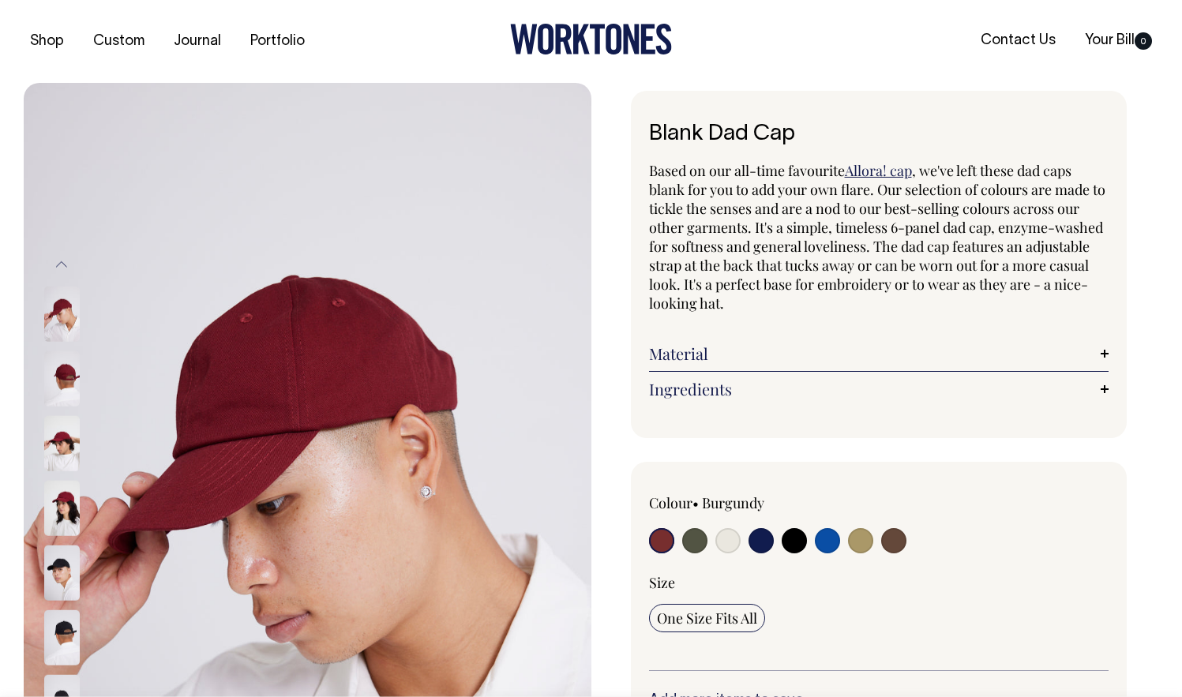
click at [901, 545] on input "radio" at bounding box center [893, 540] width 25 height 25
radio input "true"
select select "Espresso"
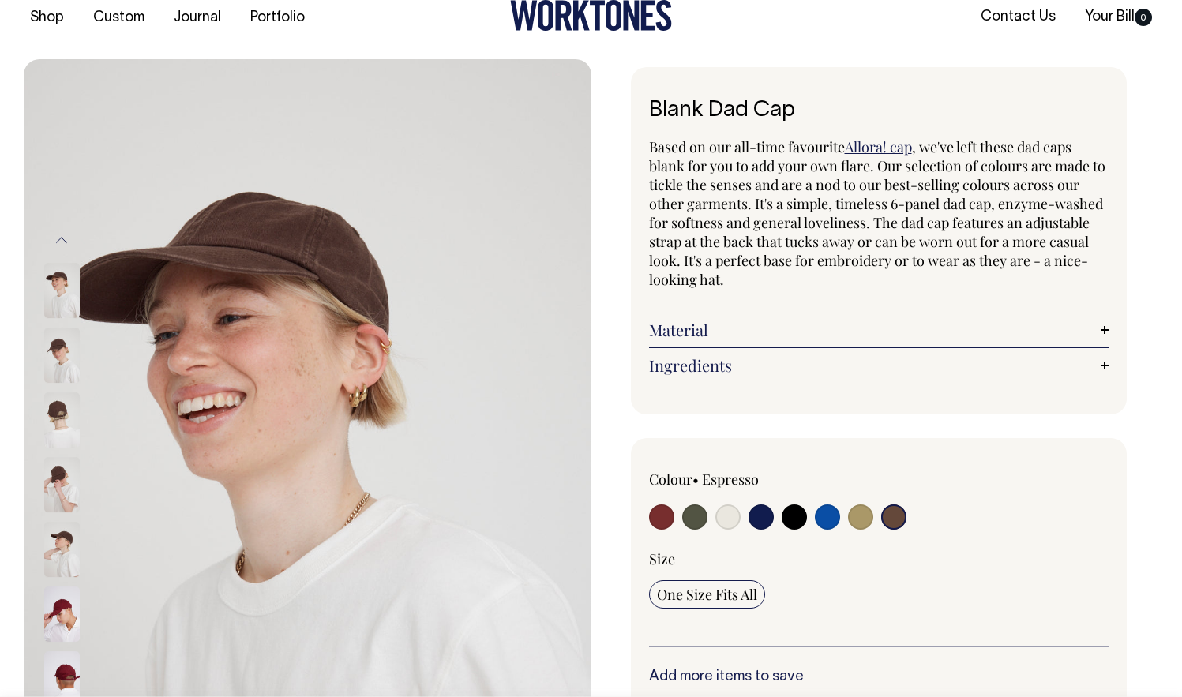
scroll to position [24, 0]
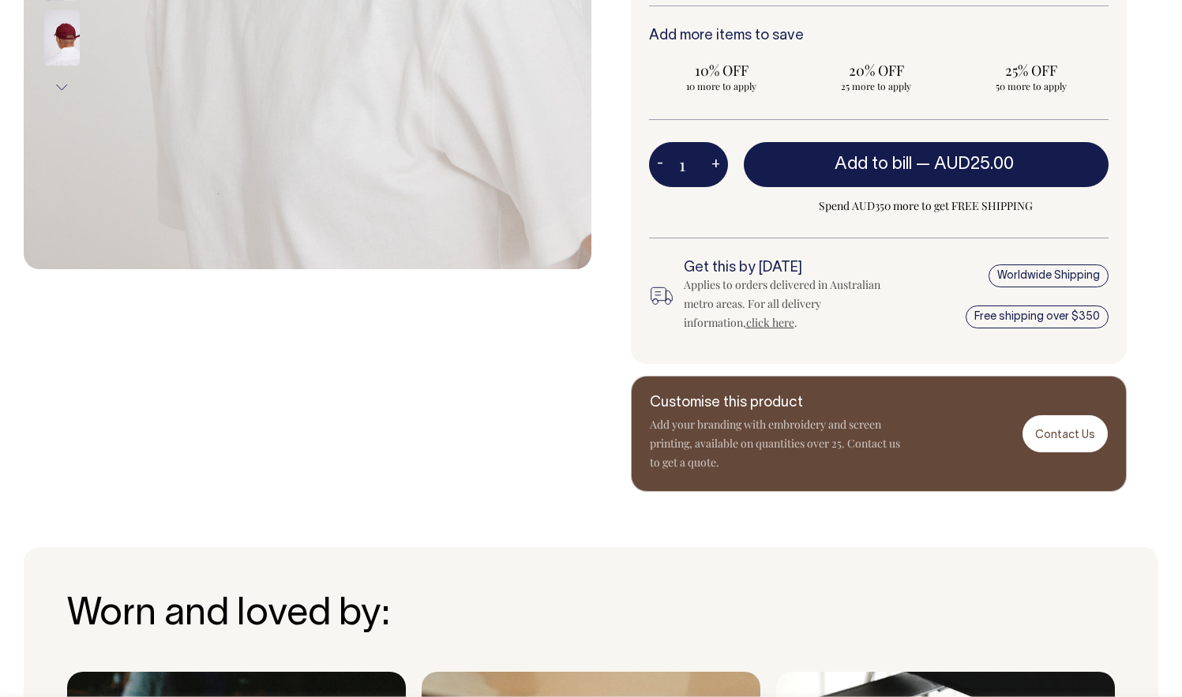
click at [706, 174] on button "+" at bounding box center [715, 165] width 24 height 32
type input "2"
click at [710, 167] on button "+" at bounding box center [715, 165] width 24 height 32
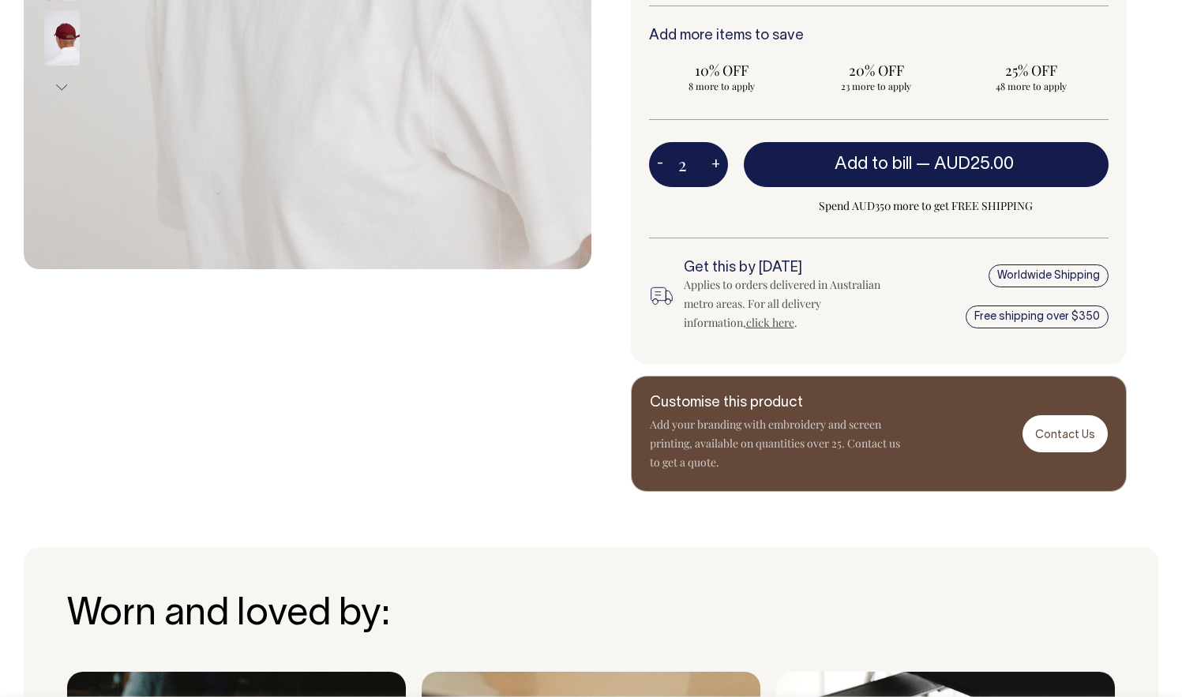
type input "3"
click at [668, 160] on button "-" at bounding box center [660, 165] width 22 height 32
type input "2"
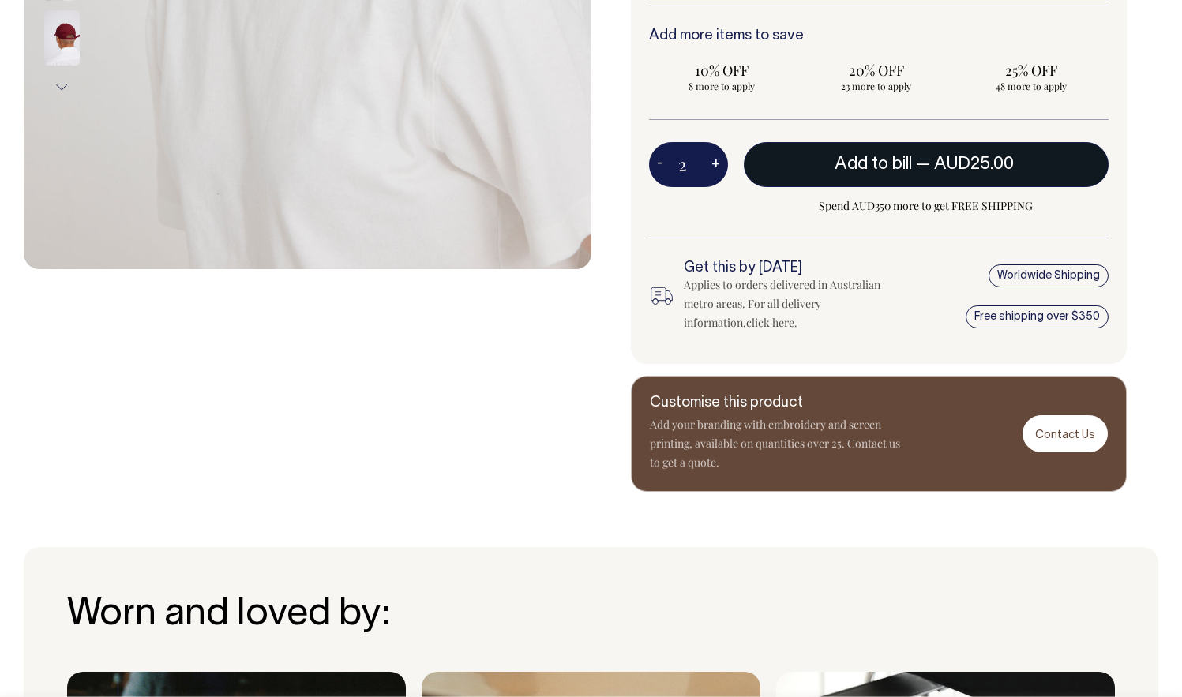
click at [825, 165] on button "Add to bill — AUD25.00" at bounding box center [925, 164] width 365 height 44
type input "1"
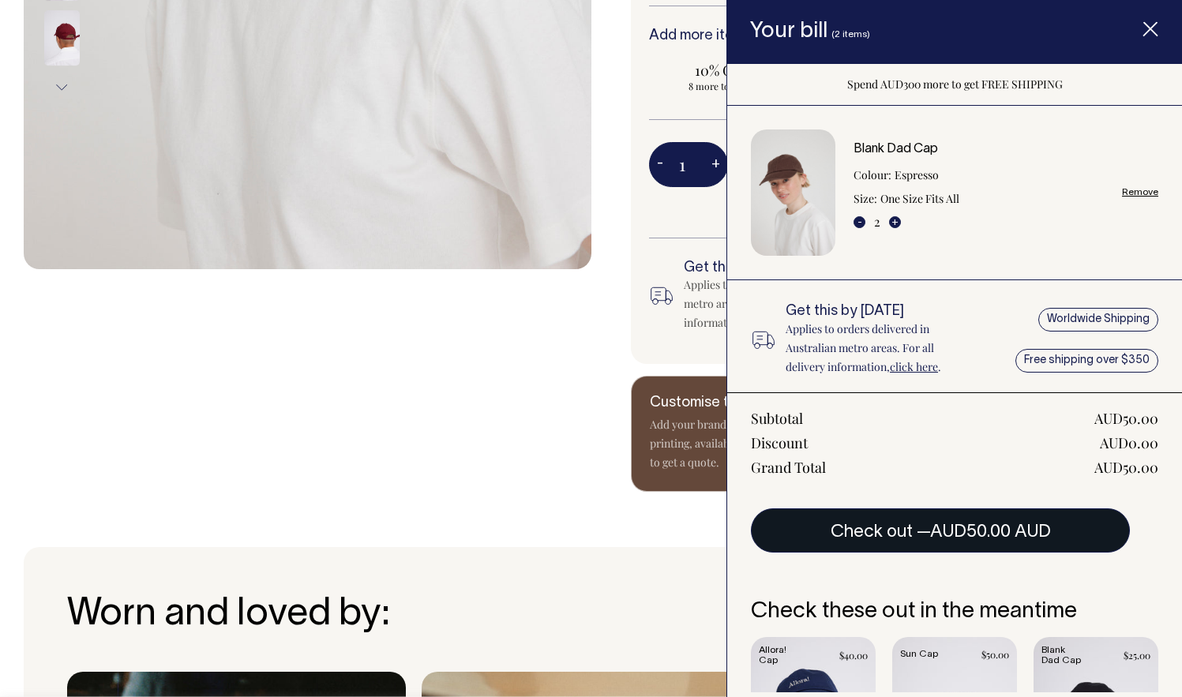
click at [977, 535] on span "AUD50.00 AUD" at bounding box center [990, 532] width 121 height 16
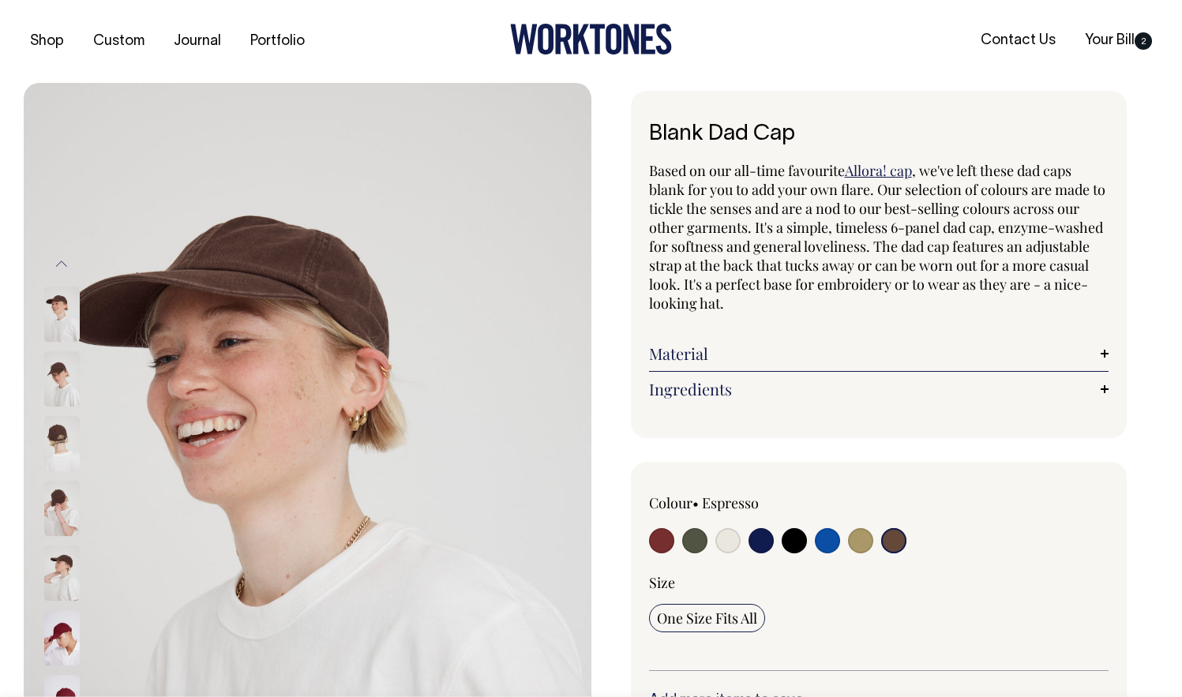
select select "Espresso"
click at [1125, 31] on link "Your Bill 2" at bounding box center [1118, 41] width 80 height 26
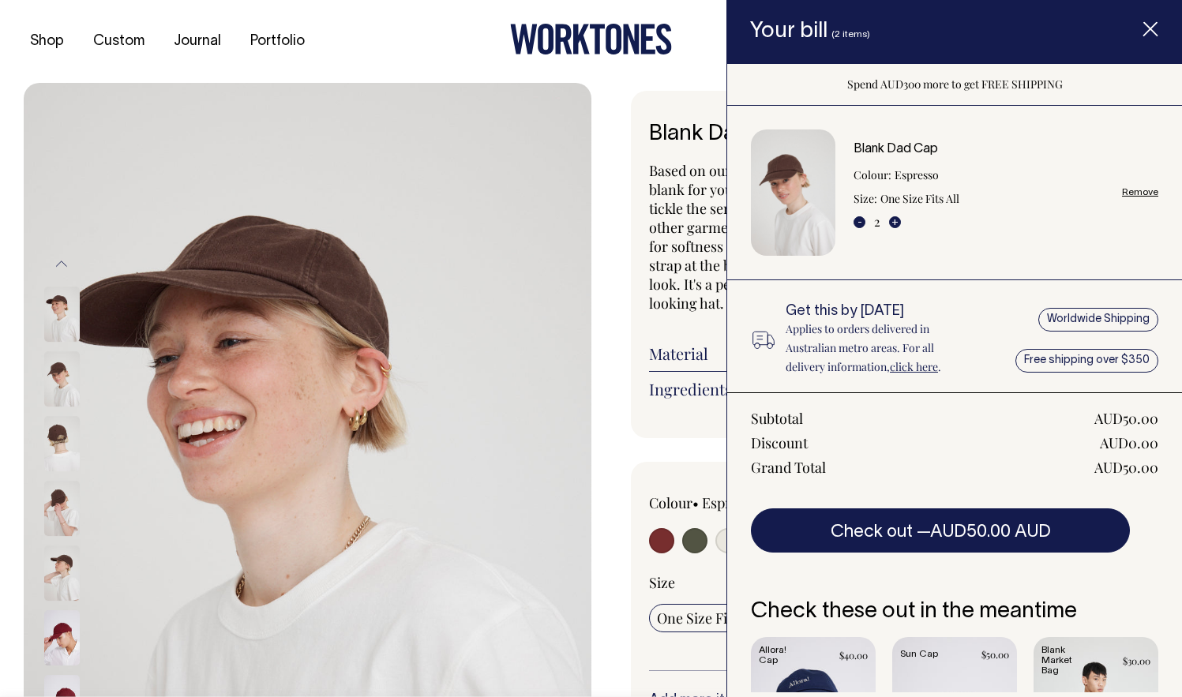
click at [234, 104] on img at bounding box center [307, 508] width 567 height 851
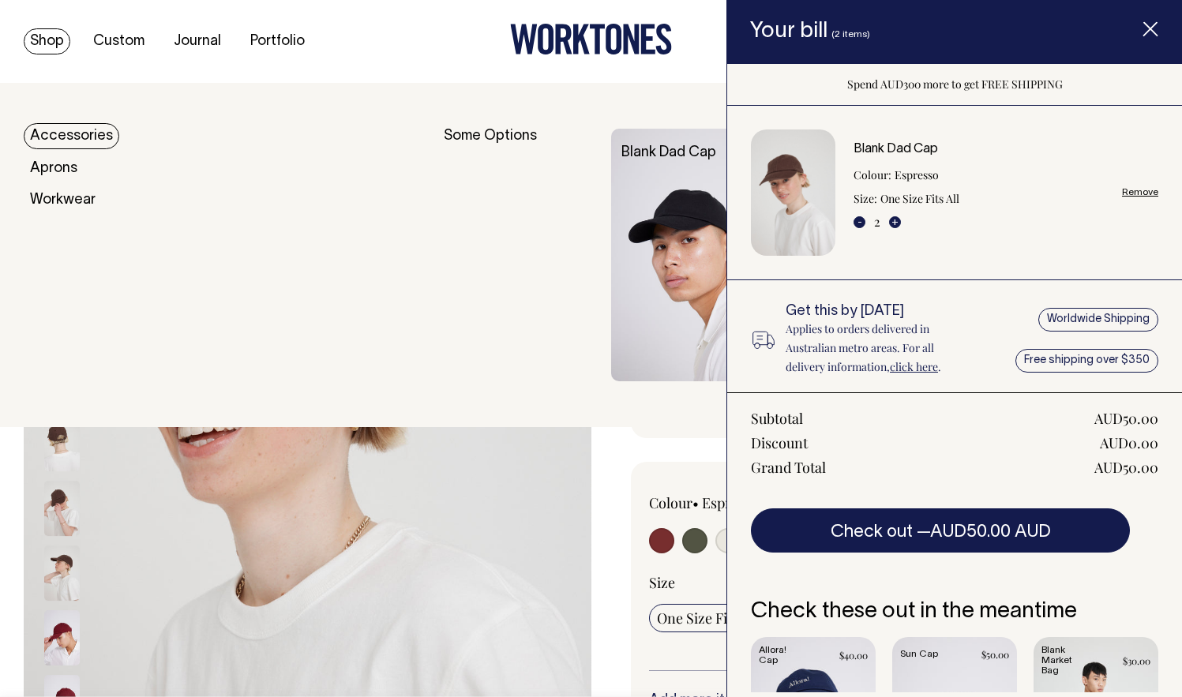
click at [50, 56] on div "Shop Custom Journal Portfolio Contact Us Your Bill 2" at bounding box center [591, 41] width 1182 height 83
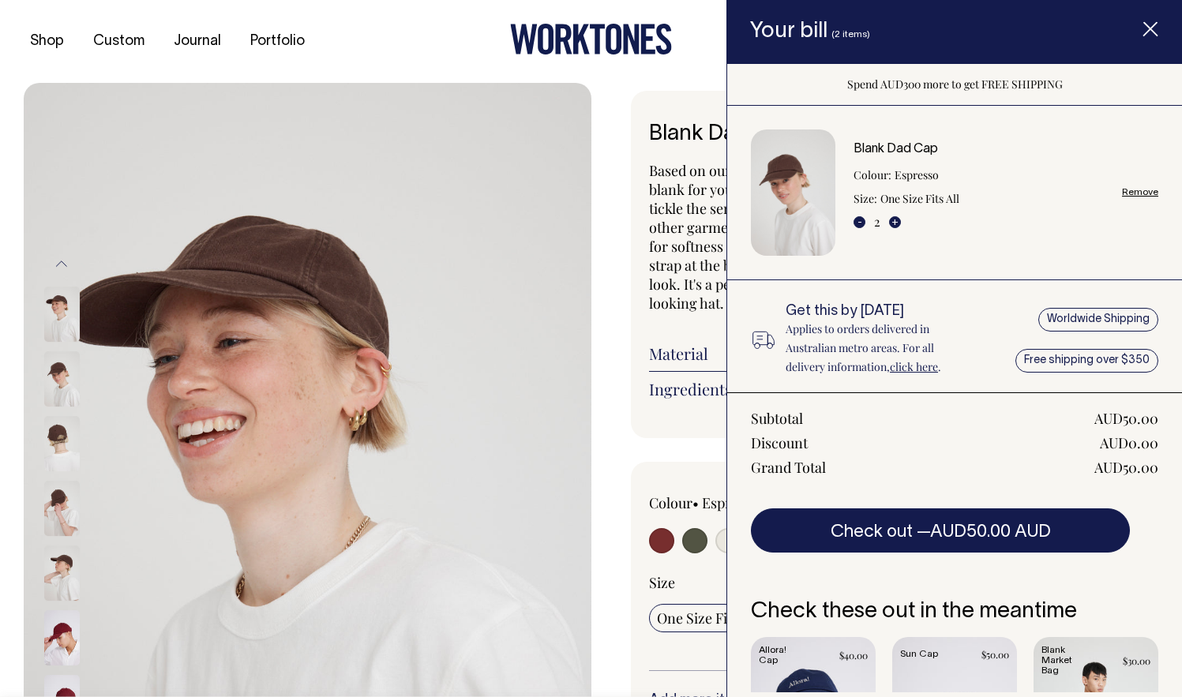
click at [507, 43] on div at bounding box center [591, 42] width 378 height 36
click at [544, 36] on icon at bounding box center [591, 39] width 162 height 31
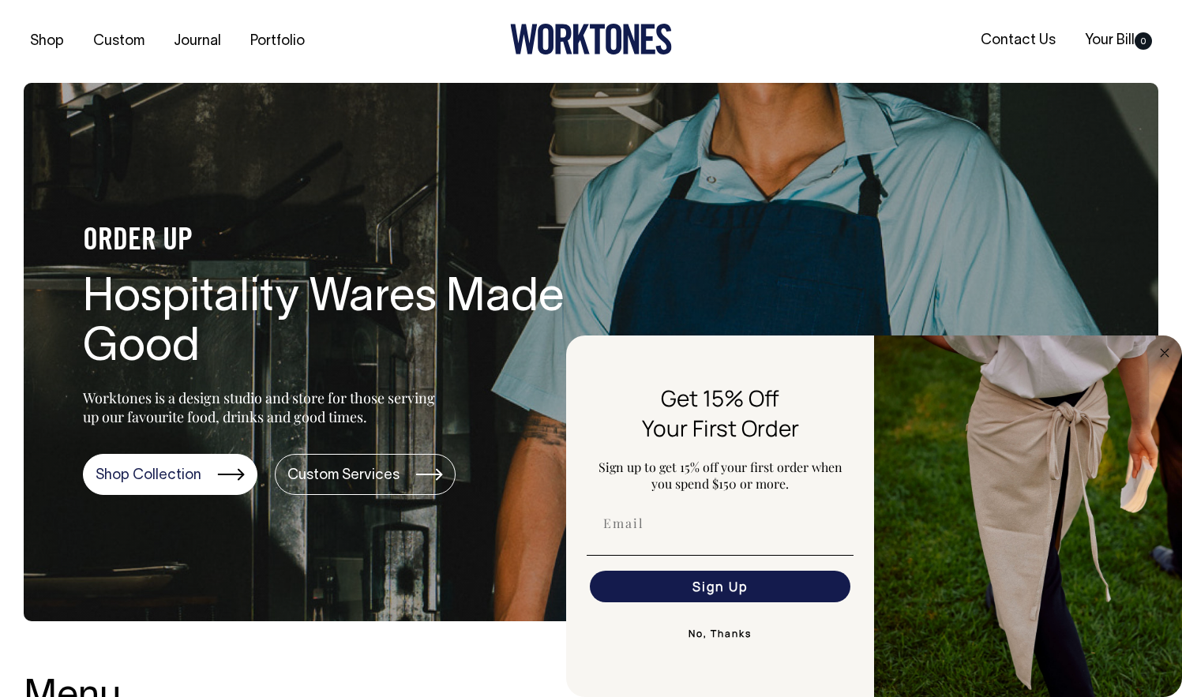
click at [1052, 200] on section "ORDER UP Hospitality Wares Made Good Worktones is a design studio and store for…" at bounding box center [591, 352] width 1134 height 538
